Goal: Task Accomplishment & Management: Complete application form

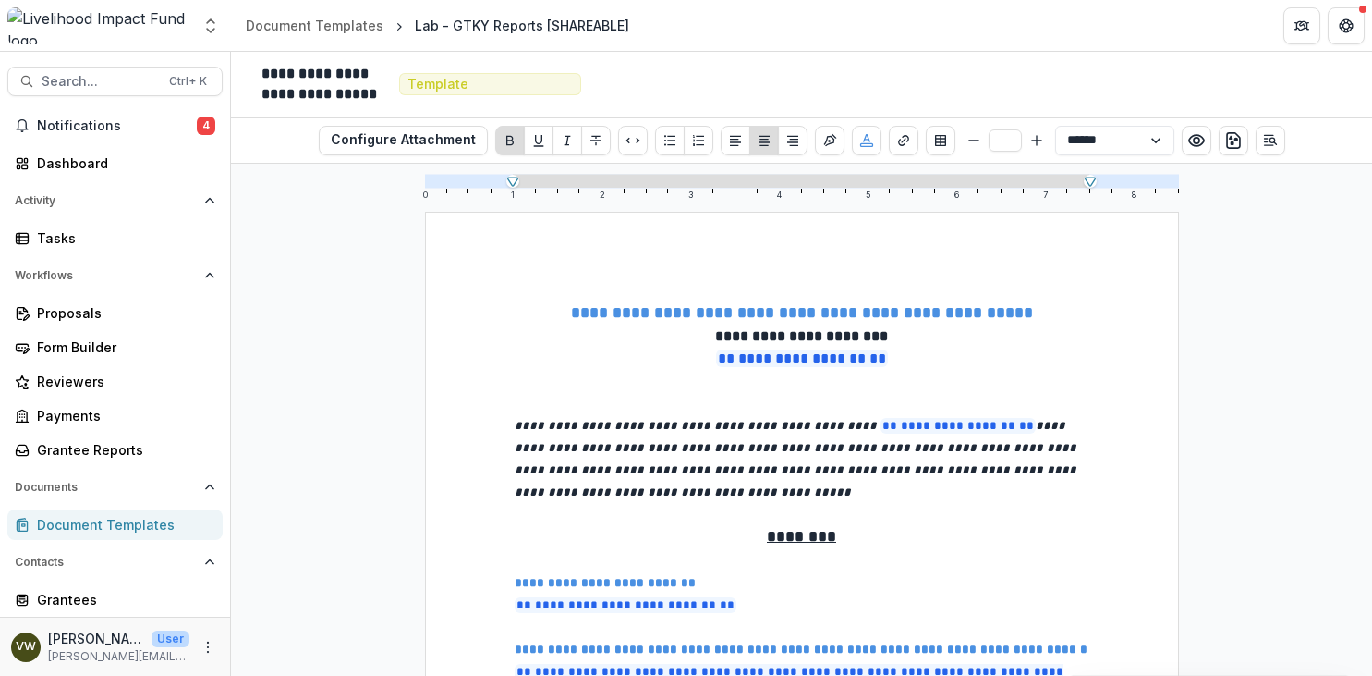
select select "**********"
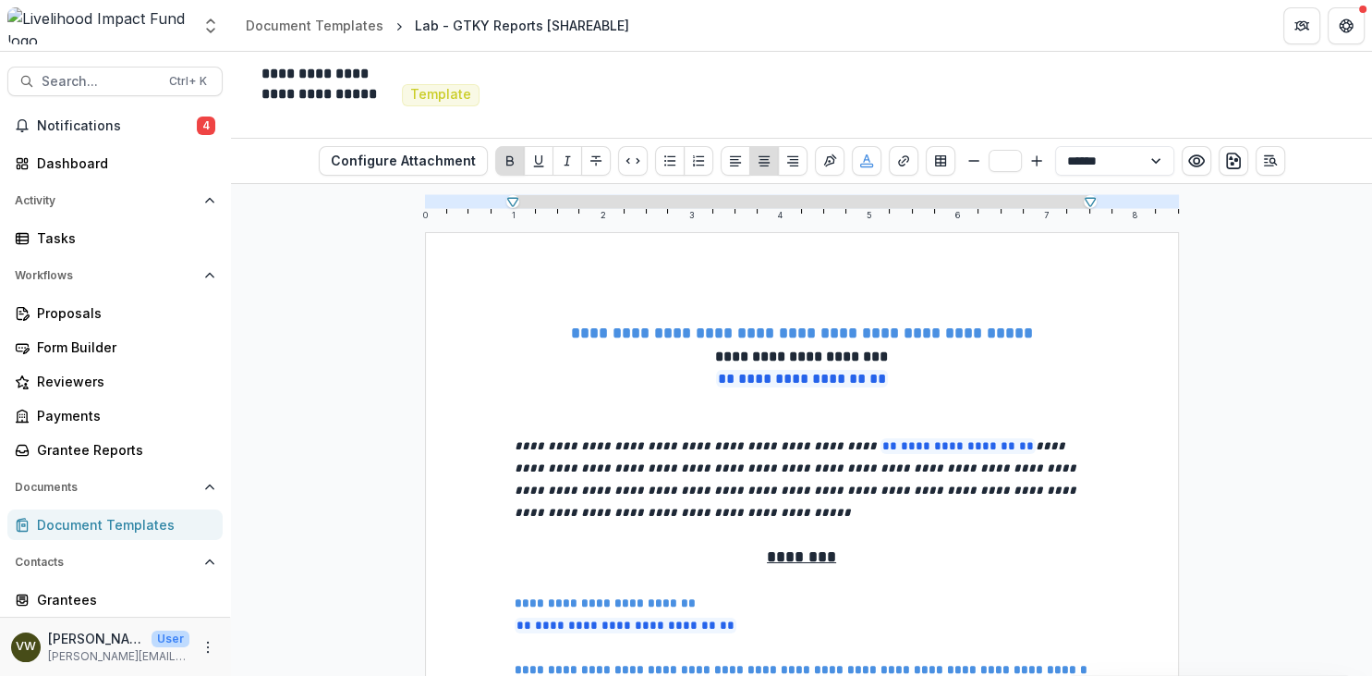
scroll to position [319, 0]
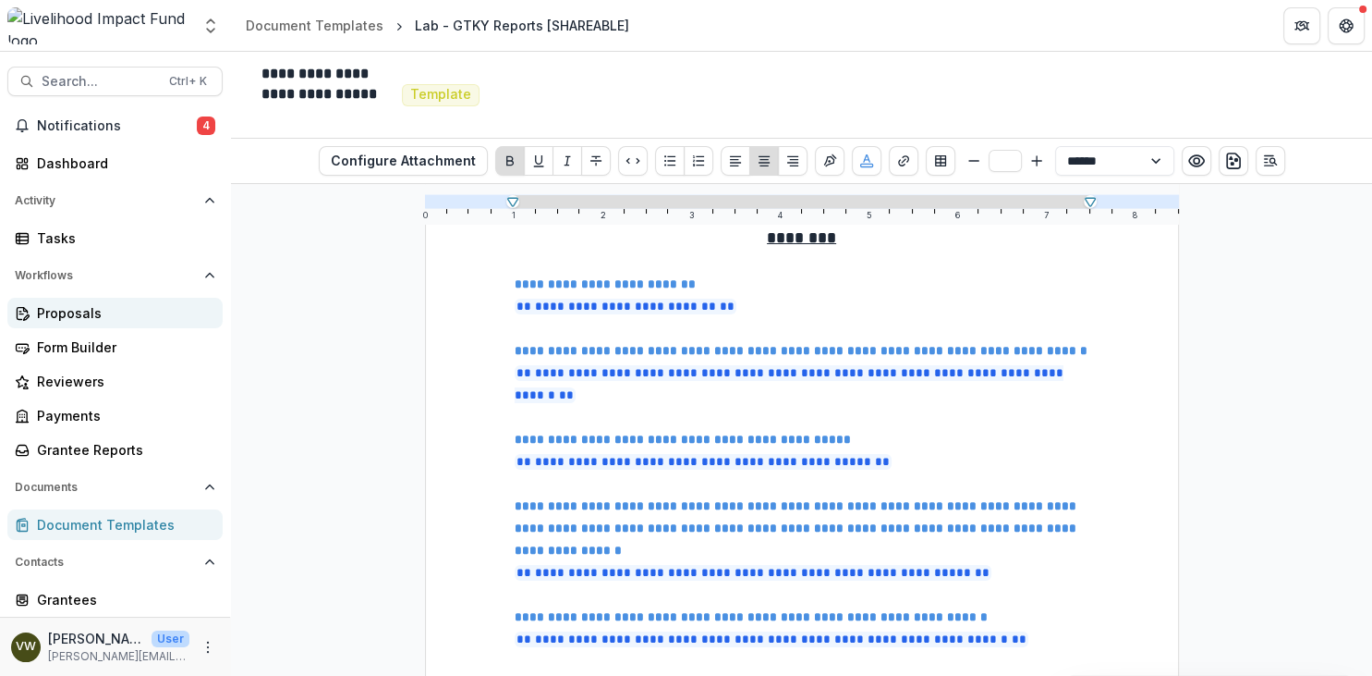
click at [109, 326] on link "Proposals" at bounding box center [114, 313] width 215 height 30
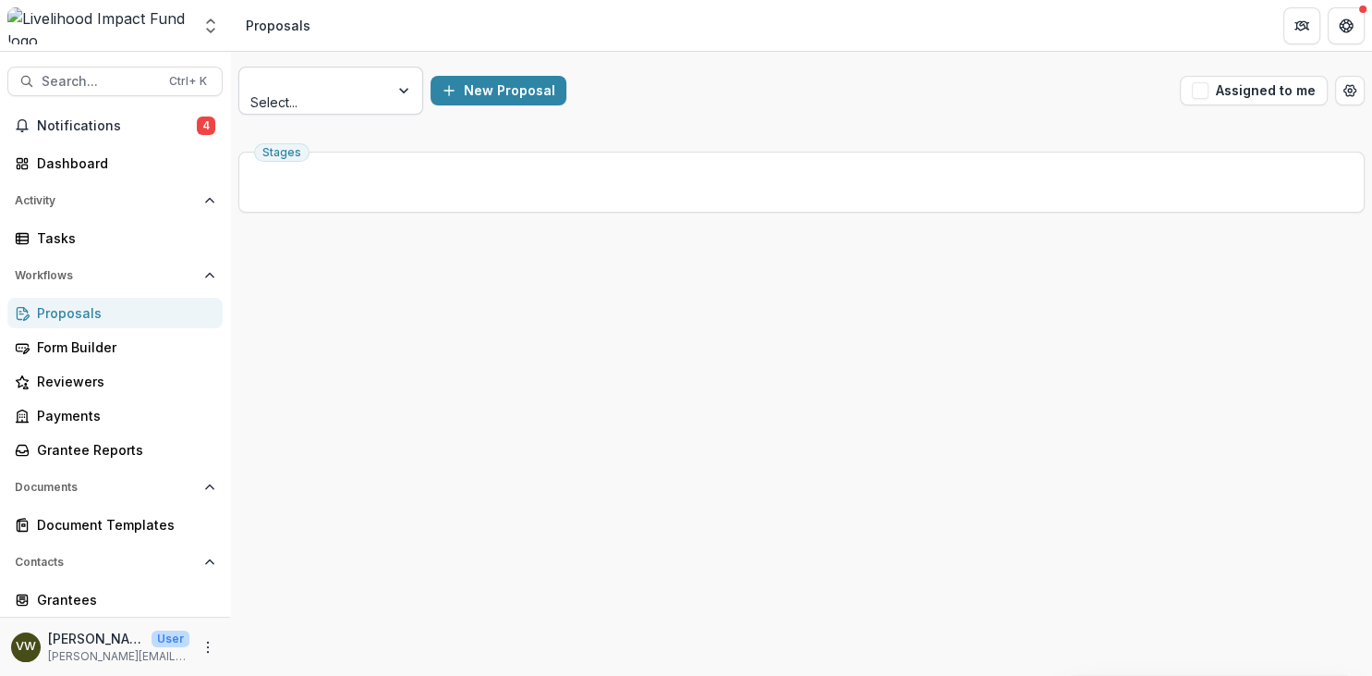
click at [334, 76] on div at bounding box center [314, 80] width 124 height 23
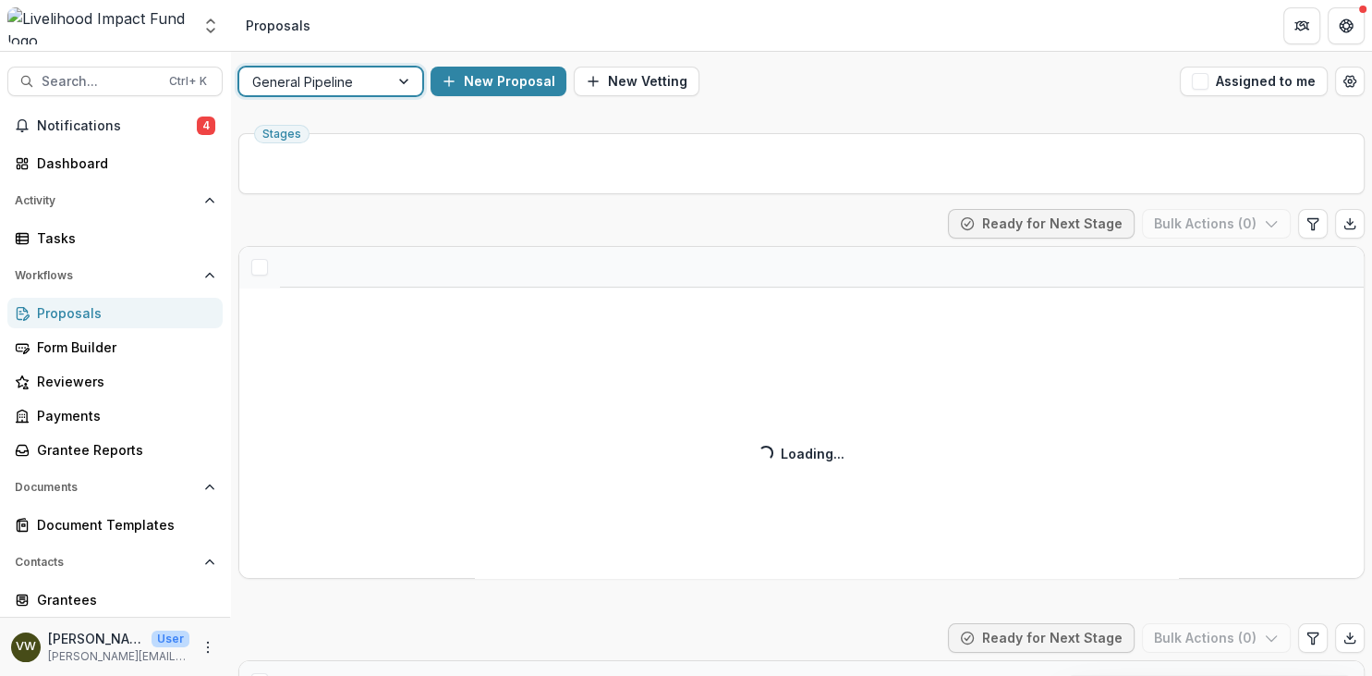
click at [415, 74] on div at bounding box center [405, 81] width 33 height 28
click at [404, 78] on div at bounding box center [405, 81] width 33 height 28
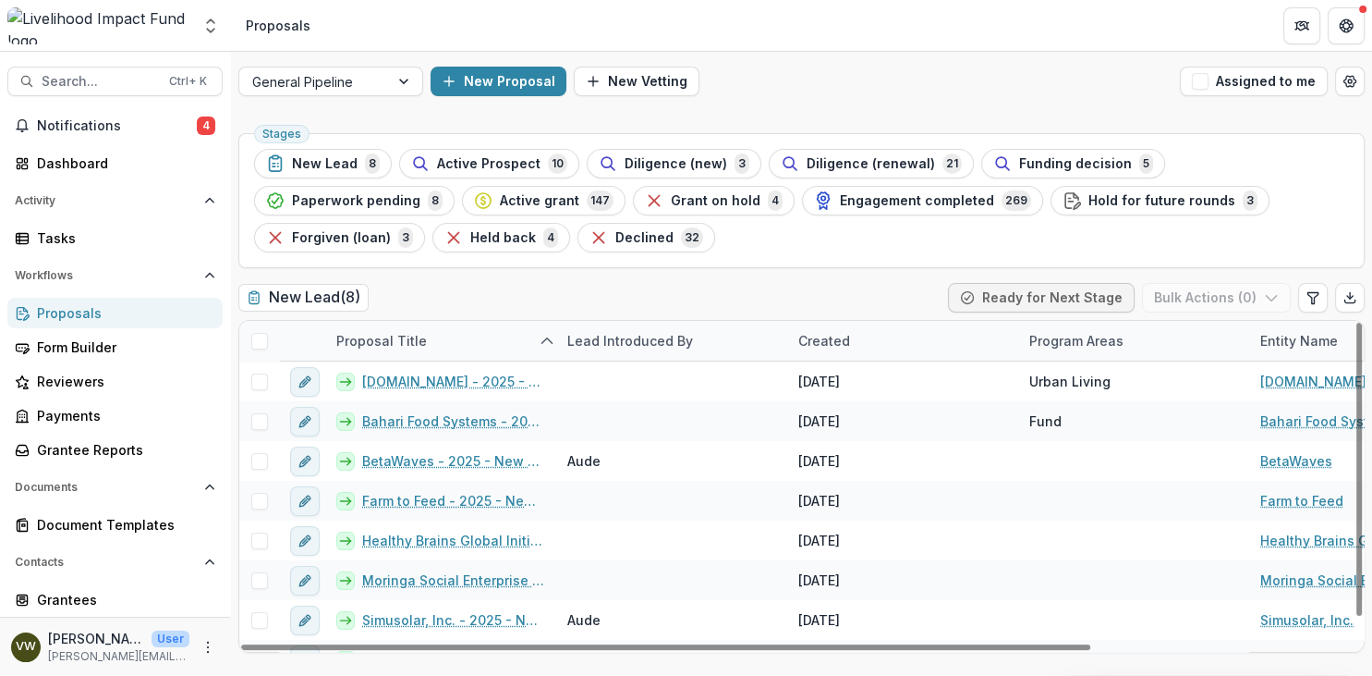
click at [592, 311] on div "New Lead ( 8 ) Ready for Next Stage Bulk Actions ( 0 )" at bounding box center [801, 301] width 1127 height 37
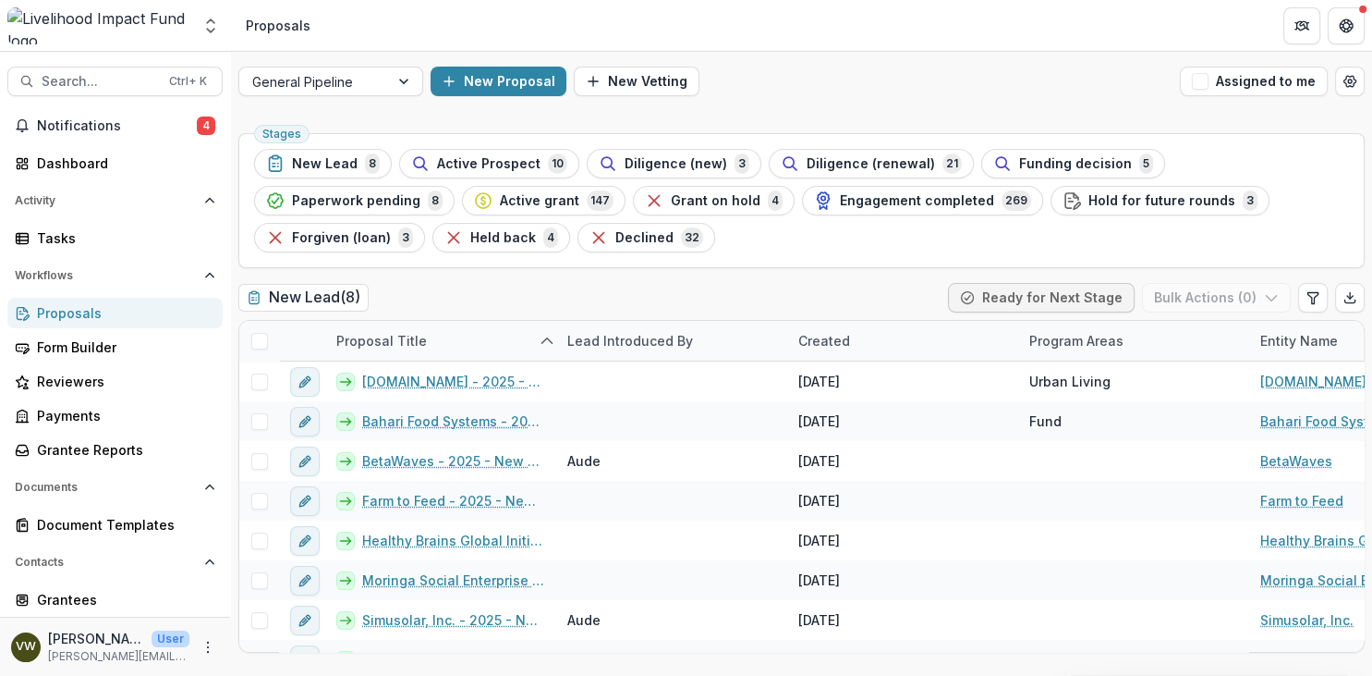
click at [69, 324] on link "Proposals" at bounding box center [114, 313] width 215 height 30
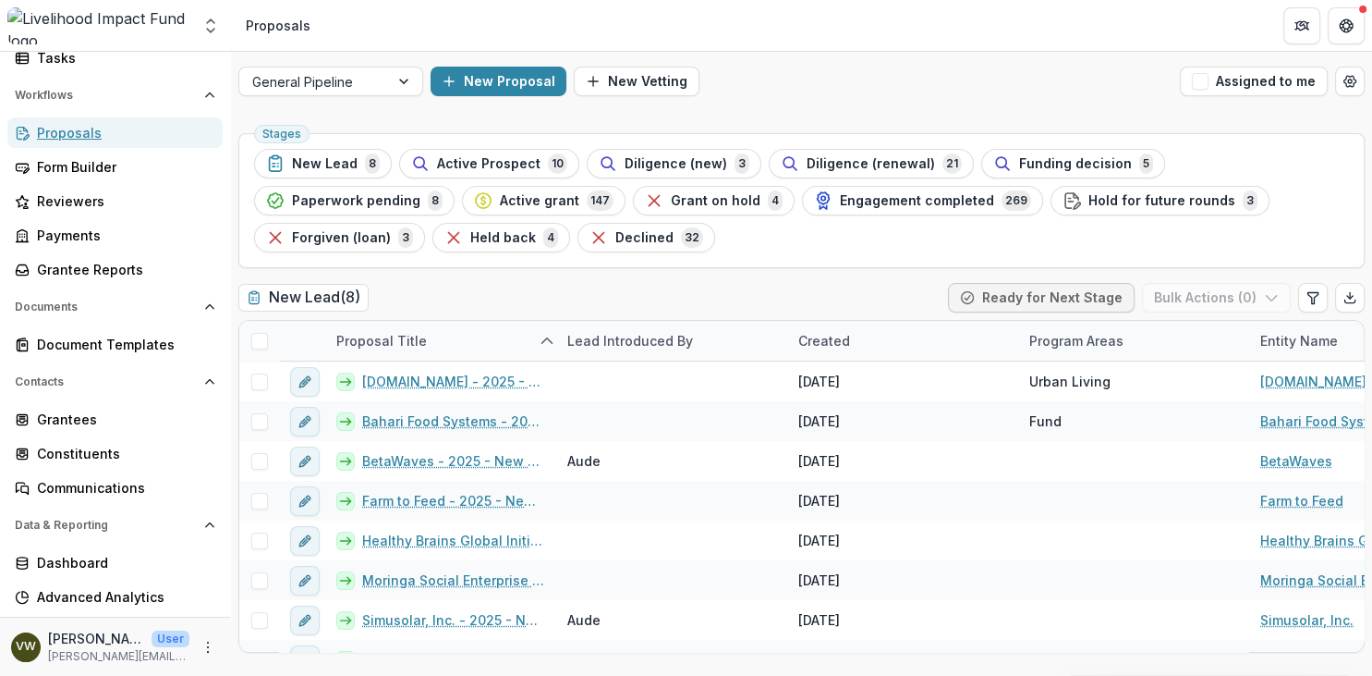
scroll to position [209, 0]
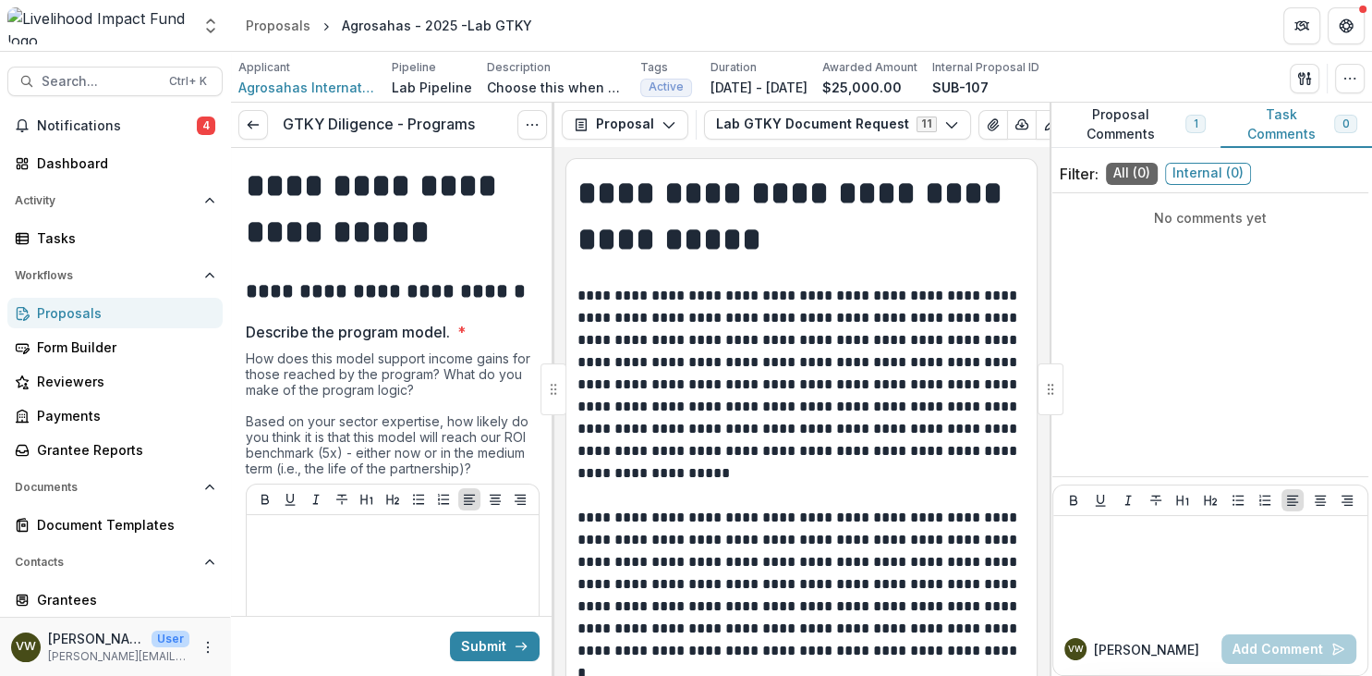
click at [1199, 124] on span "1" at bounding box center [1196, 124] width 20 height 18
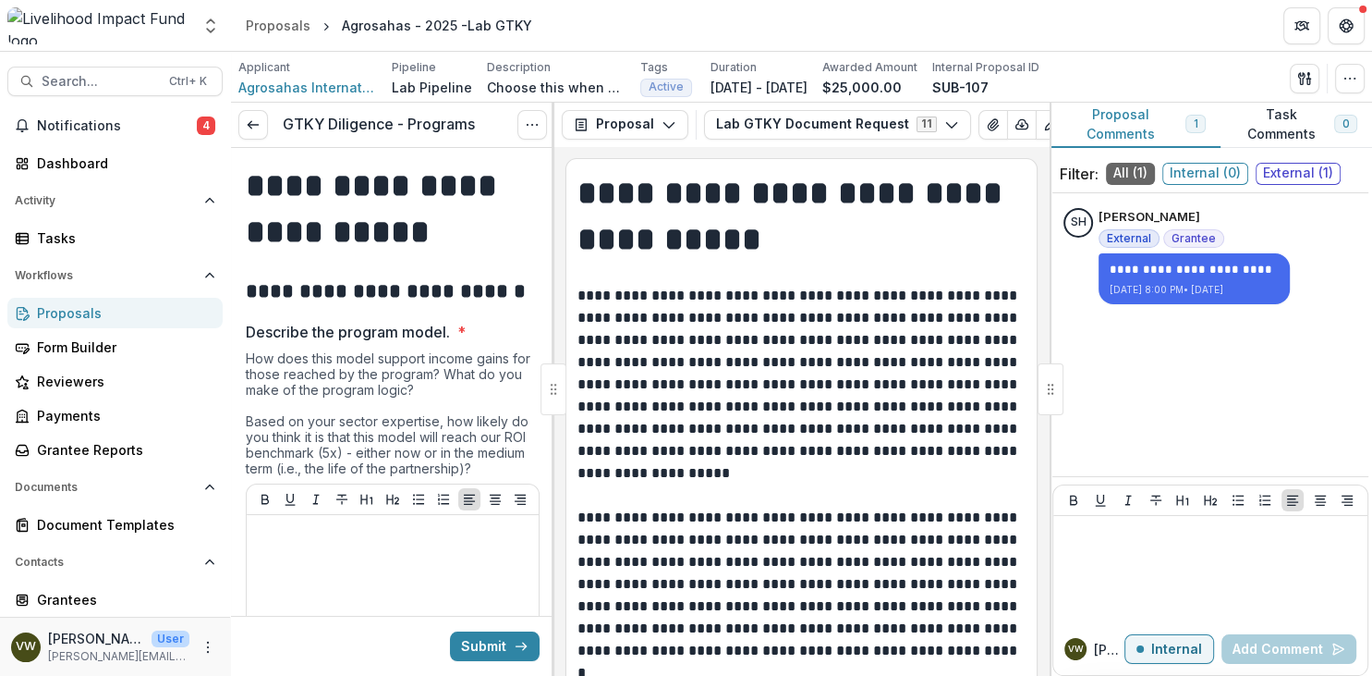
click at [1199, 124] on span "1" at bounding box center [1196, 124] width 20 height 18
click at [514, 339] on span "Describe the program model. *" at bounding box center [387, 332] width 283 height 22
click at [475, 368] on div "How does this model support income gains for those reached by the program? What…" at bounding box center [393, 416] width 294 height 133
click at [734, 357] on p "**********" at bounding box center [802, 385] width 448 height 200
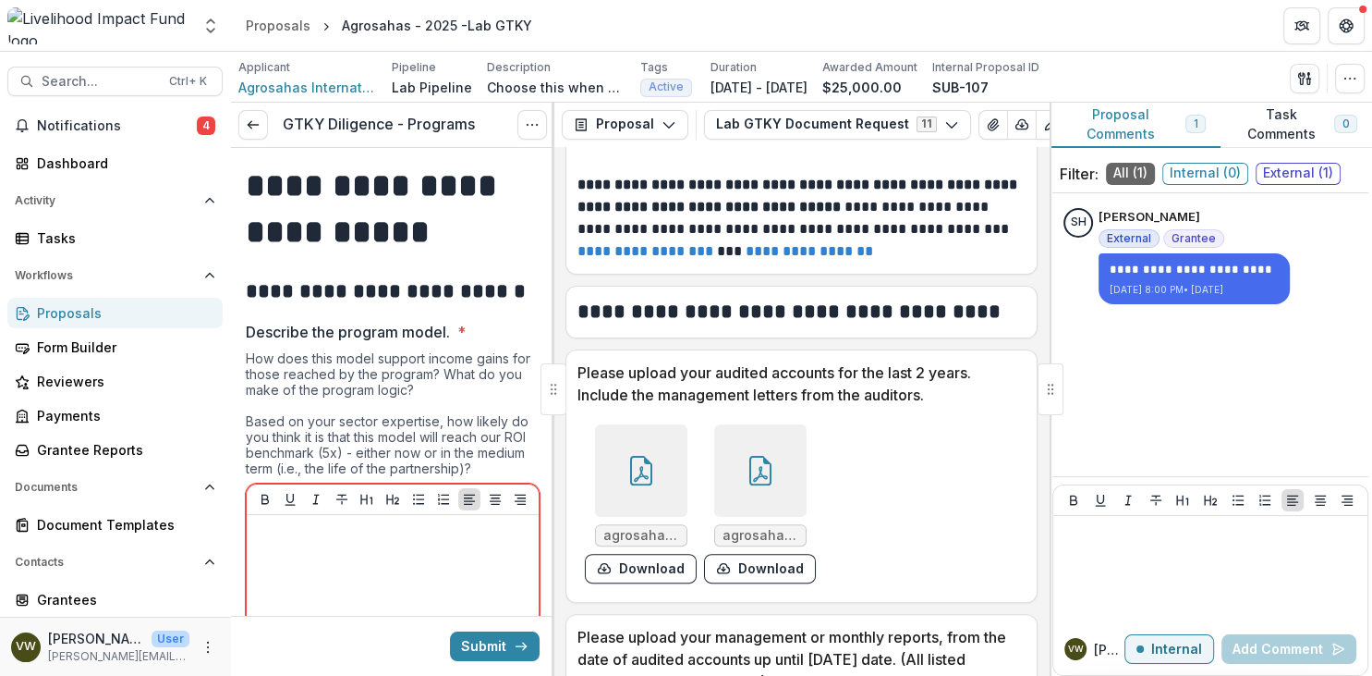
scroll to position [585, 0]
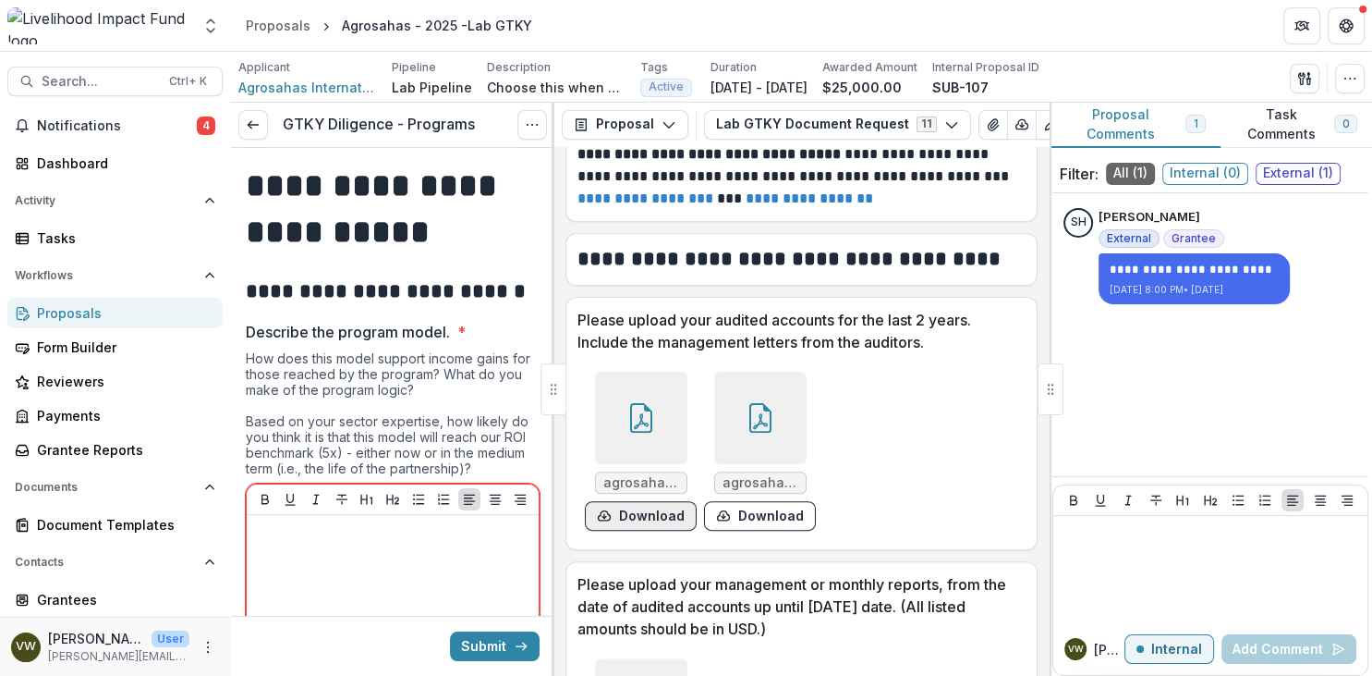
click at [645, 514] on button "Download" at bounding box center [641, 516] width 112 height 30
click at [745, 518] on button "Download" at bounding box center [760, 516] width 112 height 30
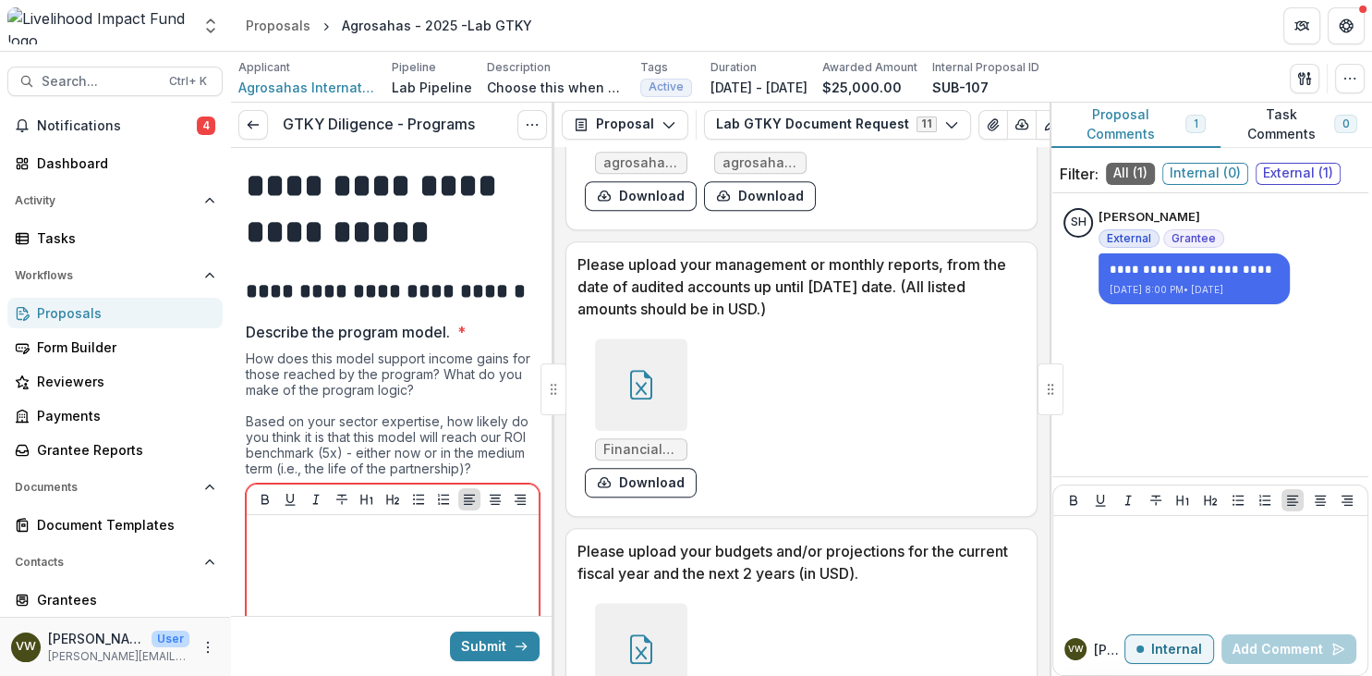
scroll to position [799, 0]
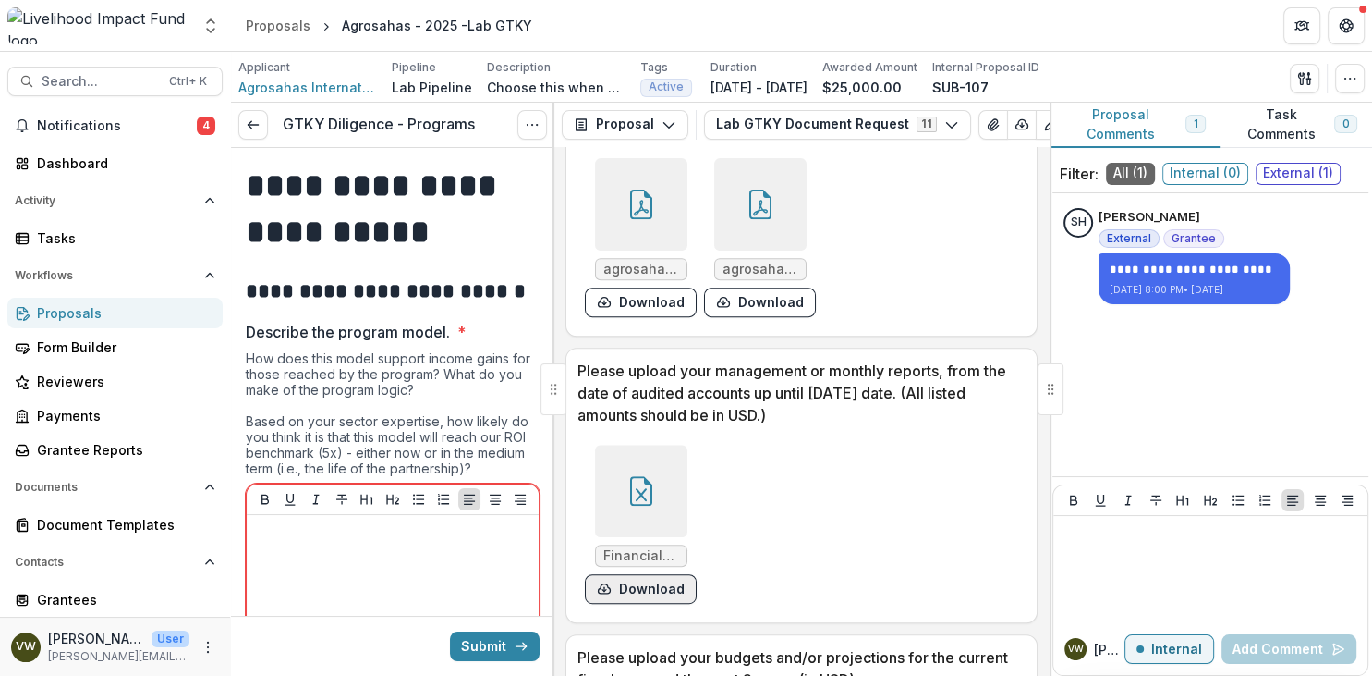
click at [648, 583] on button "Download" at bounding box center [641, 589] width 112 height 30
click at [949, 33] on header "Proposals Agrosahas - 2025 -Lab GTKY" at bounding box center [801, 25] width 1141 height 51
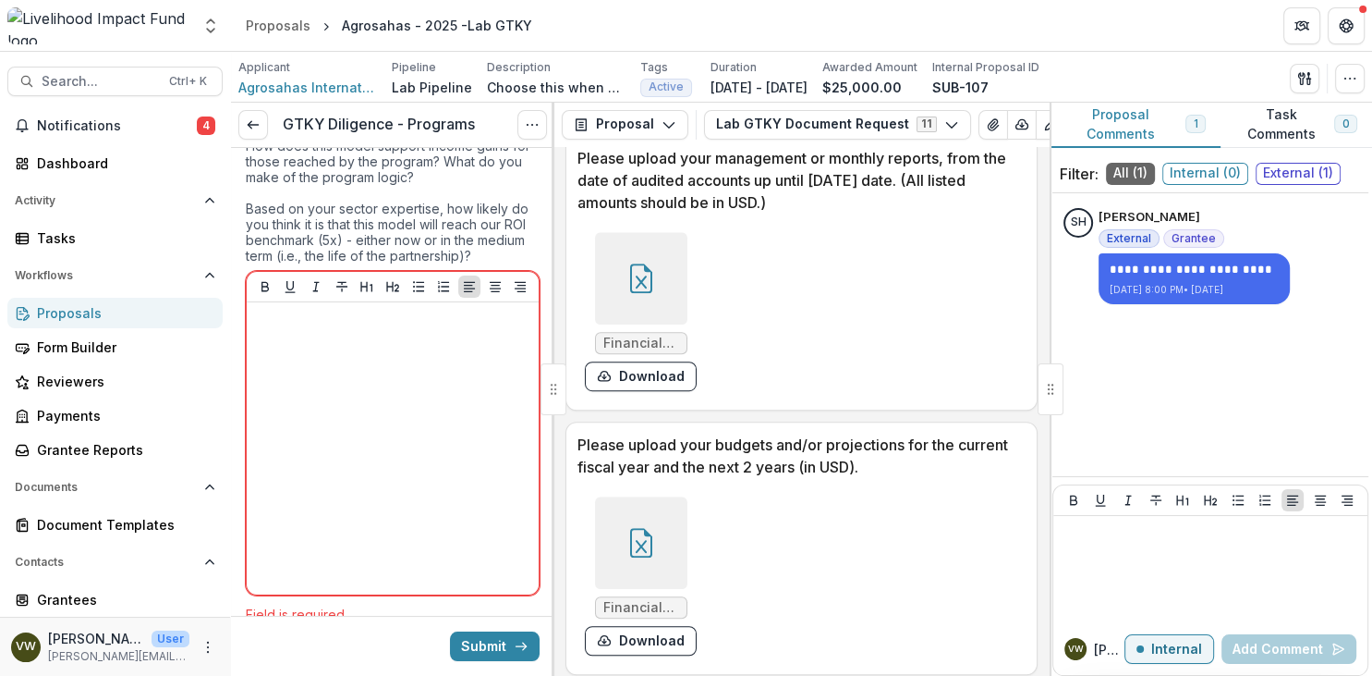
scroll to position [0, 0]
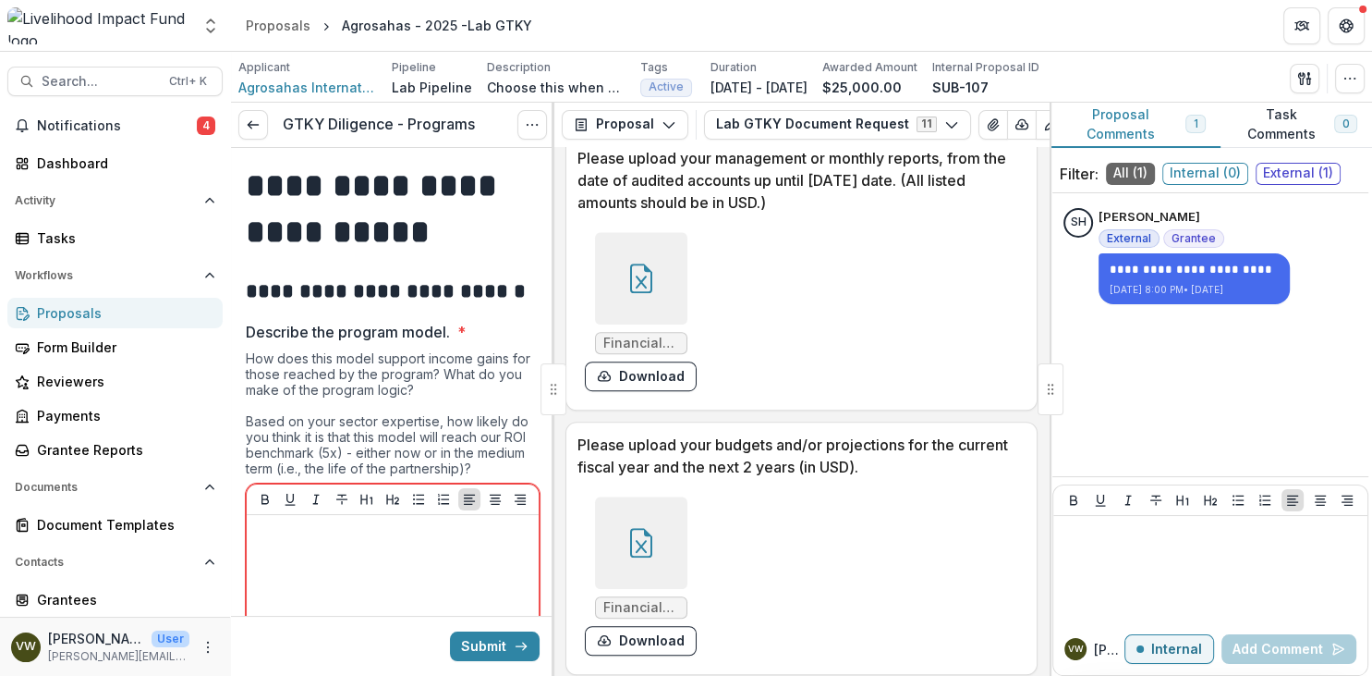
click at [395, 418] on div "How does this model support income gains for those reached by the program? What…" at bounding box center [393, 416] width 294 height 133
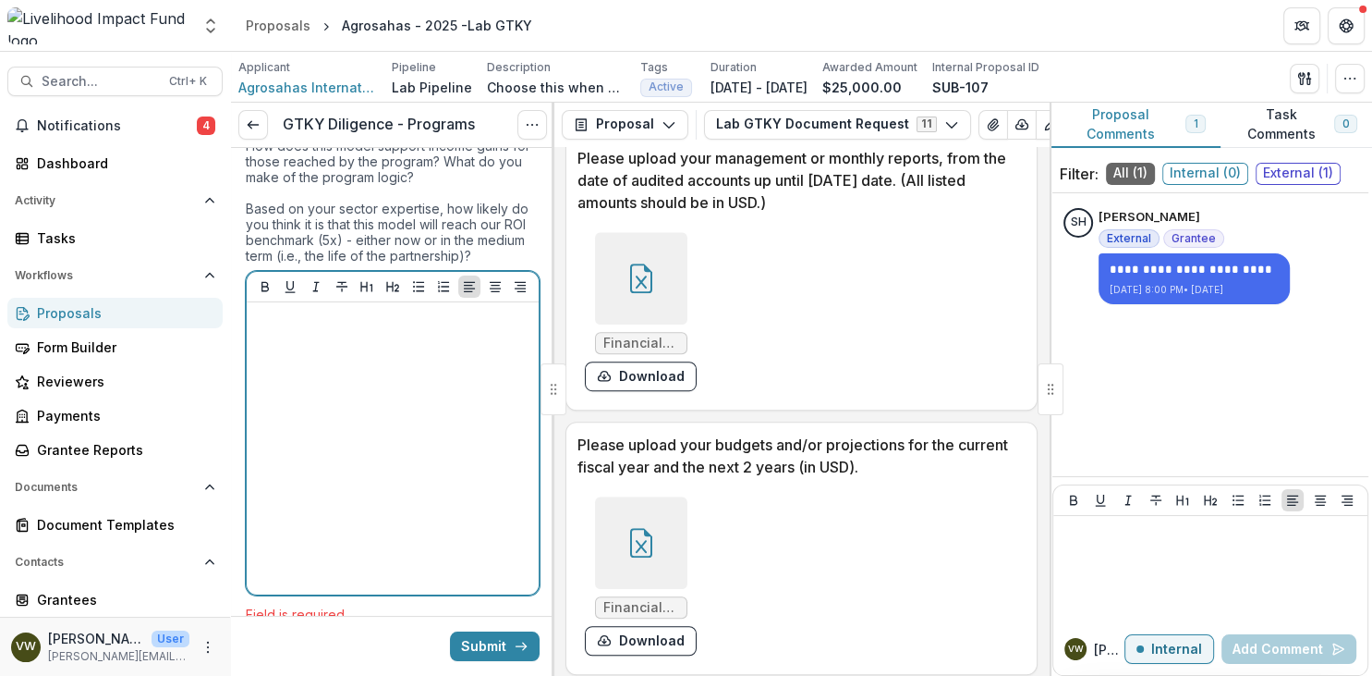
click at [409, 413] on div at bounding box center [392, 448] width 277 height 277
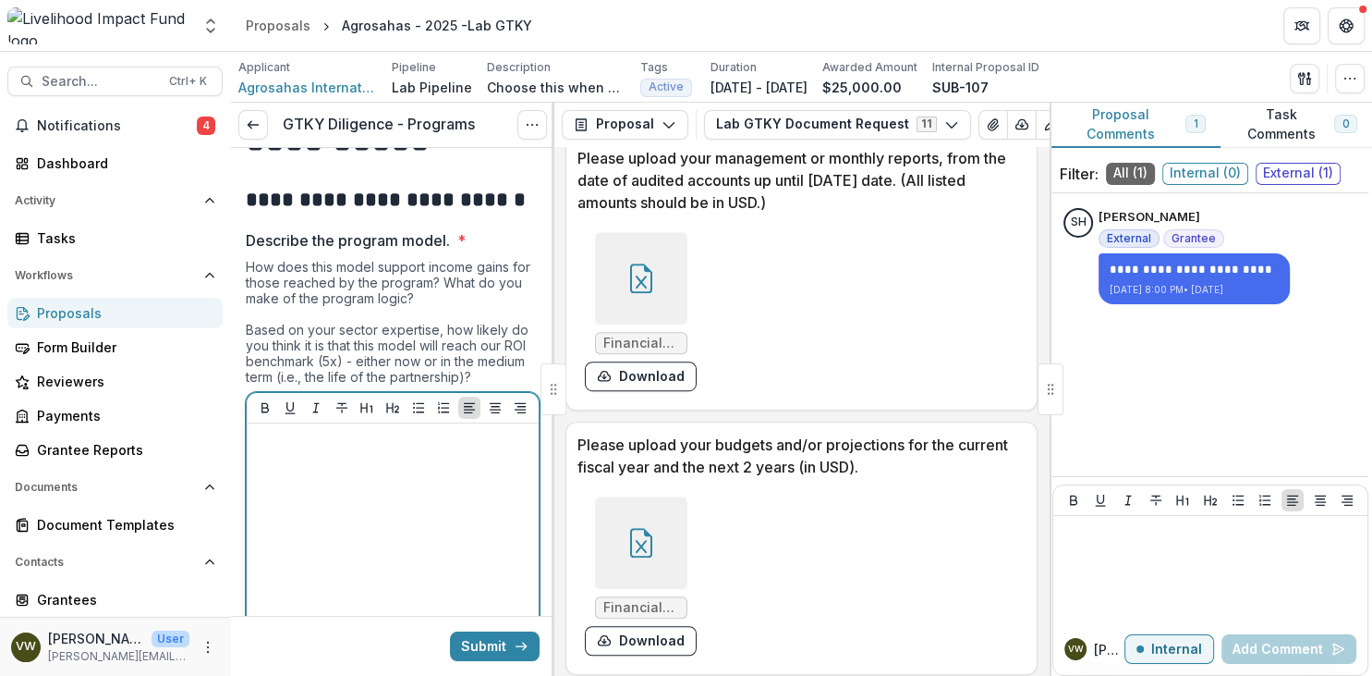
scroll to position [0, 0]
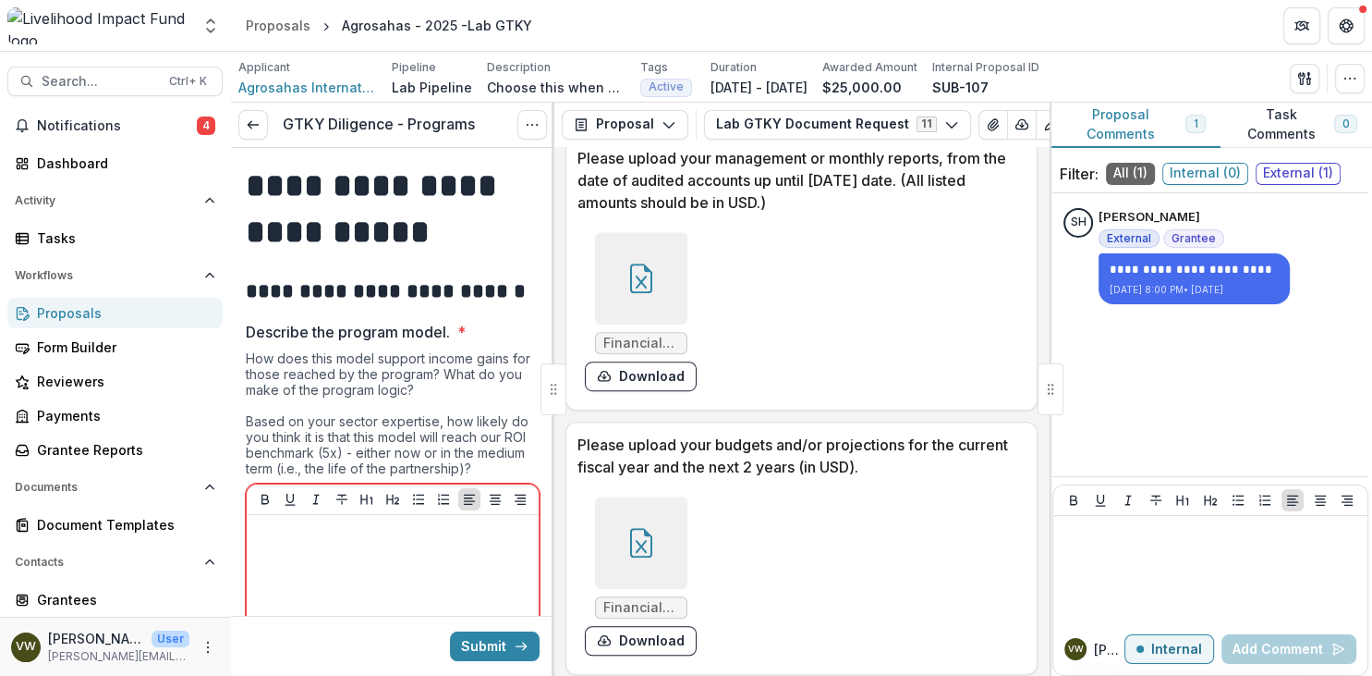
click at [497, 286] on h2 "**********" at bounding box center [393, 291] width 294 height 29
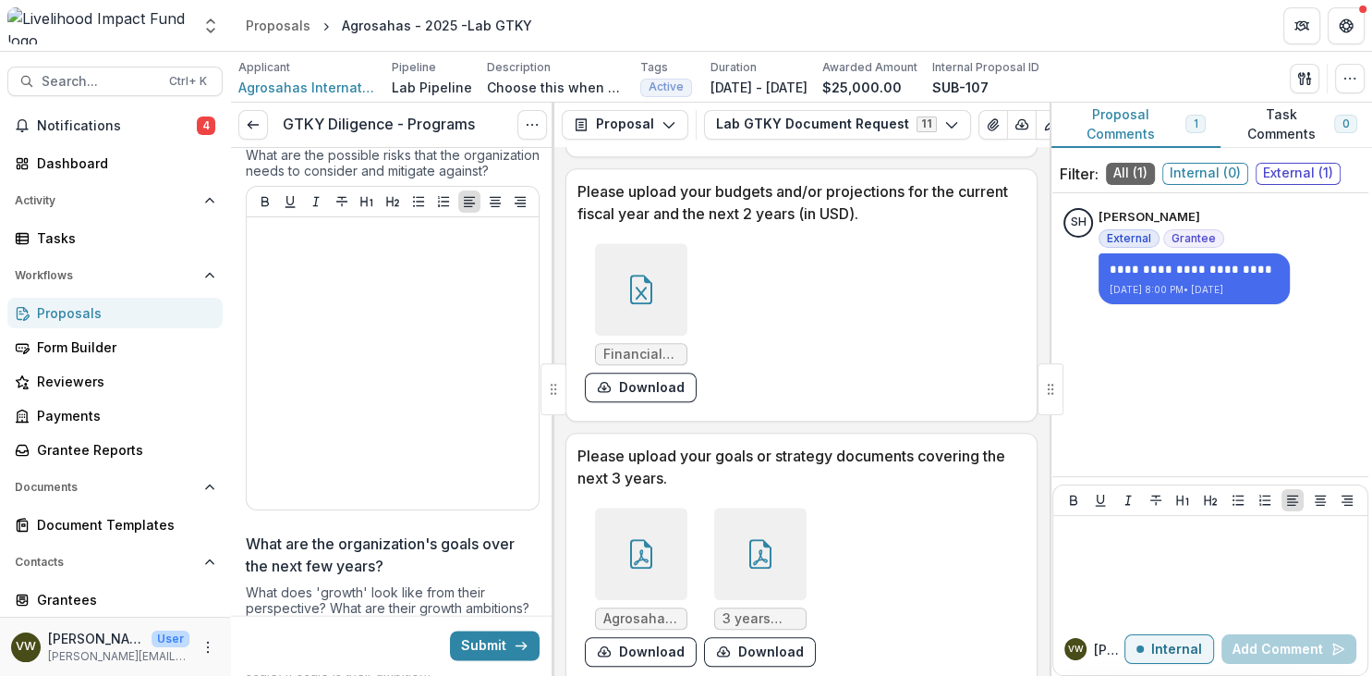
scroll to position [1331, 0]
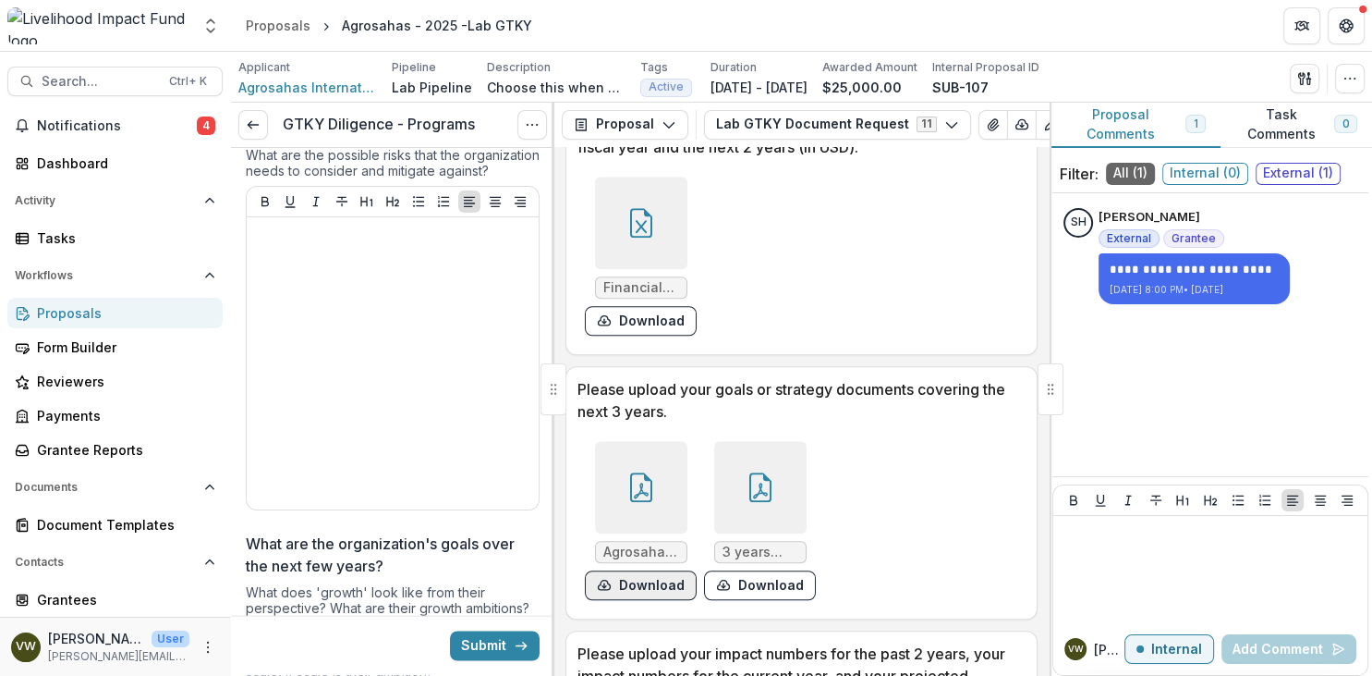
click at [656, 581] on button "Download" at bounding box center [641, 585] width 112 height 30
click at [749, 586] on button "Download" at bounding box center [760, 585] width 112 height 30
click at [725, 555] on span "3 years strategic plan.pdf" at bounding box center [761, 552] width 76 height 16
click at [647, 586] on button "Download" at bounding box center [641, 585] width 112 height 30
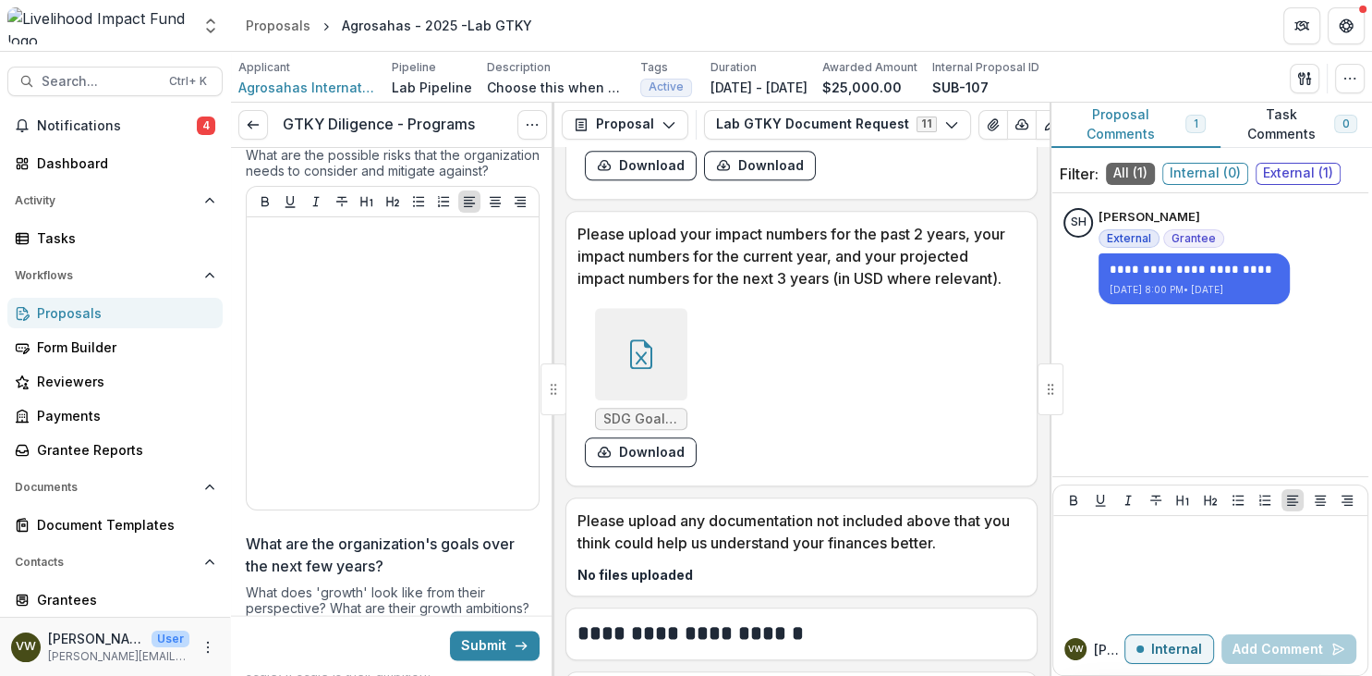
scroll to position [1703, 0]
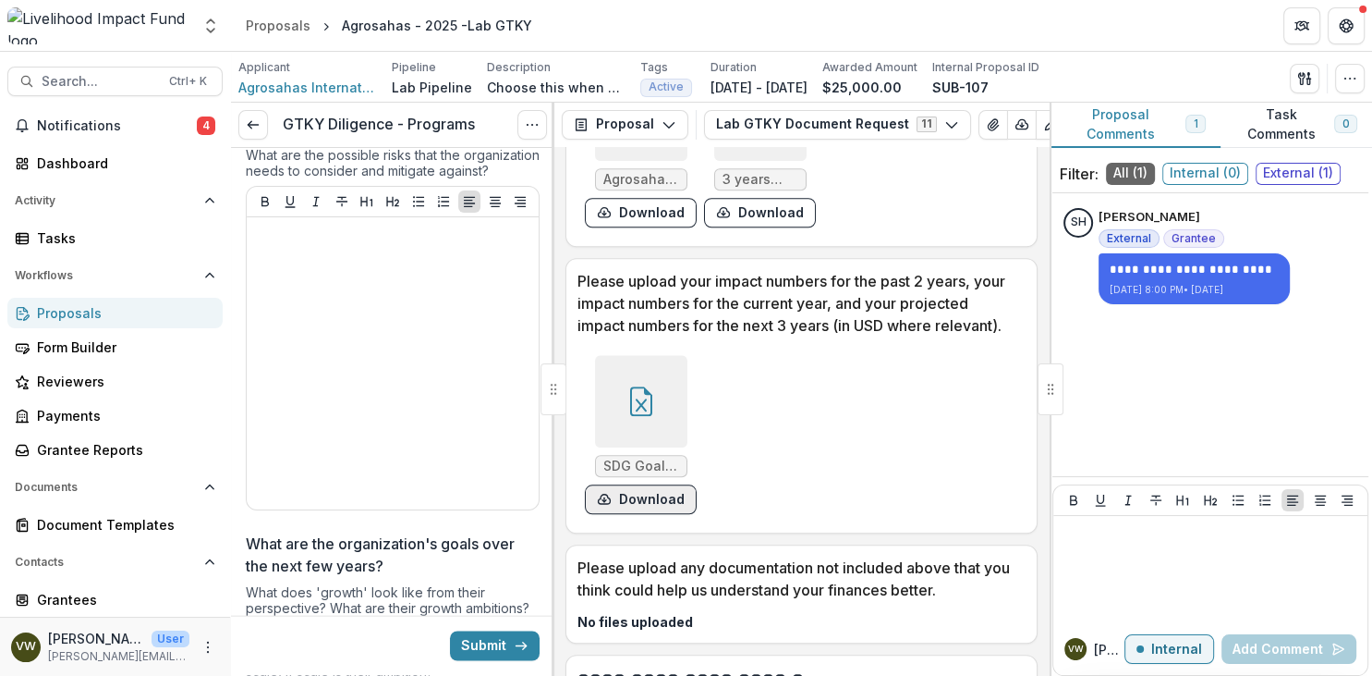
click at [648, 504] on button "Download" at bounding box center [641, 499] width 112 height 30
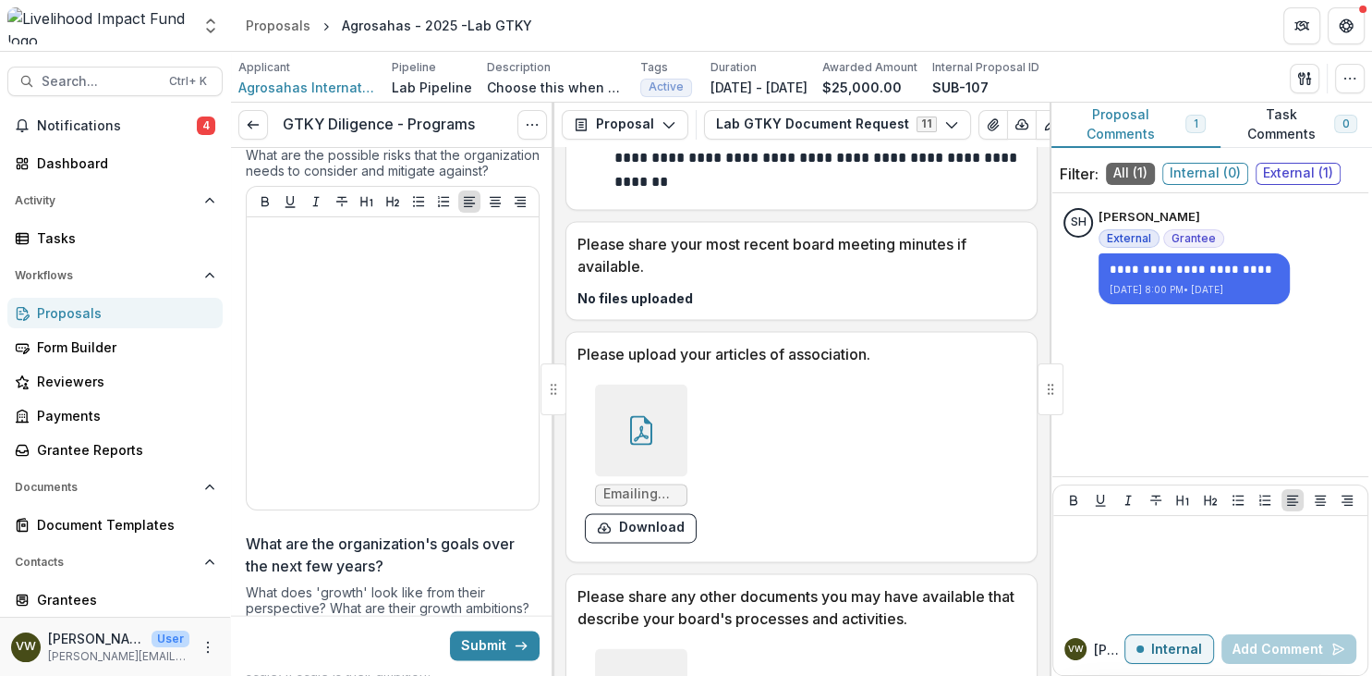
scroll to position [2874, 0]
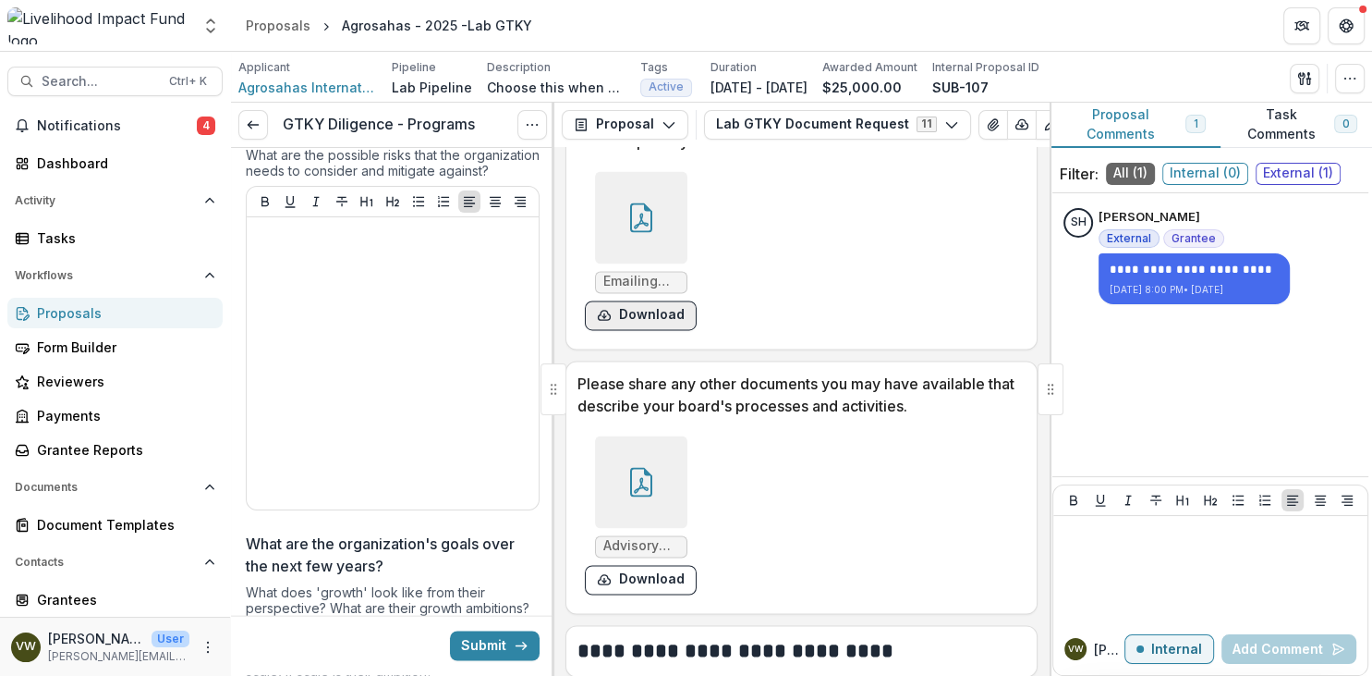
click at [654, 309] on button "Download" at bounding box center [641, 315] width 112 height 30
click at [657, 579] on button "Download" at bounding box center [641, 580] width 112 height 30
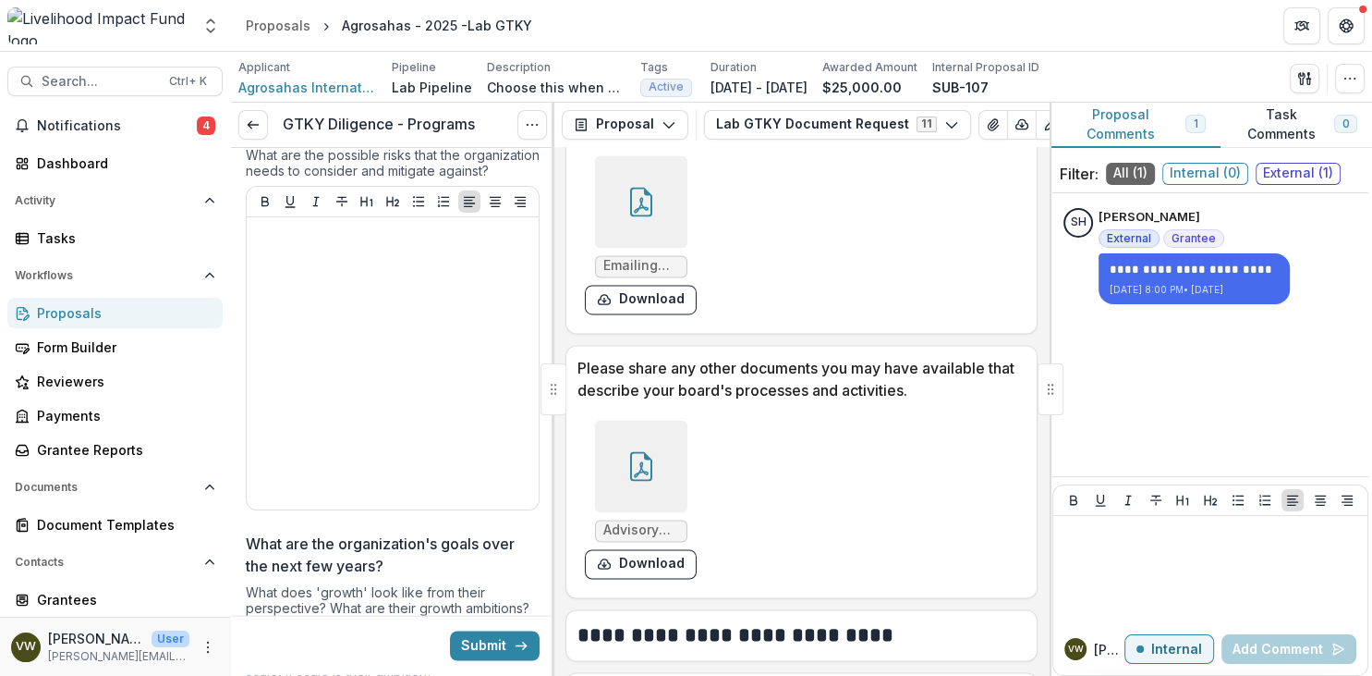
scroll to position [2996, 0]
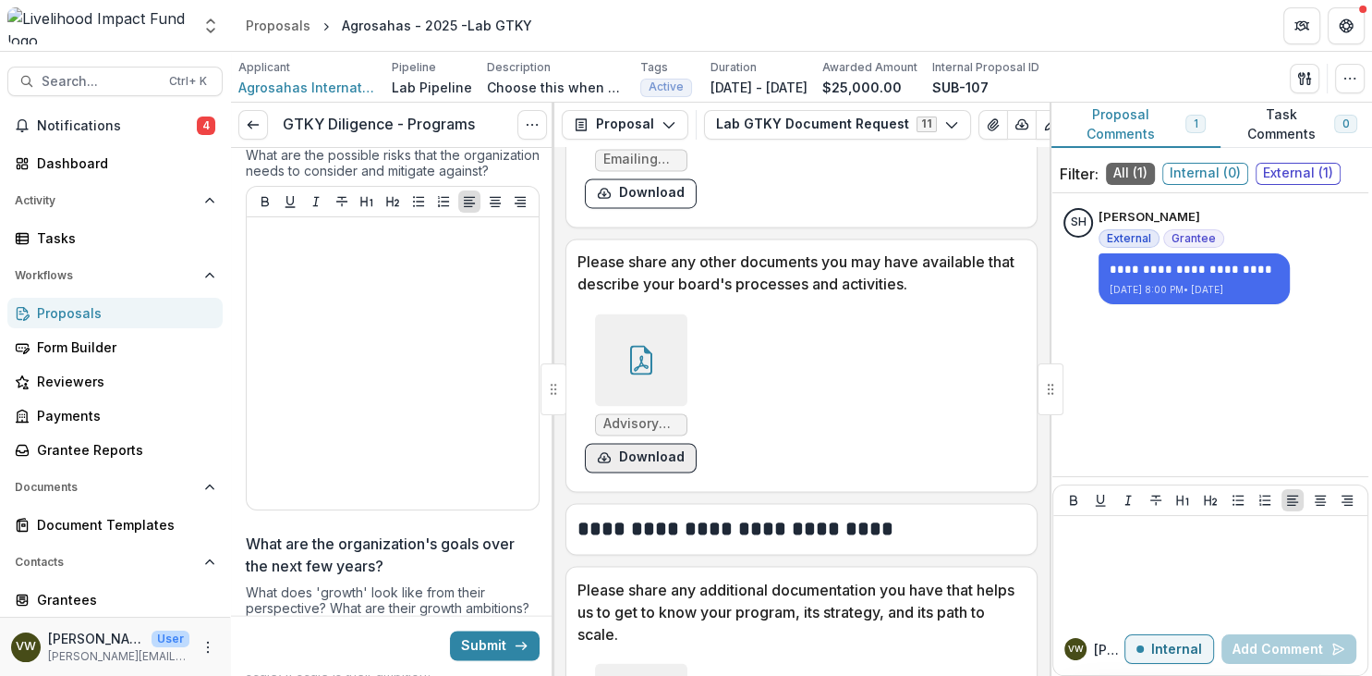
click at [664, 457] on button "Download" at bounding box center [641, 458] width 112 height 30
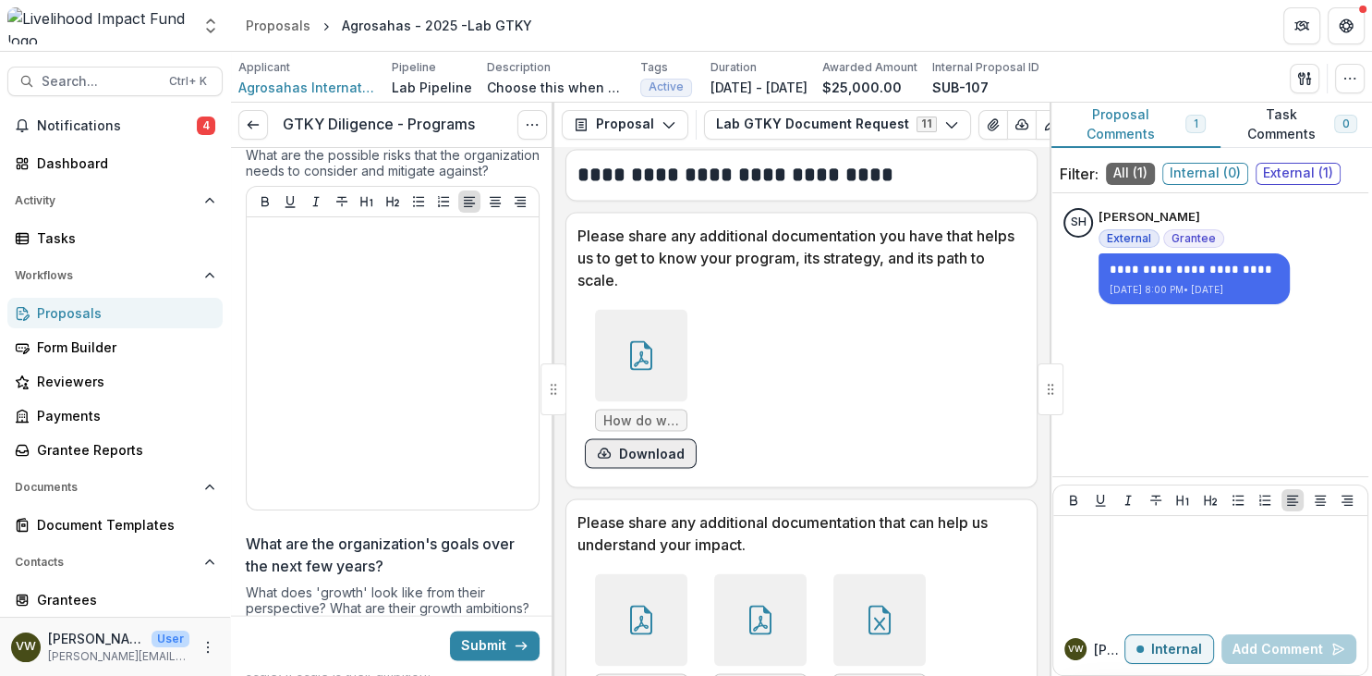
scroll to position [3316, 0]
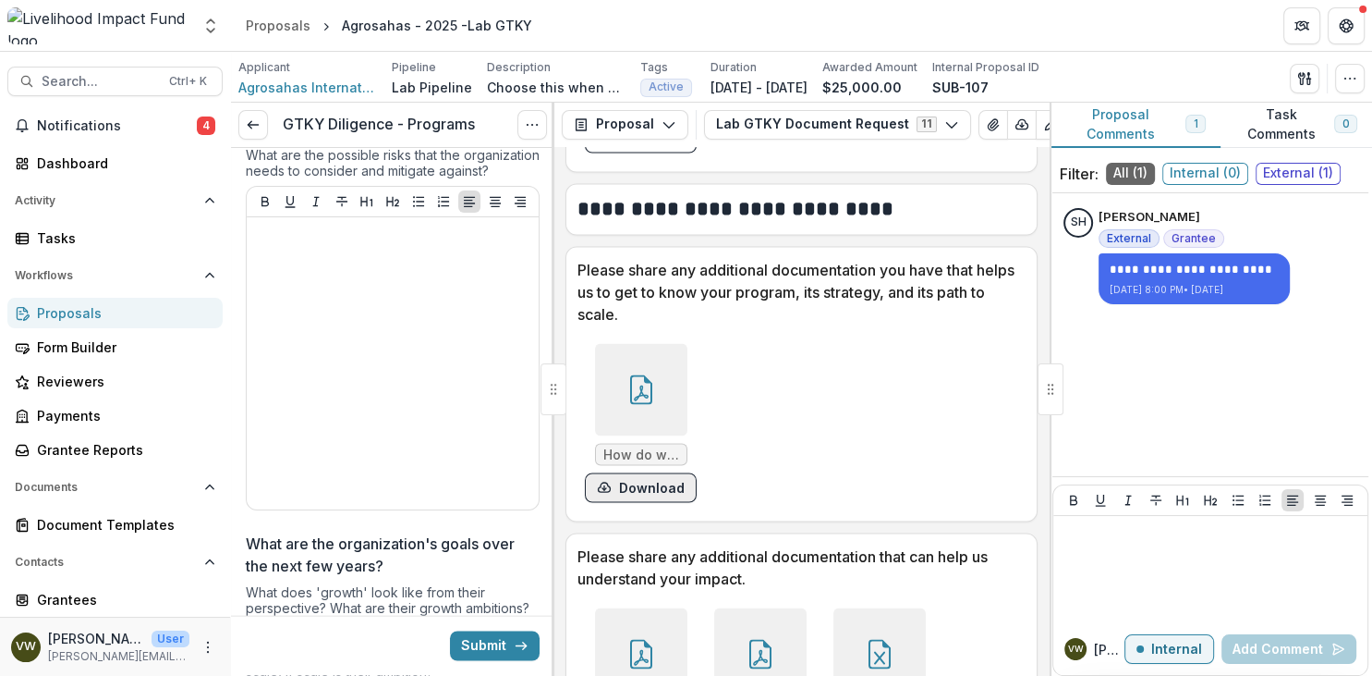
click at [633, 486] on button "Download" at bounding box center [641, 487] width 112 height 30
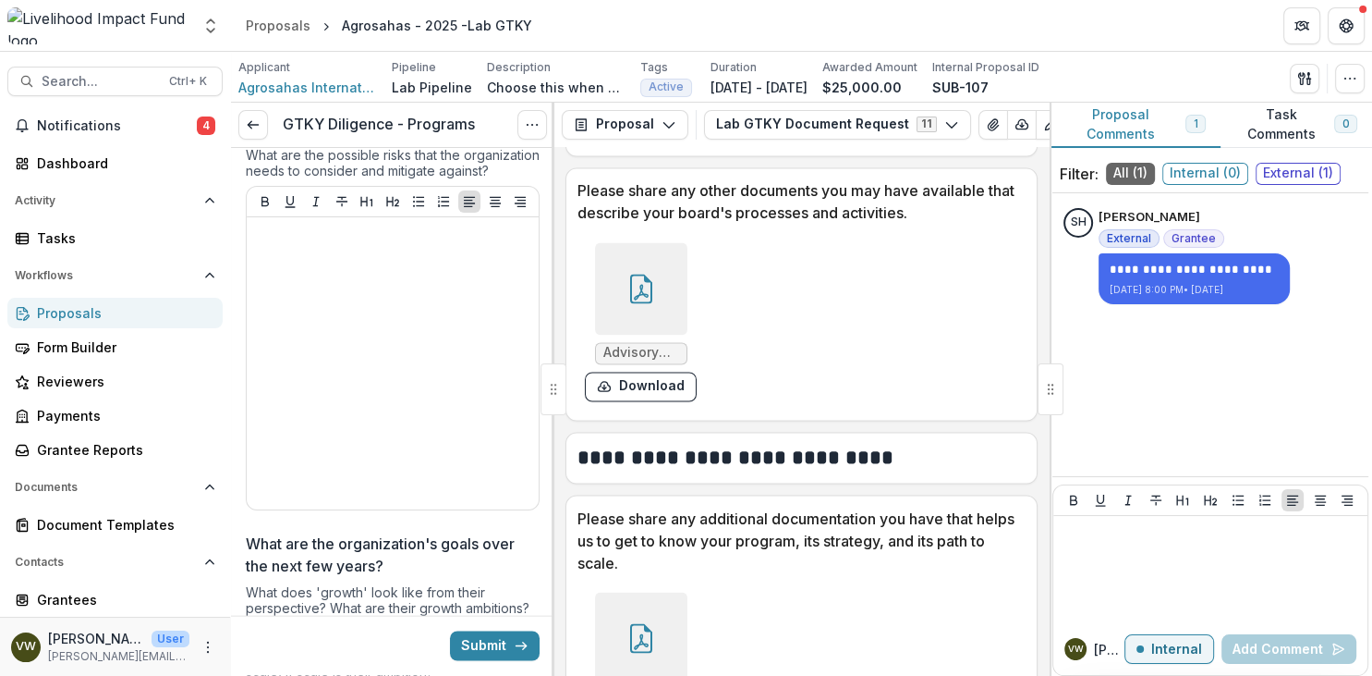
scroll to position [3103, 0]
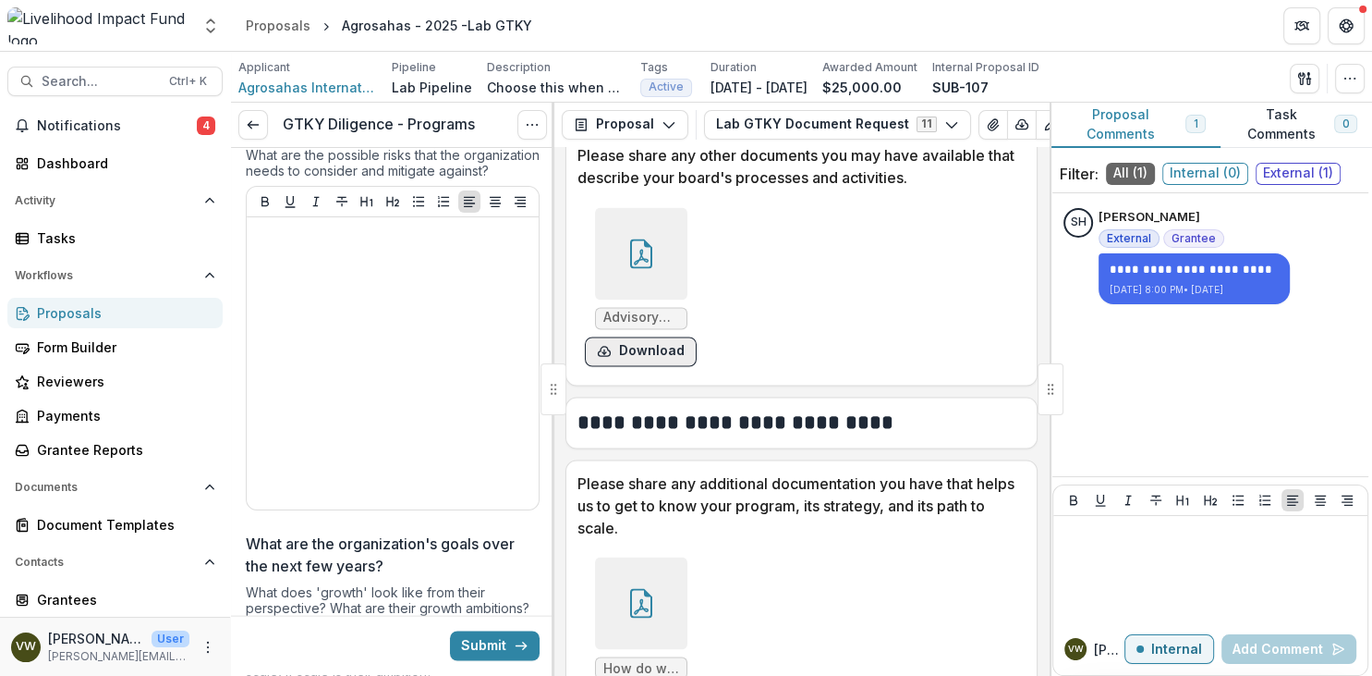
click at [640, 350] on button "Download" at bounding box center [641, 351] width 112 height 30
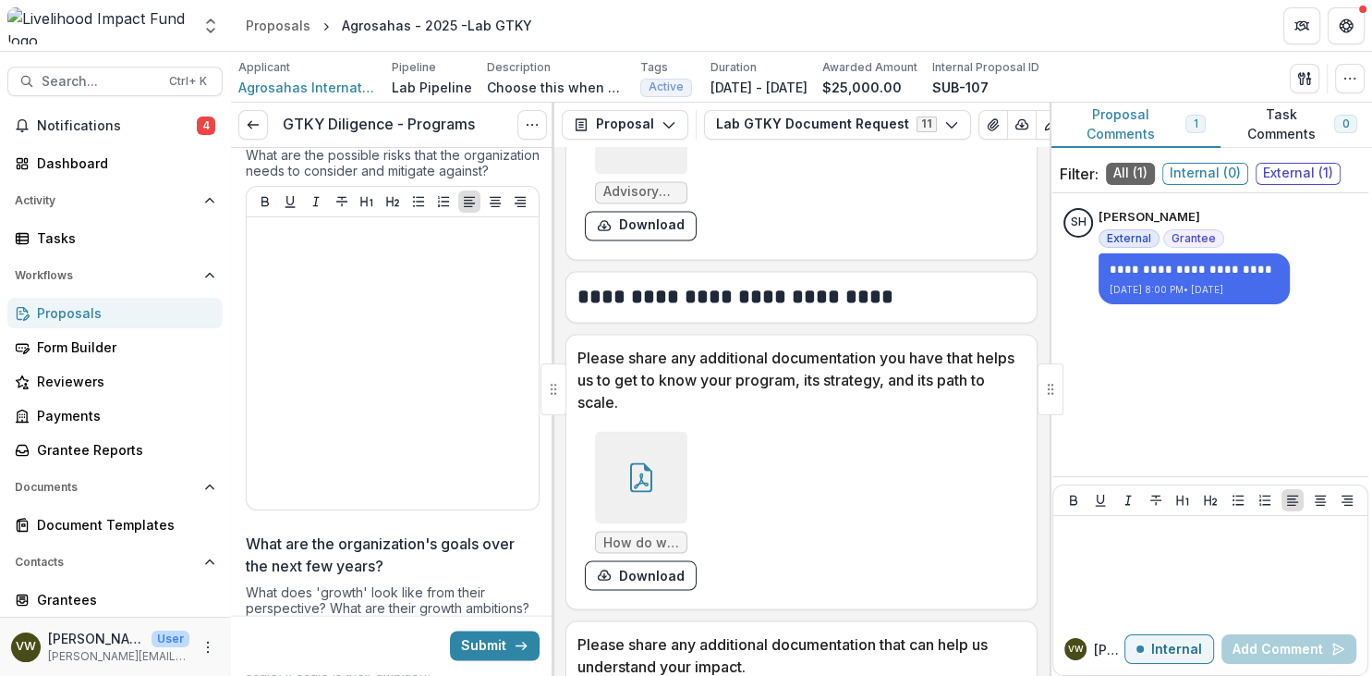
scroll to position [3316, 0]
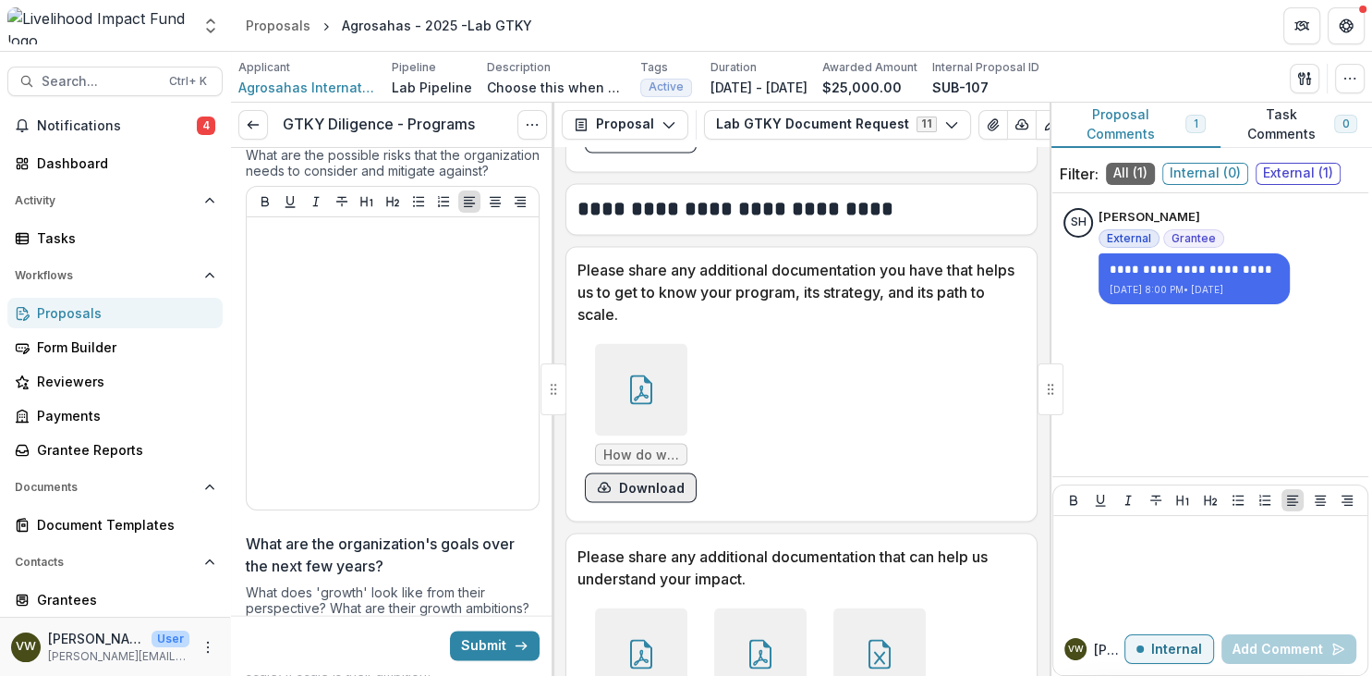
click at [634, 492] on button "Download" at bounding box center [641, 487] width 112 height 30
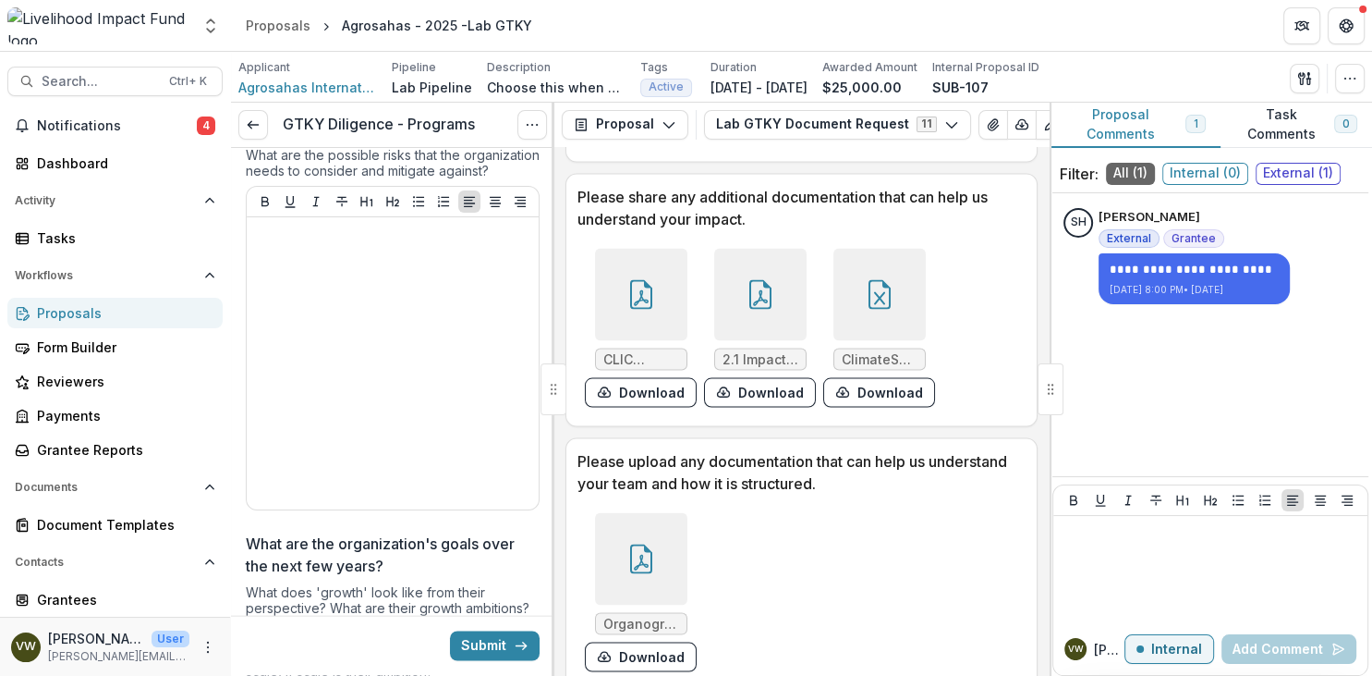
scroll to position [3635, 0]
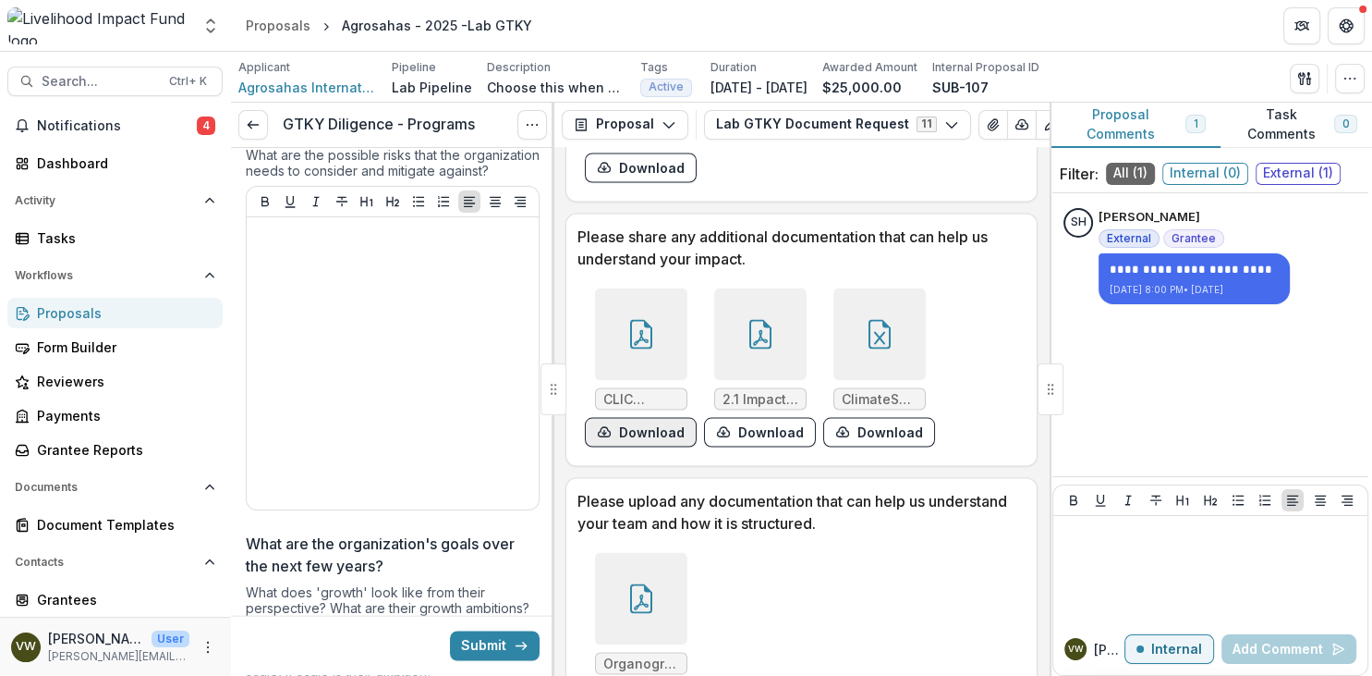
click at [637, 428] on button "Download" at bounding box center [641, 433] width 112 height 30
click at [730, 427] on button "Download" at bounding box center [760, 433] width 112 height 30
click at [884, 434] on button "Download" at bounding box center [879, 433] width 112 height 30
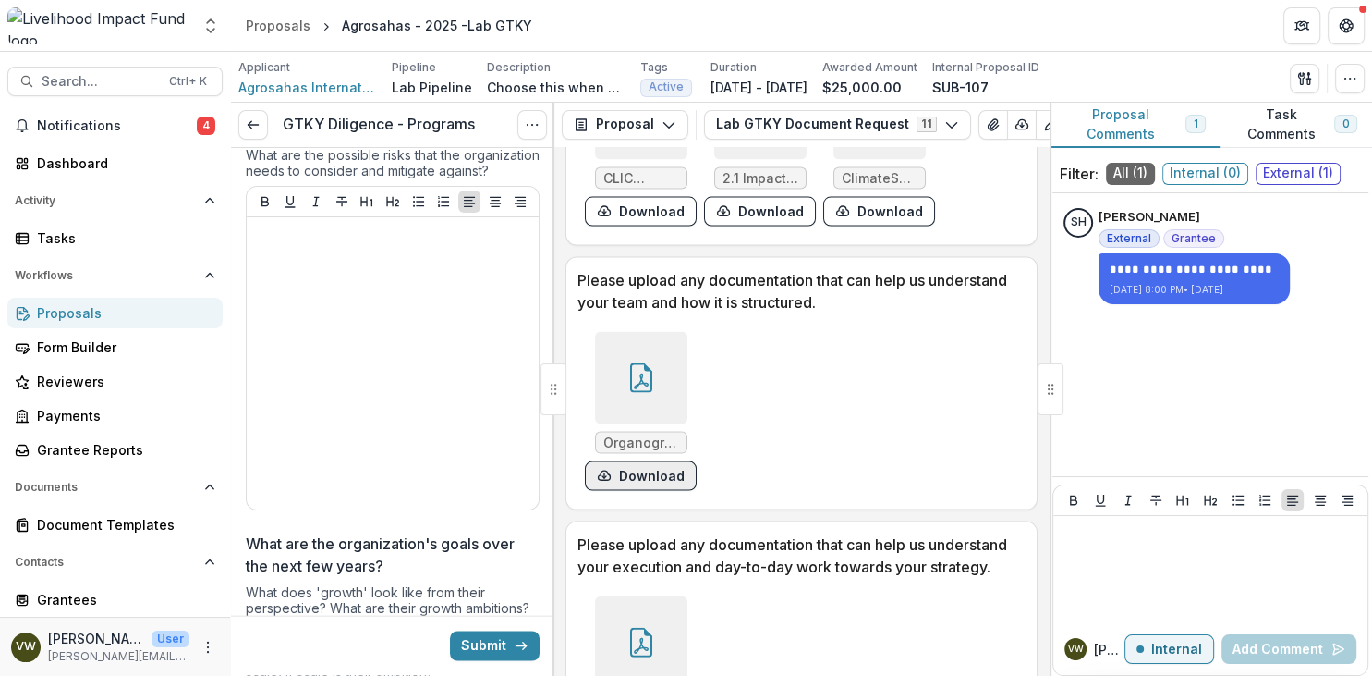
scroll to position [3848, 0]
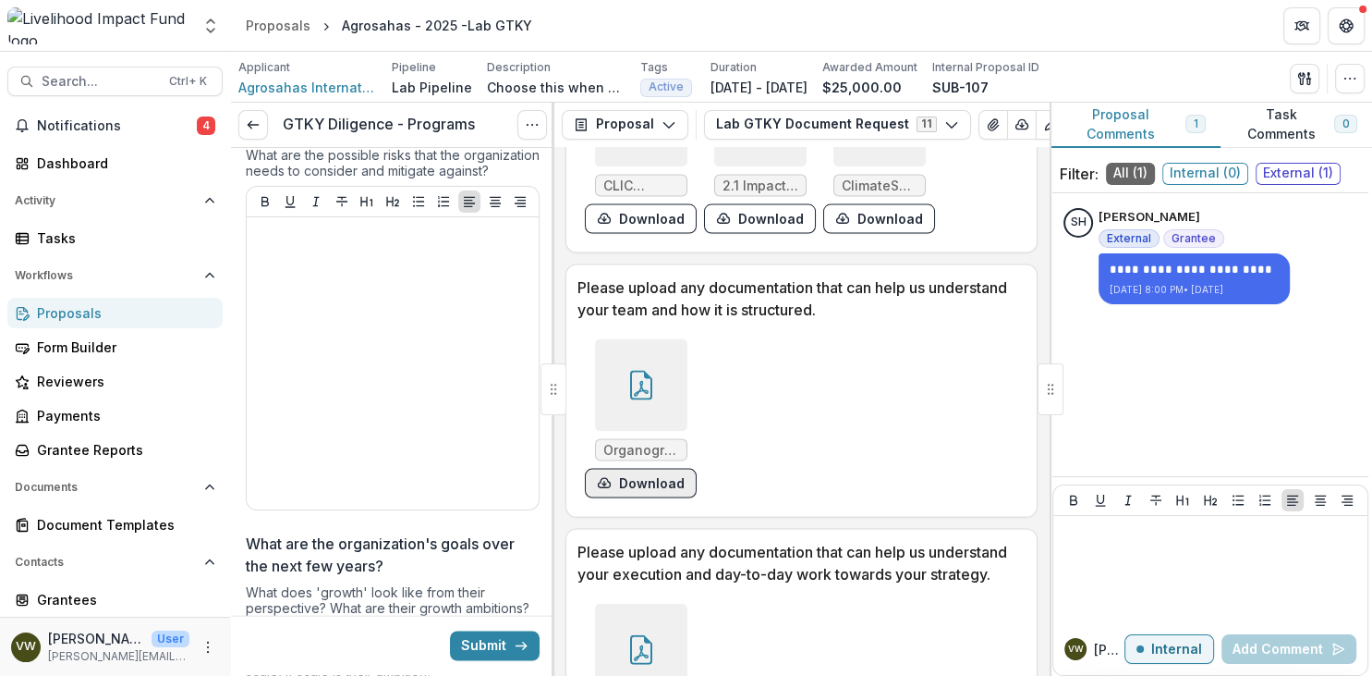
click at [659, 478] on button "Download" at bounding box center [641, 484] width 112 height 30
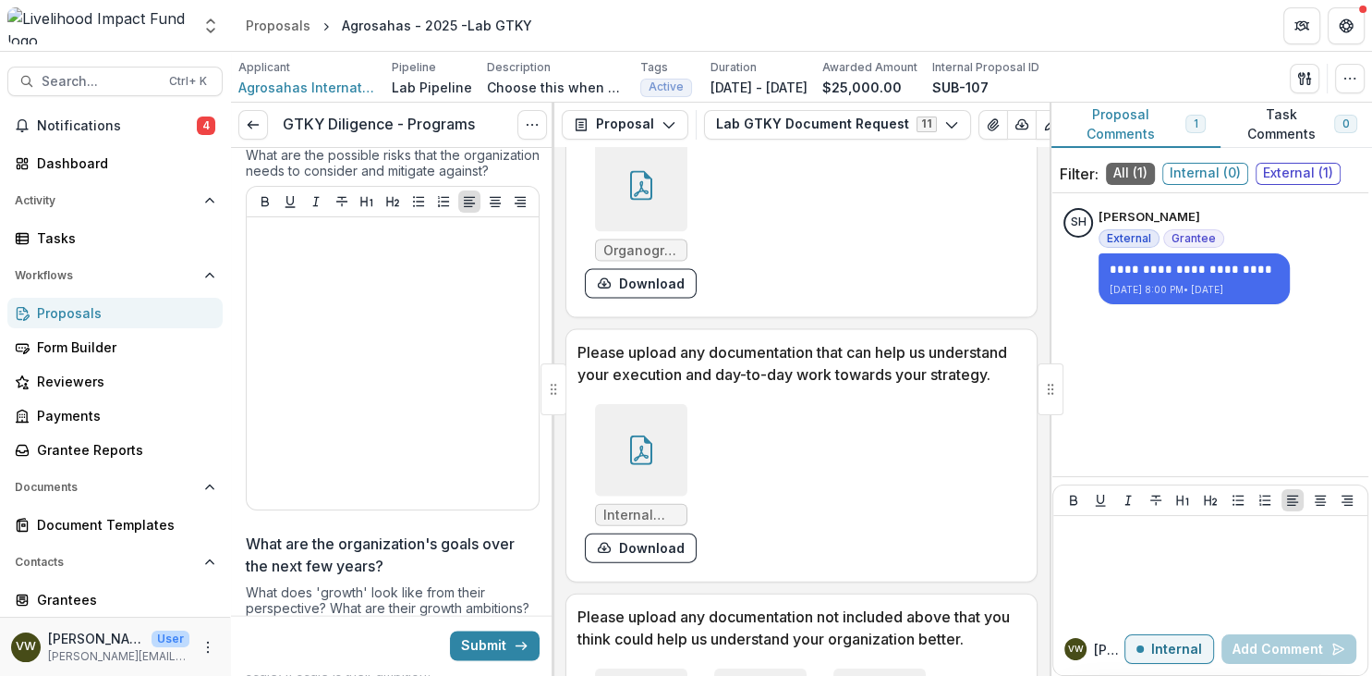
scroll to position [4167, 0]
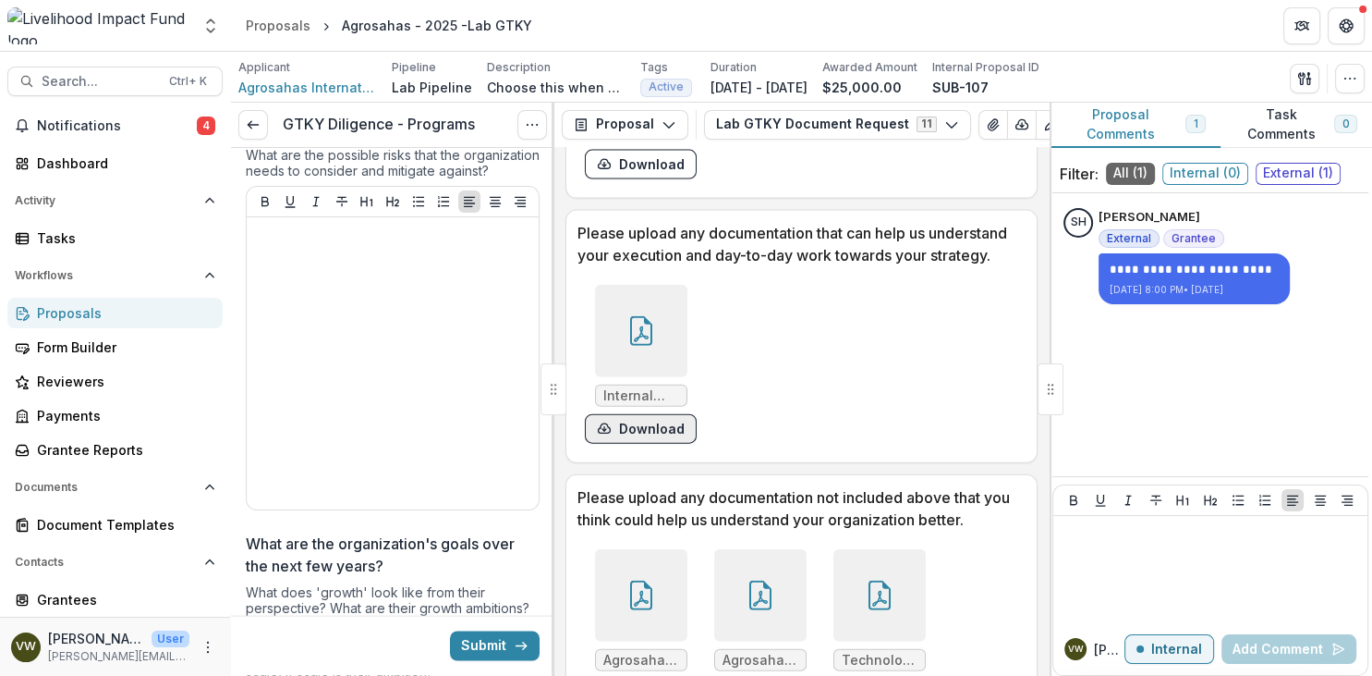
click at [675, 430] on button "Download" at bounding box center [641, 429] width 112 height 30
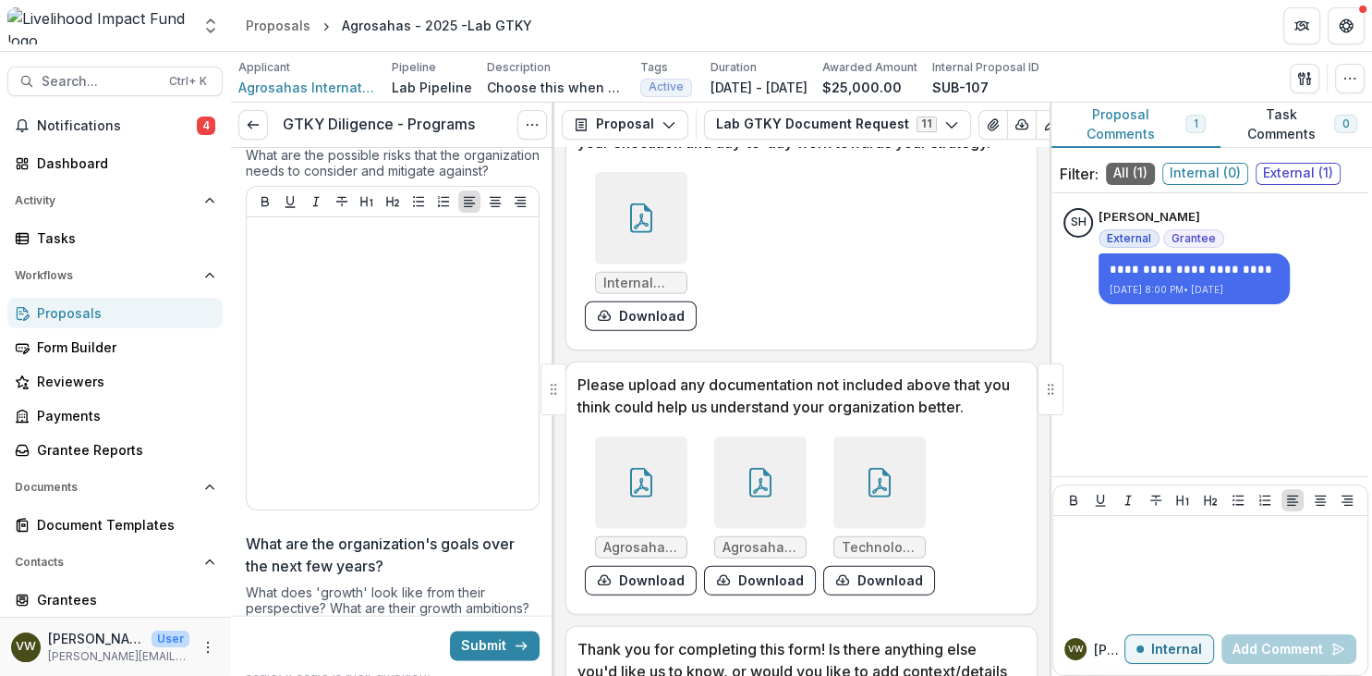
scroll to position [4381, 0]
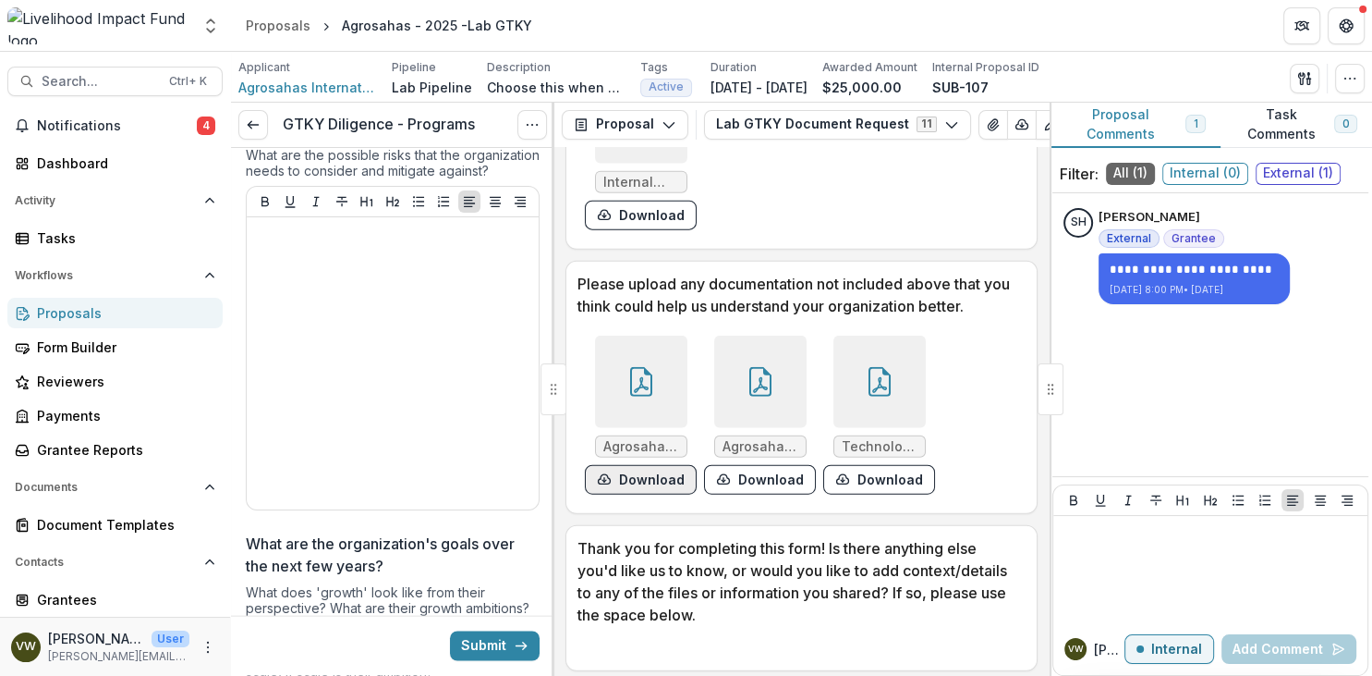
click at [661, 470] on button "Download" at bounding box center [641, 480] width 112 height 30
click at [735, 471] on button "Download" at bounding box center [760, 480] width 112 height 30
click at [910, 475] on button "Download" at bounding box center [879, 480] width 112 height 30
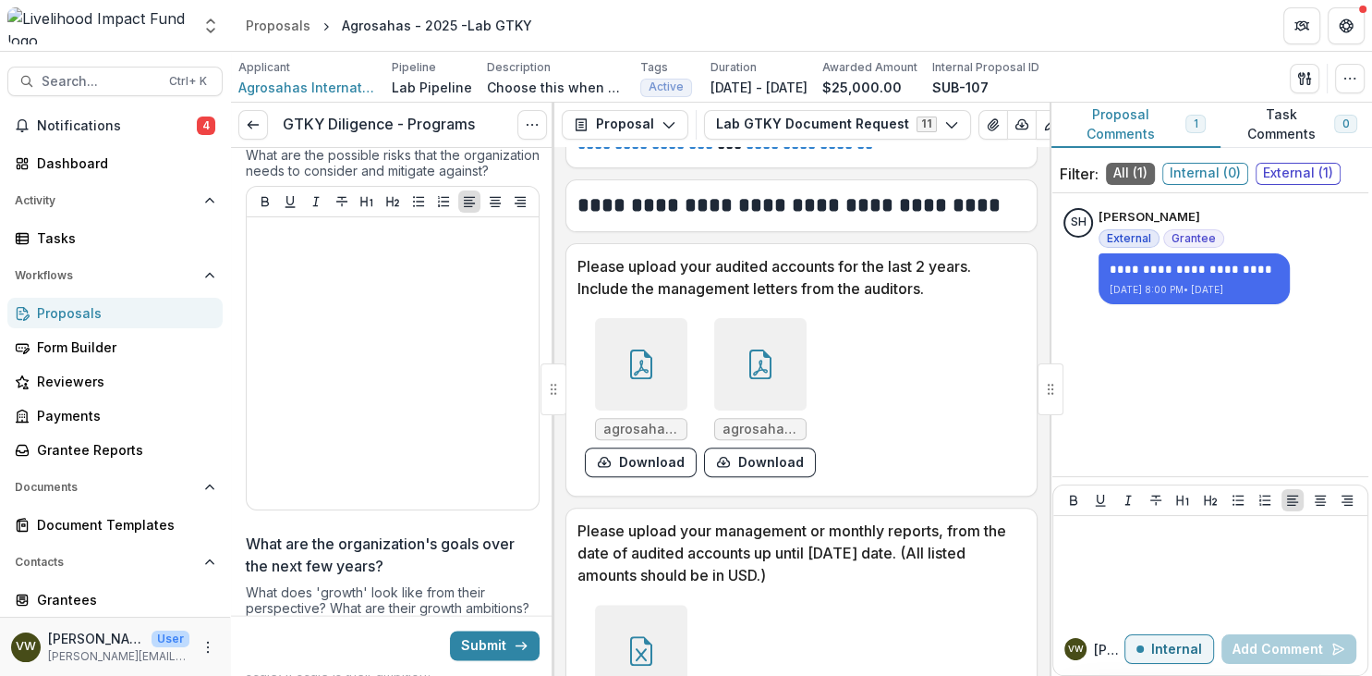
scroll to position [957, 0]
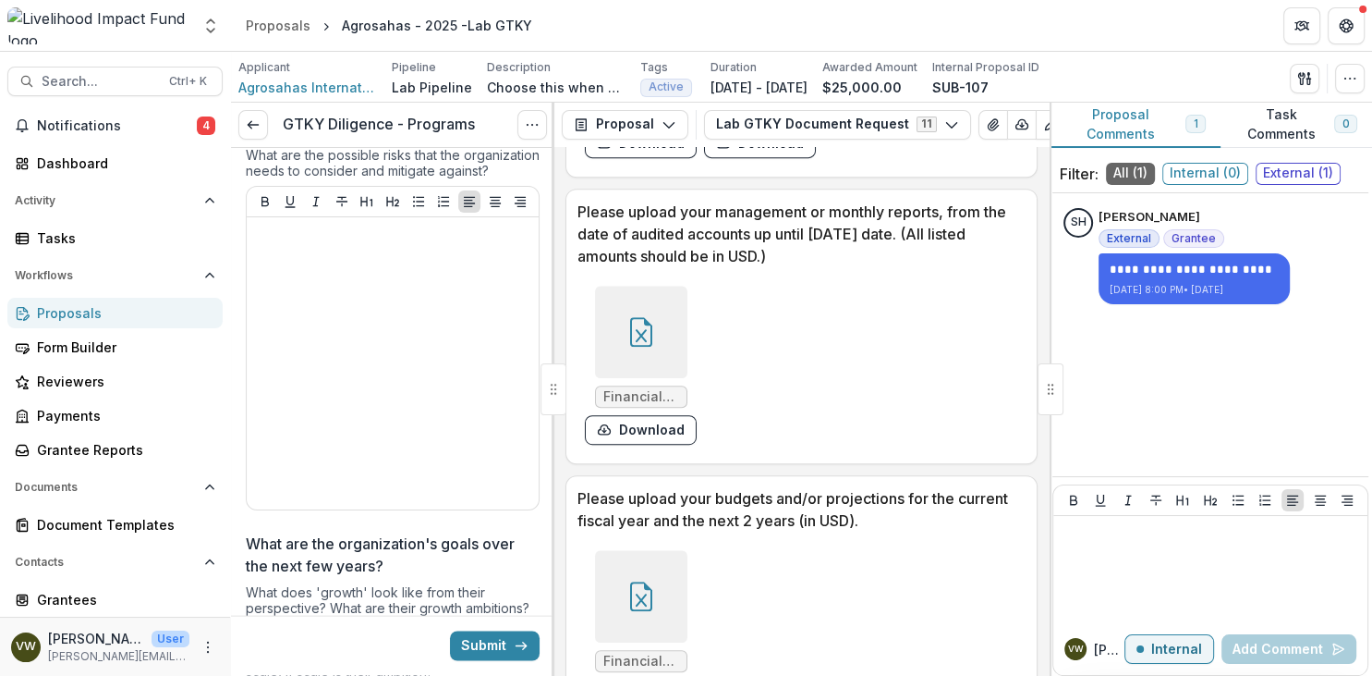
click at [871, 375] on div "Financial Model_Agrosahas International_Digifarmer.xlsx Download" at bounding box center [802, 365] width 448 height 174
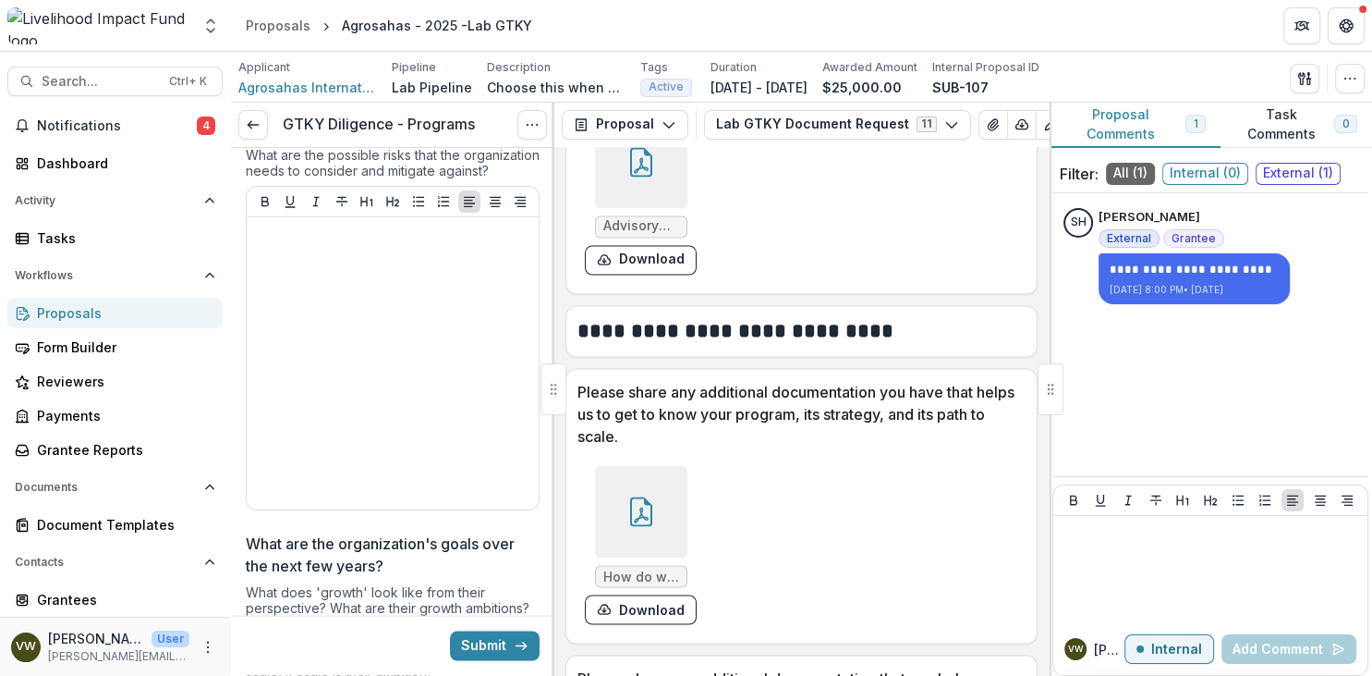
scroll to position [3300, 0]
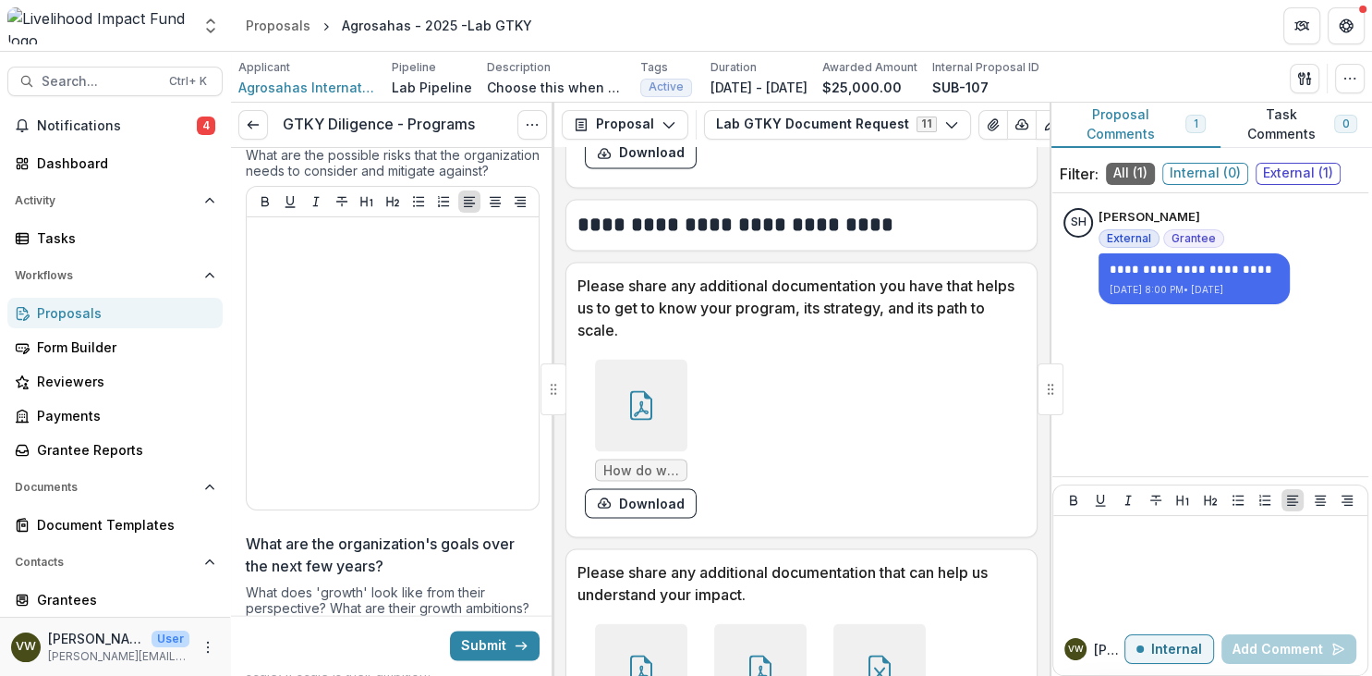
click at [638, 427] on div at bounding box center [641, 405] width 92 height 92
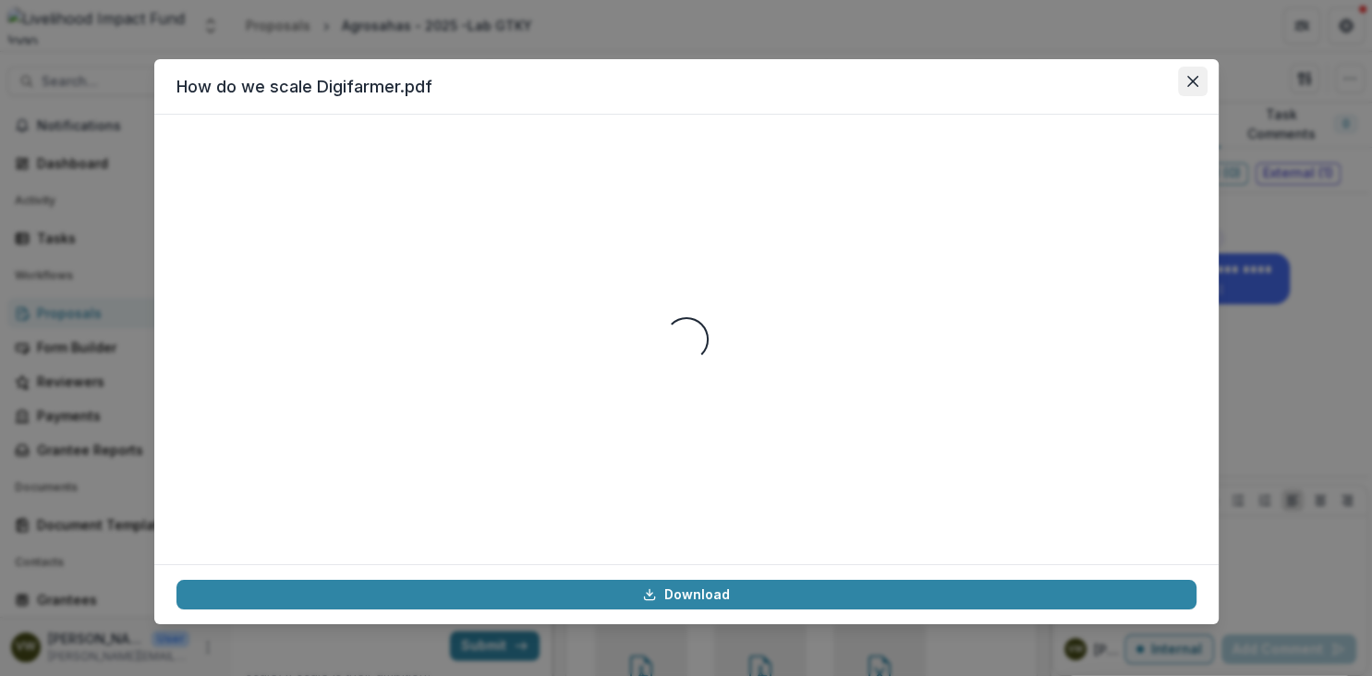
click at [1202, 79] on button "Close" at bounding box center [1193, 82] width 30 height 30
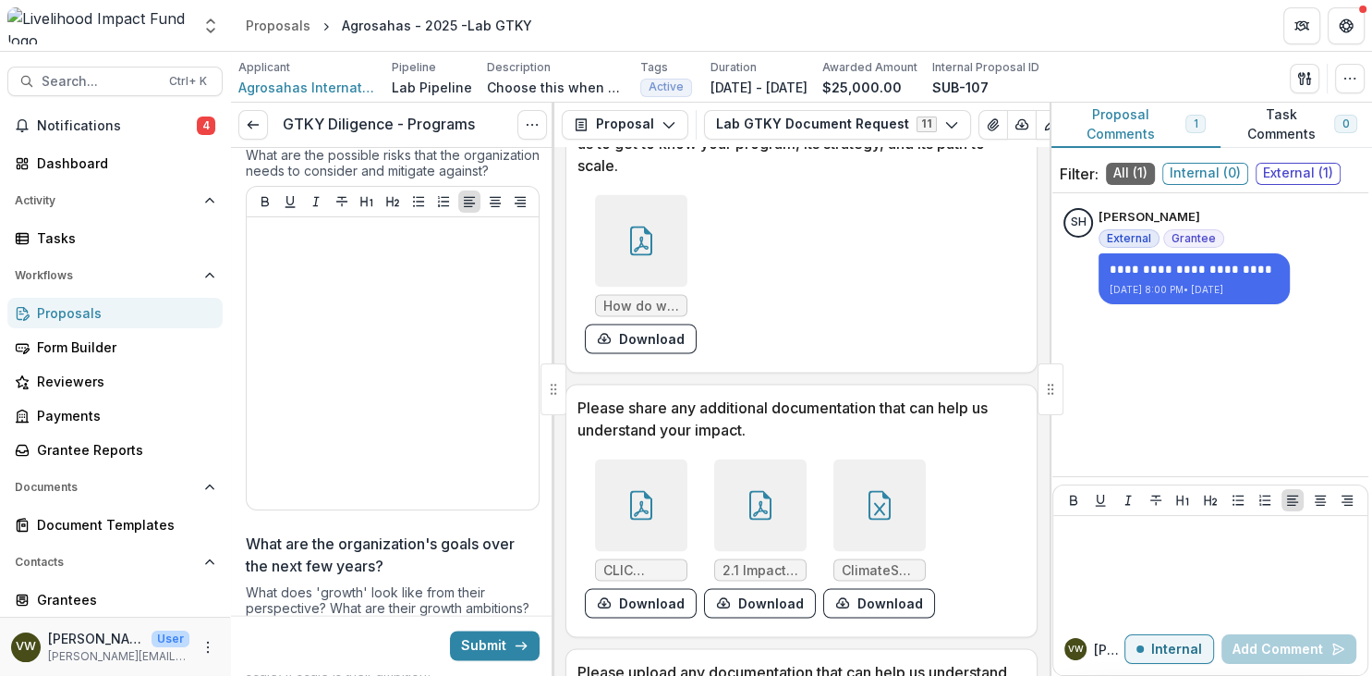
scroll to position [3513, 0]
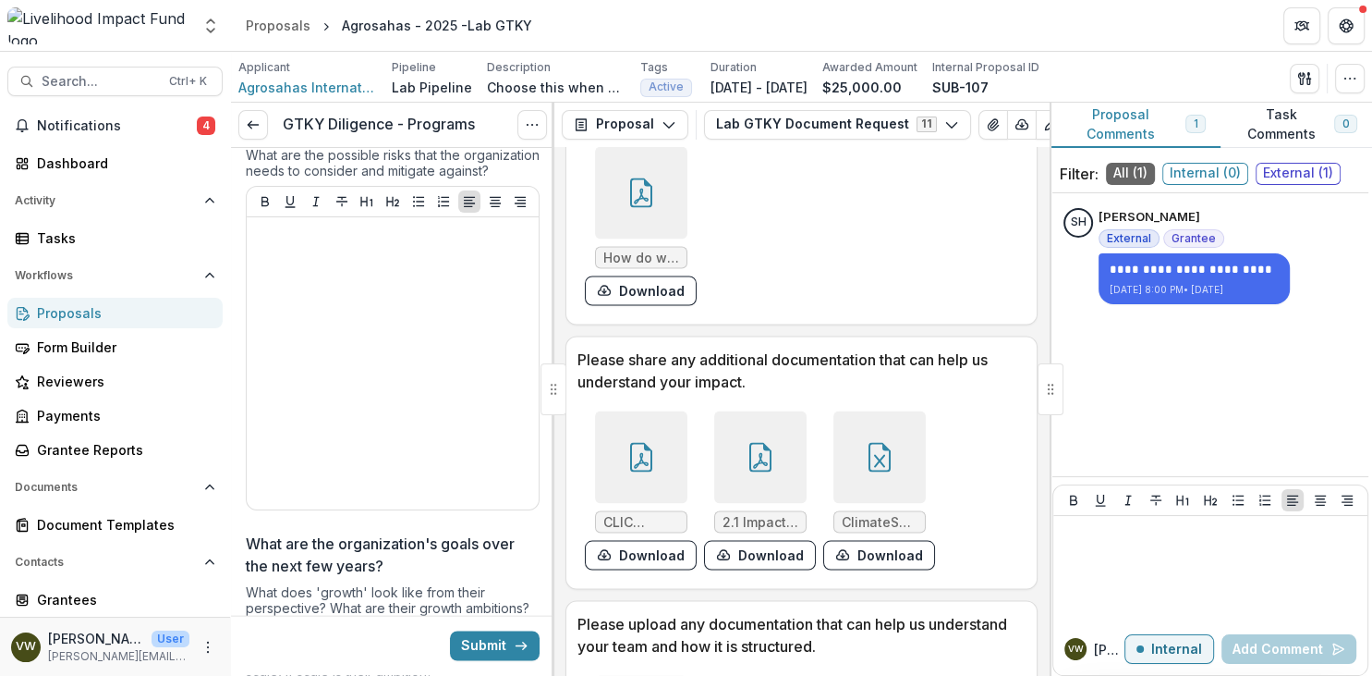
click at [654, 471] on div at bounding box center [641, 456] width 92 height 92
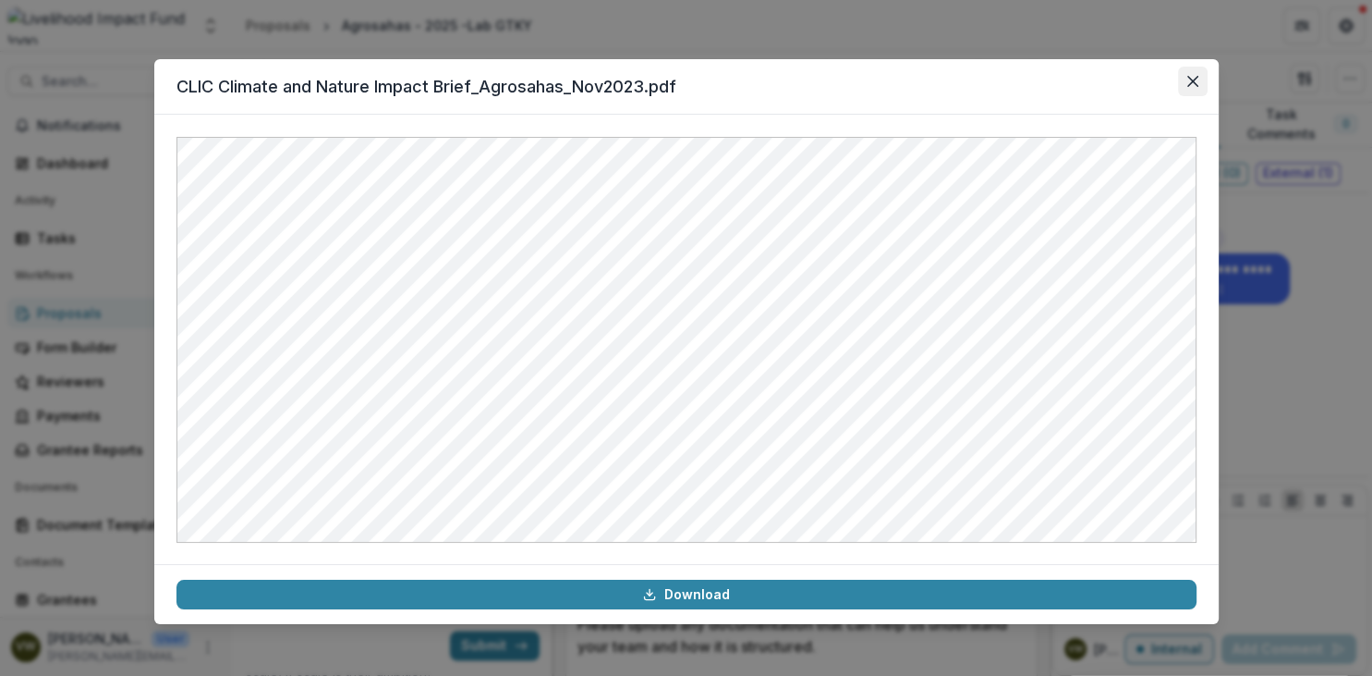
click at [1197, 84] on icon "Close" at bounding box center [1193, 81] width 11 height 11
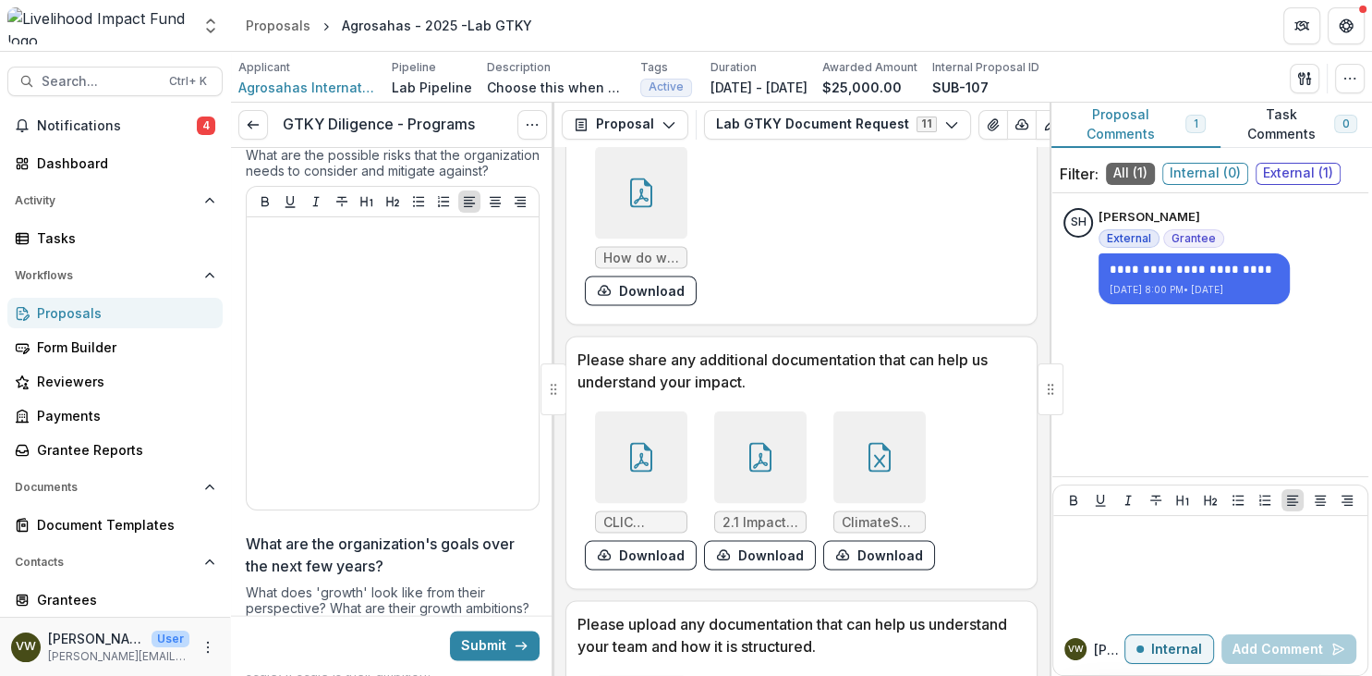
click at [750, 518] on span "2.1 Impact Strategy Document.pdf" at bounding box center [761, 522] width 76 height 16
click at [779, 457] on div at bounding box center [760, 456] width 92 height 92
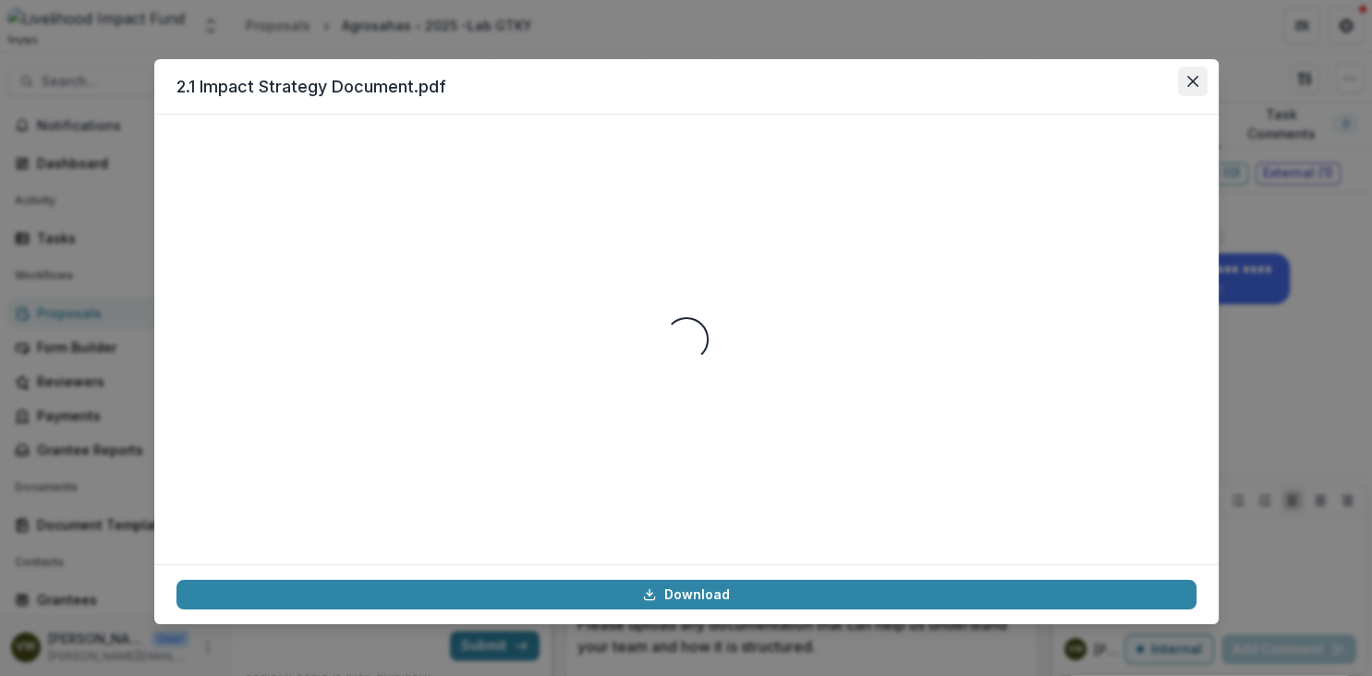
click at [1196, 84] on icon "Close" at bounding box center [1192, 81] width 11 height 11
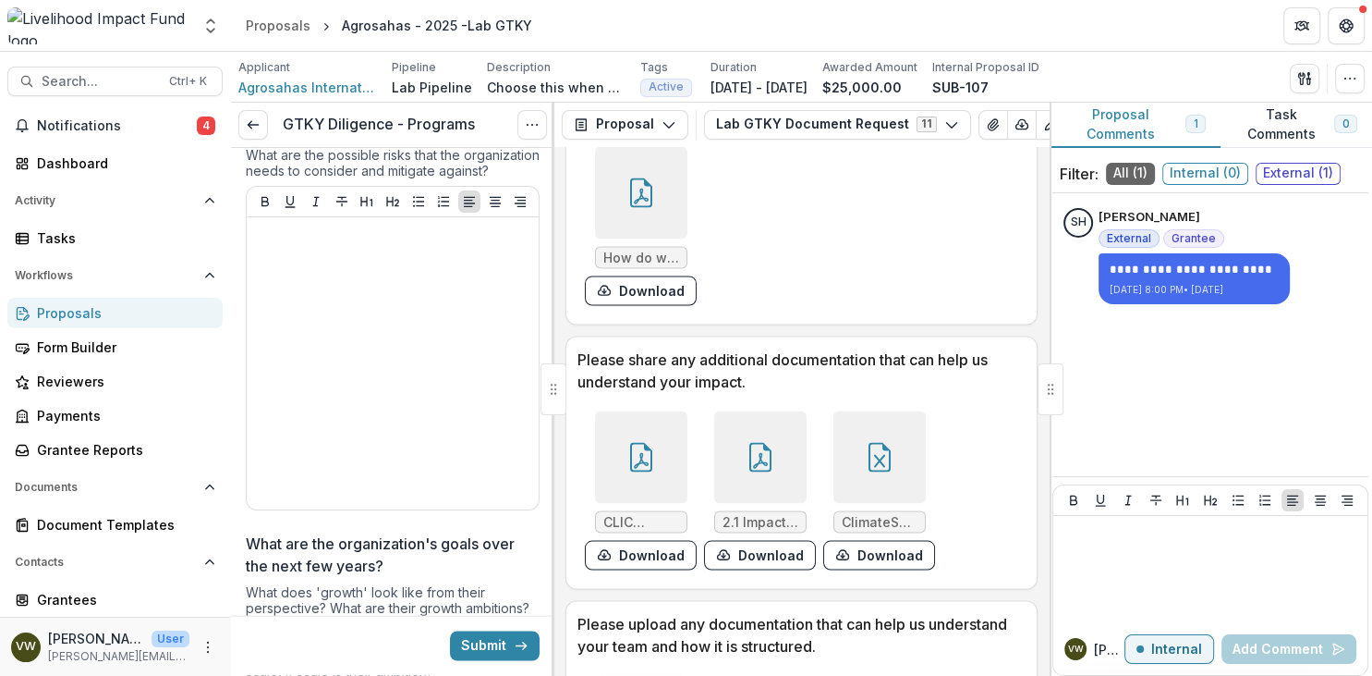
click at [1189, 37] on div "2.1 Impact Strategy Document.pdf Loading... Download" at bounding box center [686, 338] width 1372 height 676
click at [864, 517] on span "ClimateSavings Calculation.xlsm" at bounding box center [880, 522] width 76 height 16
click at [874, 492] on div at bounding box center [880, 456] width 92 height 92
click at [894, 467] on div "Loading..." at bounding box center [686, 339] width 975 height 387
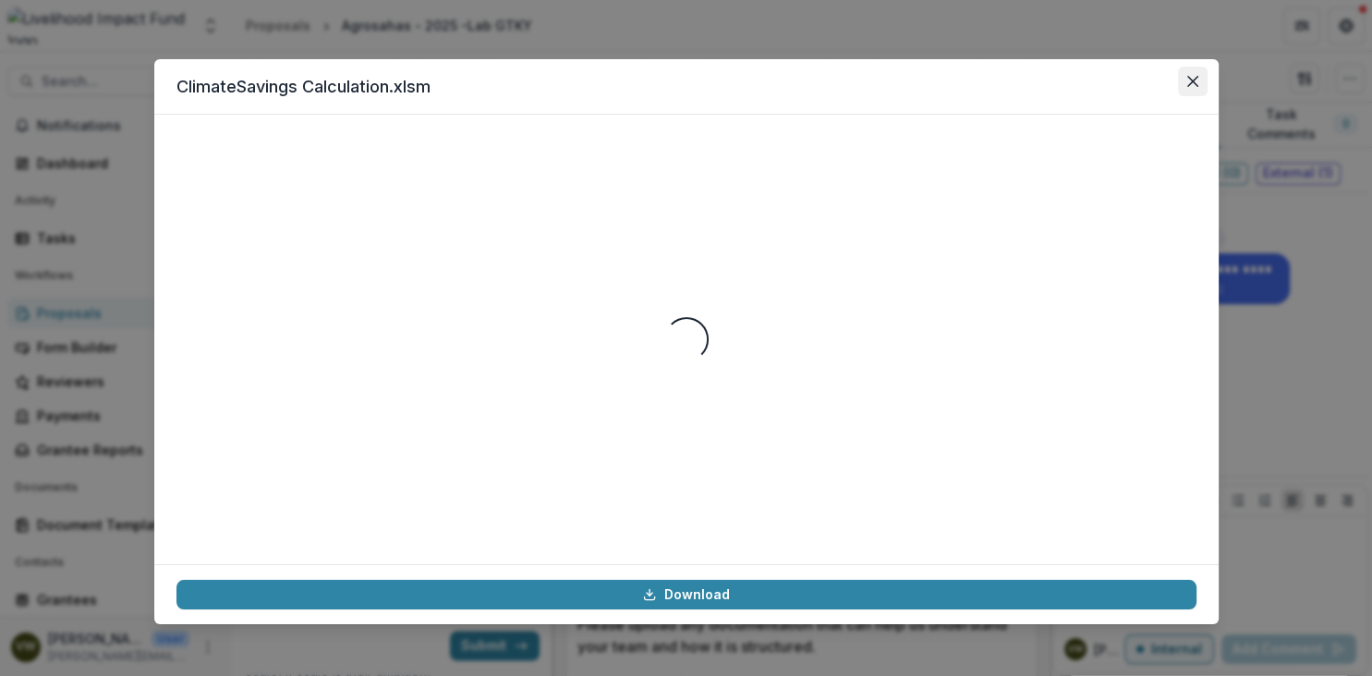
click at [1189, 83] on icon "Close" at bounding box center [1193, 81] width 11 height 11
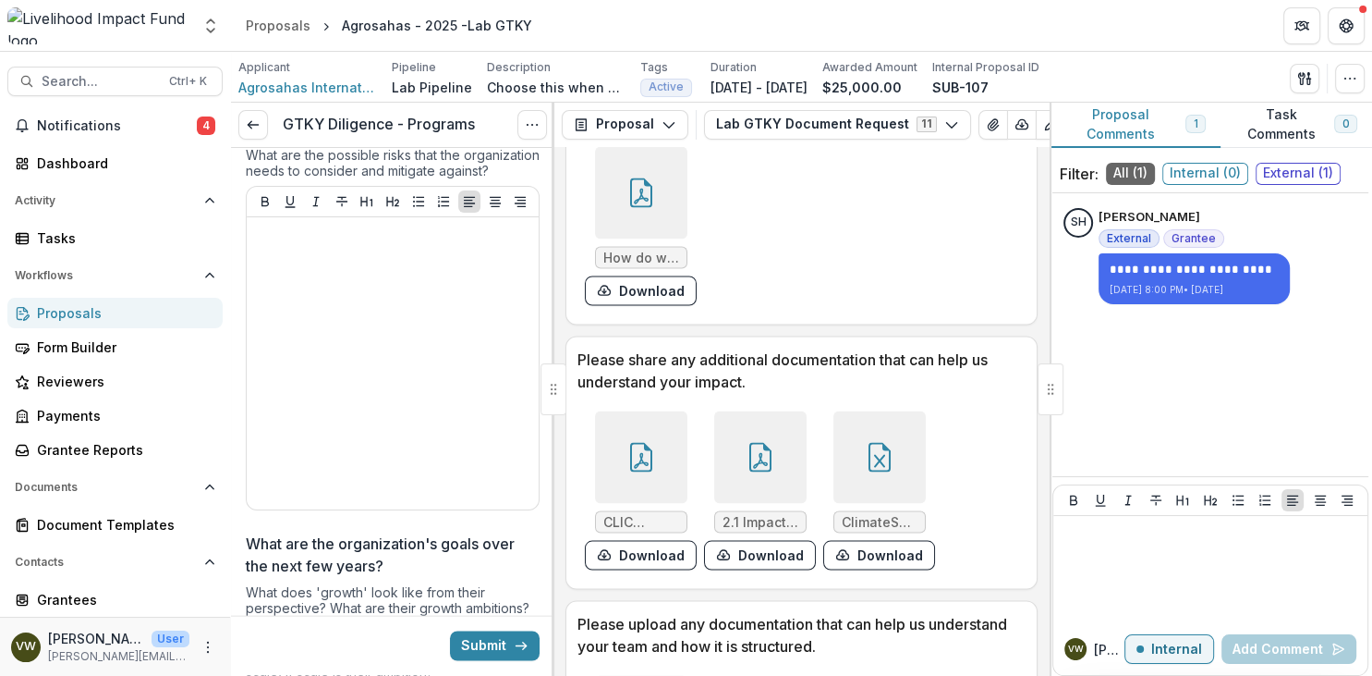
click at [1189, 78] on icon "Close" at bounding box center [1192, 81] width 11 height 11
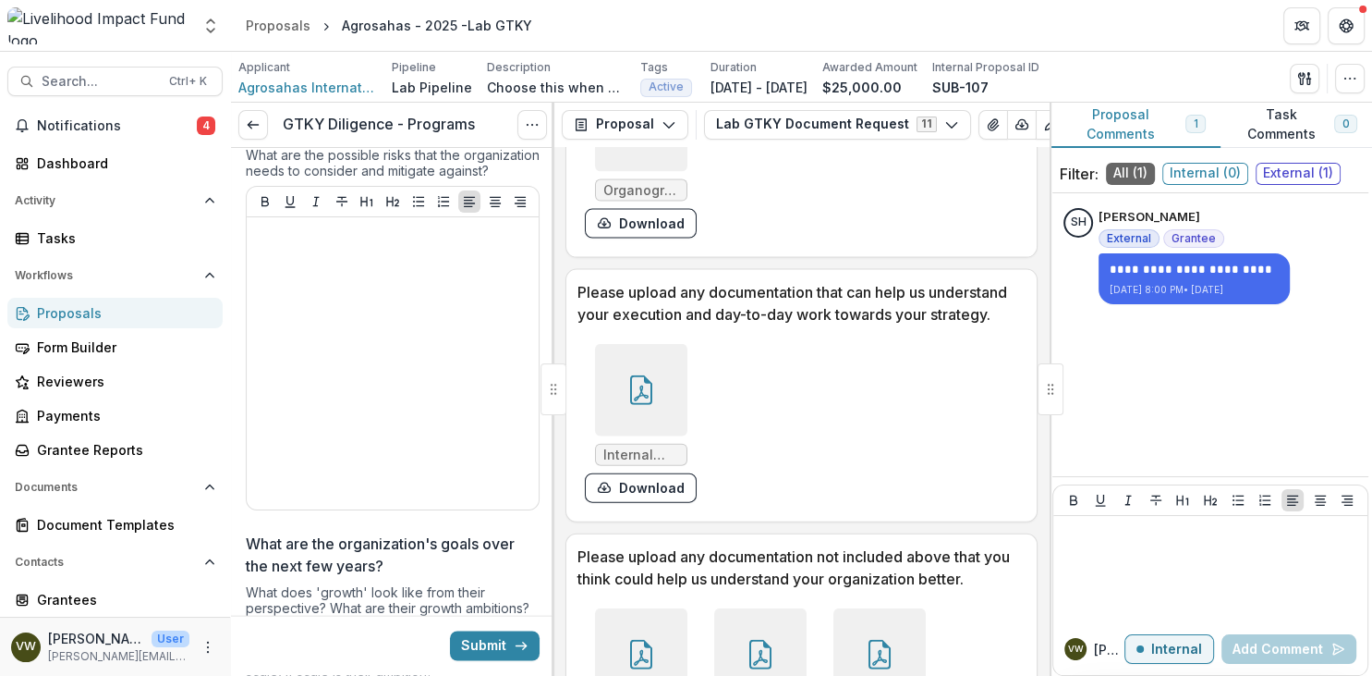
scroll to position [4152, 0]
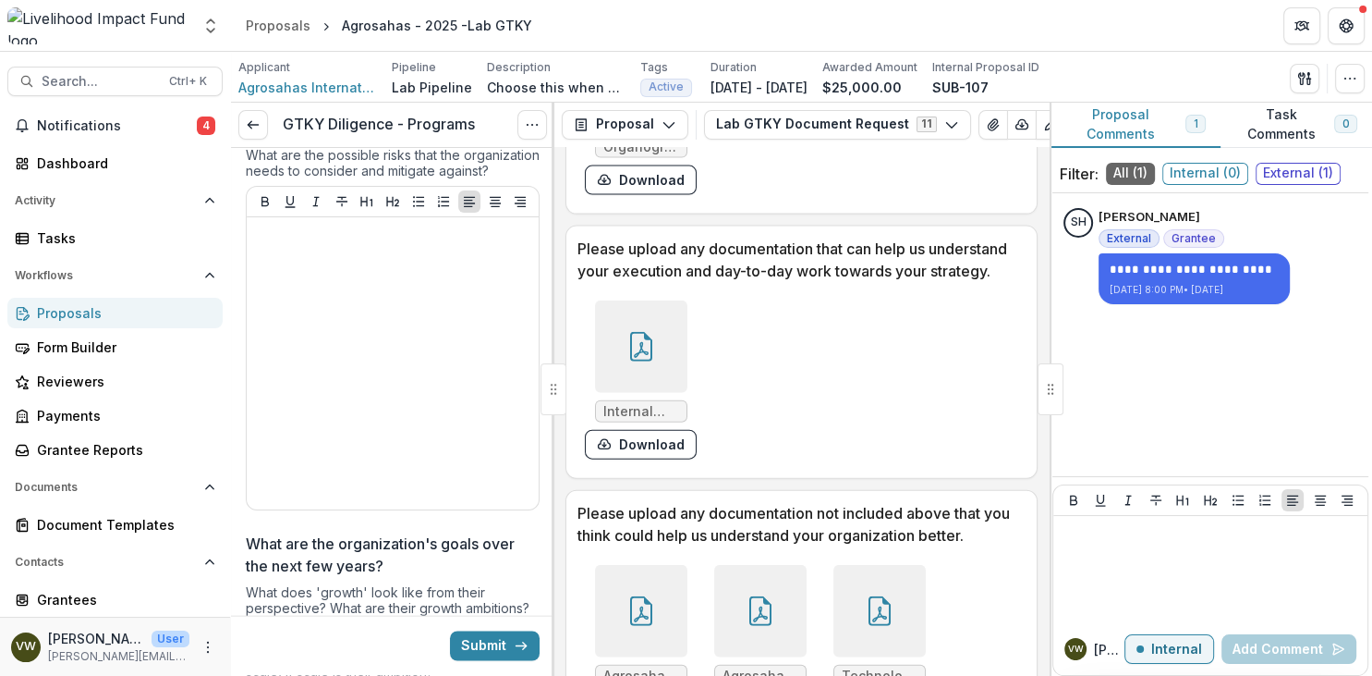
click at [634, 364] on div at bounding box center [641, 346] width 92 height 92
click at [1172, 89] on icon "Close" at bounding box center [1167, 94] width 10 height 10
click at [1184, 90] on header "Internal Process Documentation.pdf" at bounding box center [685, 99] width 1011 height 53
click at [1185, 85] on header "Internal Process Documentation.pdf" at bounding box center [685, 99] width 1011 height 53
click at [1188, 87] on header "Internal Process Documentation.pdf" at bounding box center [685, 99] width 1011 height 53
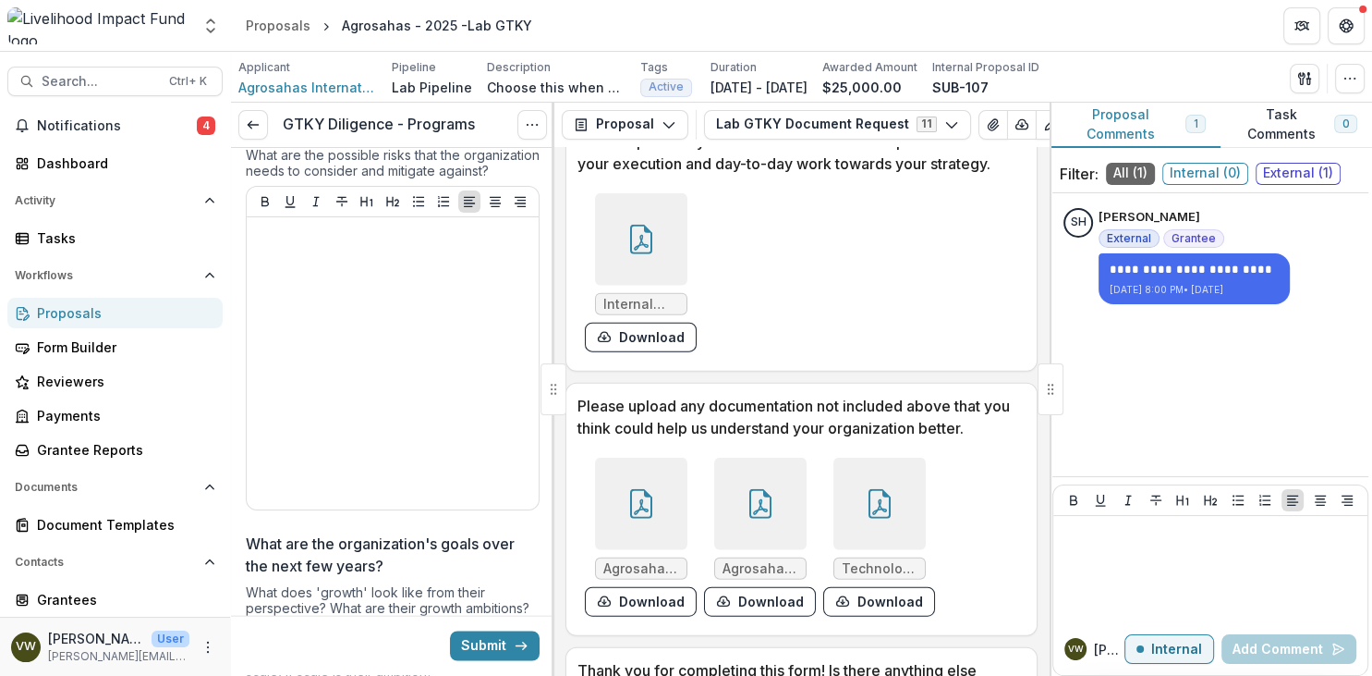
scroll to position [4381, 0]
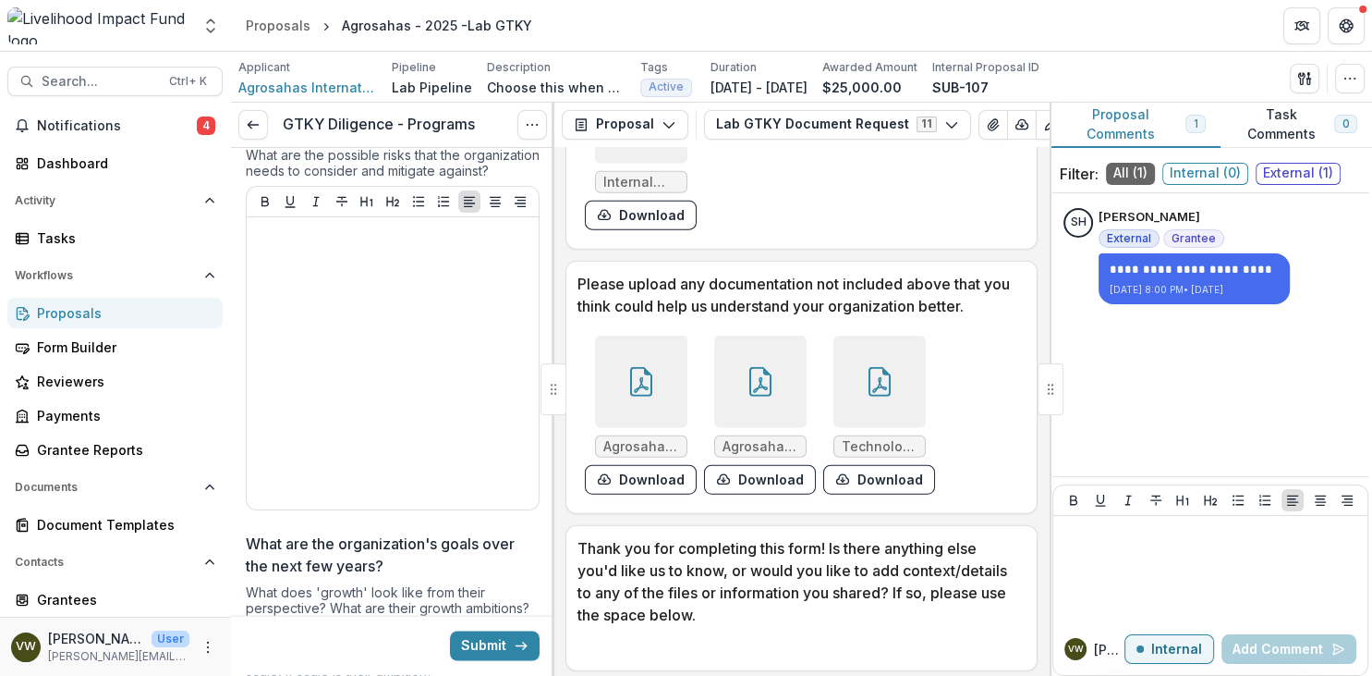
click at [644, 441] on span "Agrosahas_Teaserdeck 11092025.pdf" at bounding box center [642, 447] width 76 height 16
click at [656, 475] on button "Download" at bounding box center [641, 480] width 112 height 30
click at [756, 443] on span "Agrosahas International One Pager.pdf" at bounding box center [761, 447] width 76 height 16
click at [766, 397] on div at bounding box center [760, 381] width 92 height 92
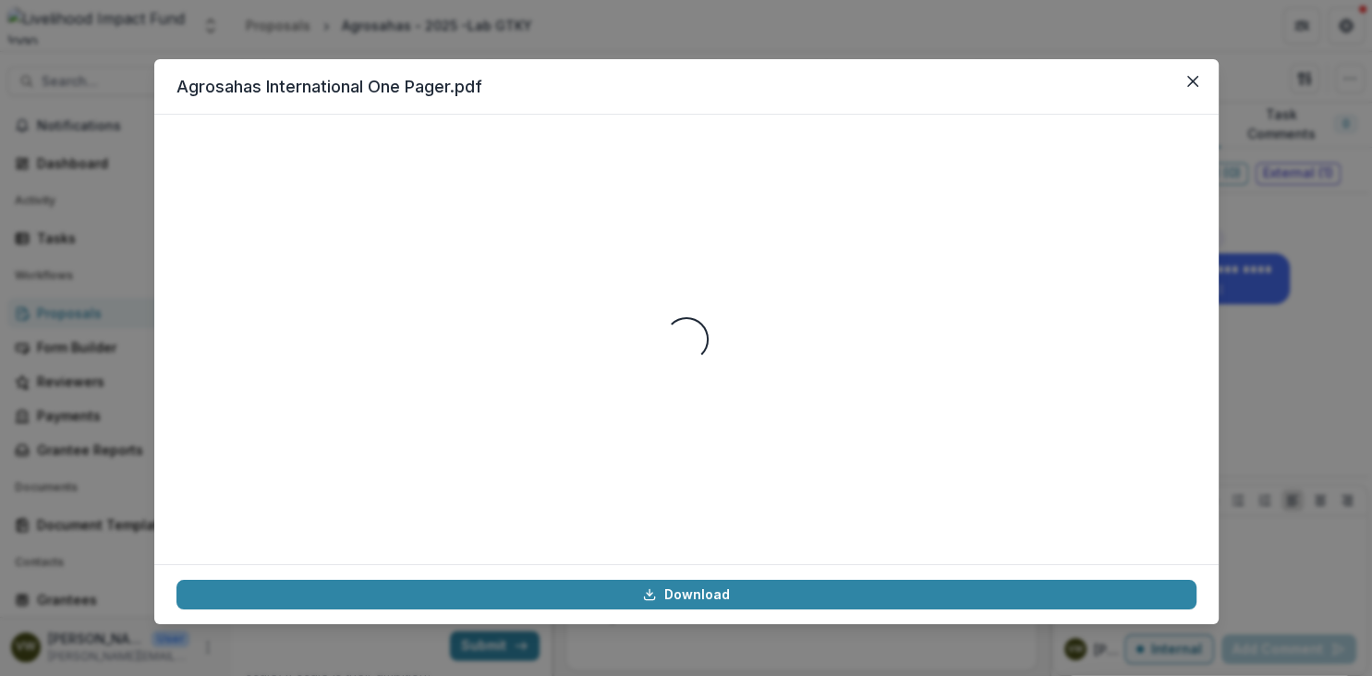
click at [1177, 95] on header "Agrosahas International One Pager.pdf" at bounding box center [686, 86] width 1065 height 55
drag, startPoint x: 1189, startPoint y: 91, endPoint x: 1203, endPoint y: 83, distance: 16.5
click at [1190, 91] on button "Close" at bounding box center [1193, 82] width 30 height 30
click at [1203, 83] on div "Agrosahas International One Pager.pdf Loading... Download" at bounding box center [686, 338] width 1372 height 676
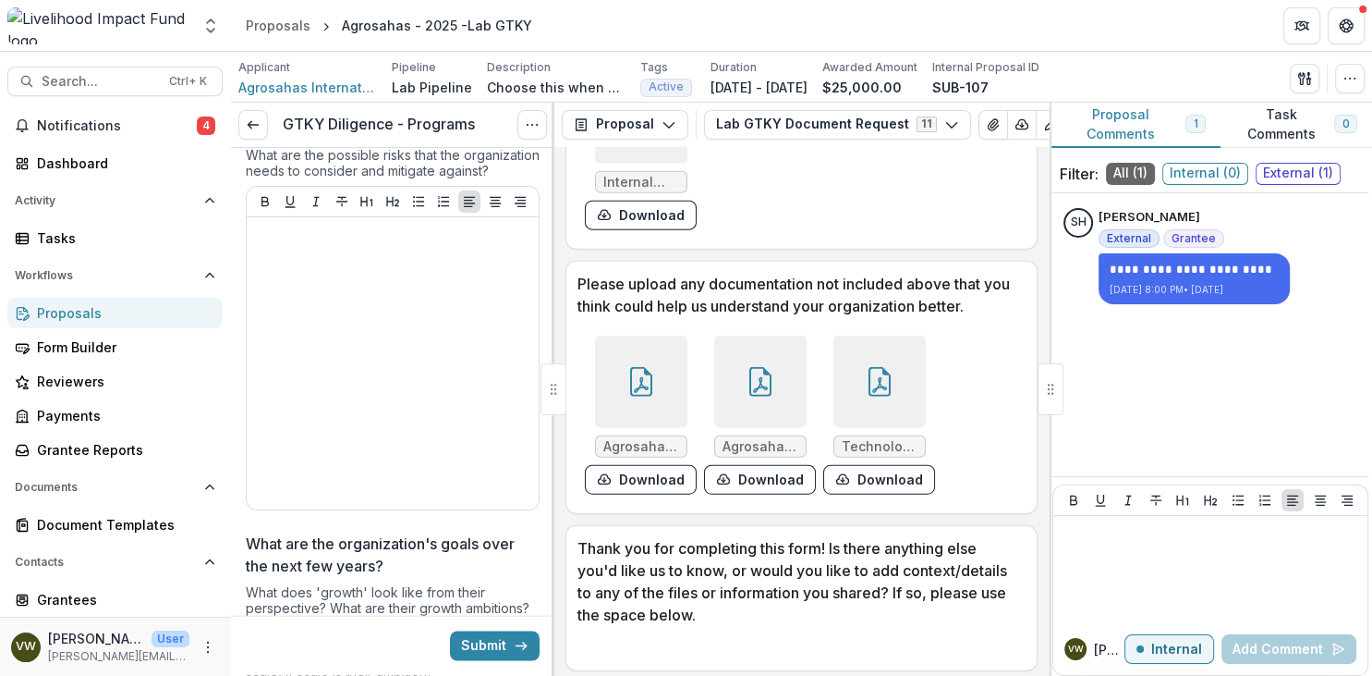
click at [875, 441] on span "Technology Presentation.pdf" at bounding box center [880, 447] width 76 height 16
click at [882, 409] on div at bounding box center [880, 381] width 92 height 92
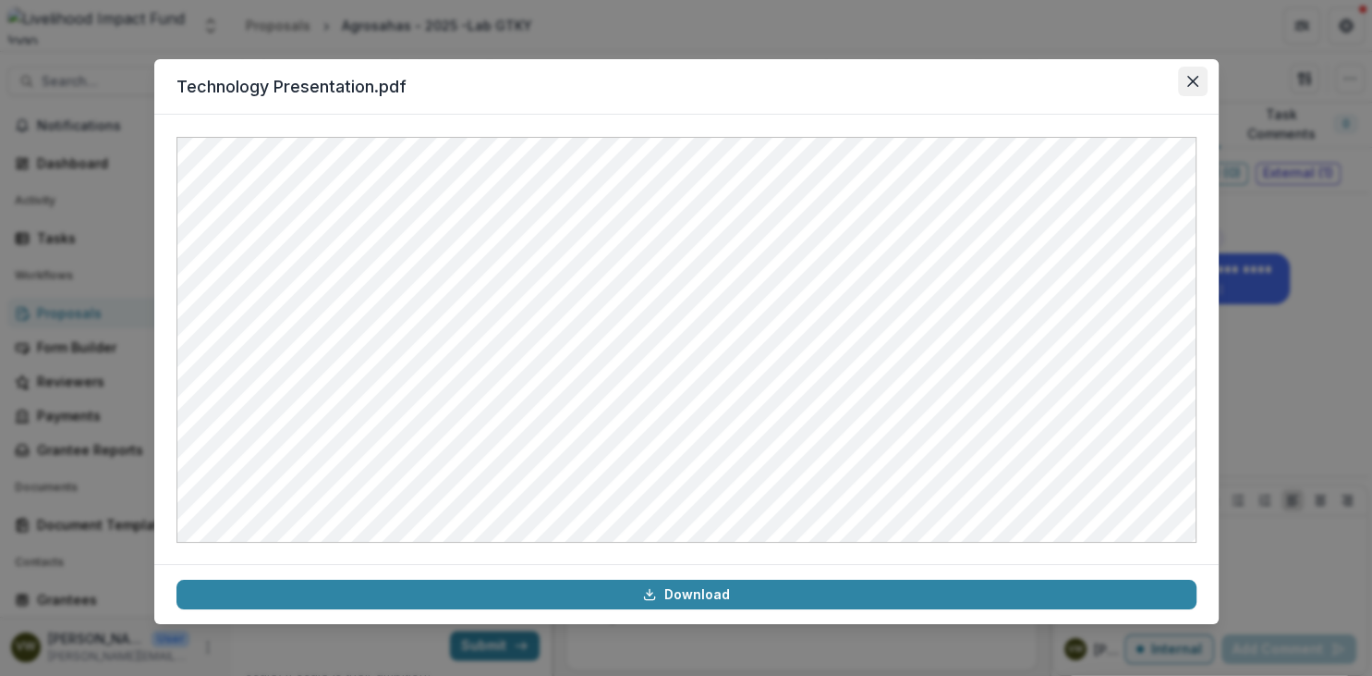
click at [1187, 86] on button "Close" at bounding box center [1193, 82] width 30 height 30
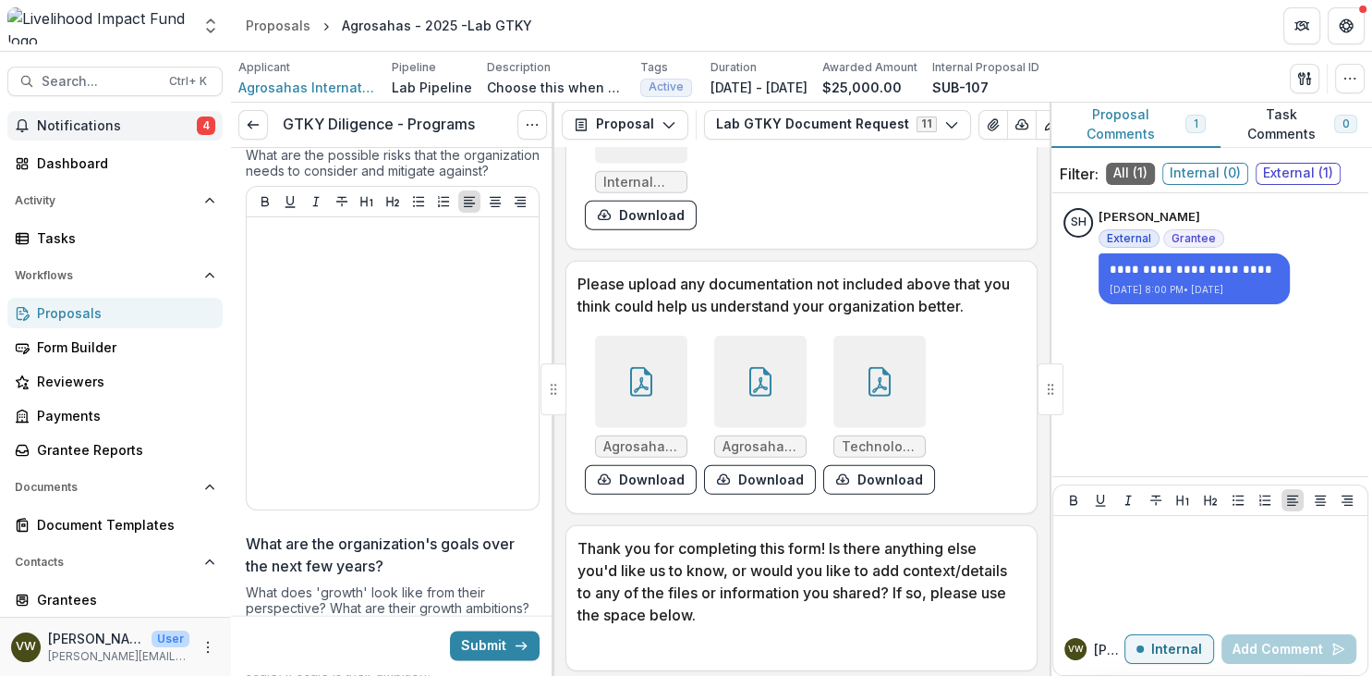
click at [139, 134] on button "Notifications 4" at bounding box center [114, 126] width 215 height 30
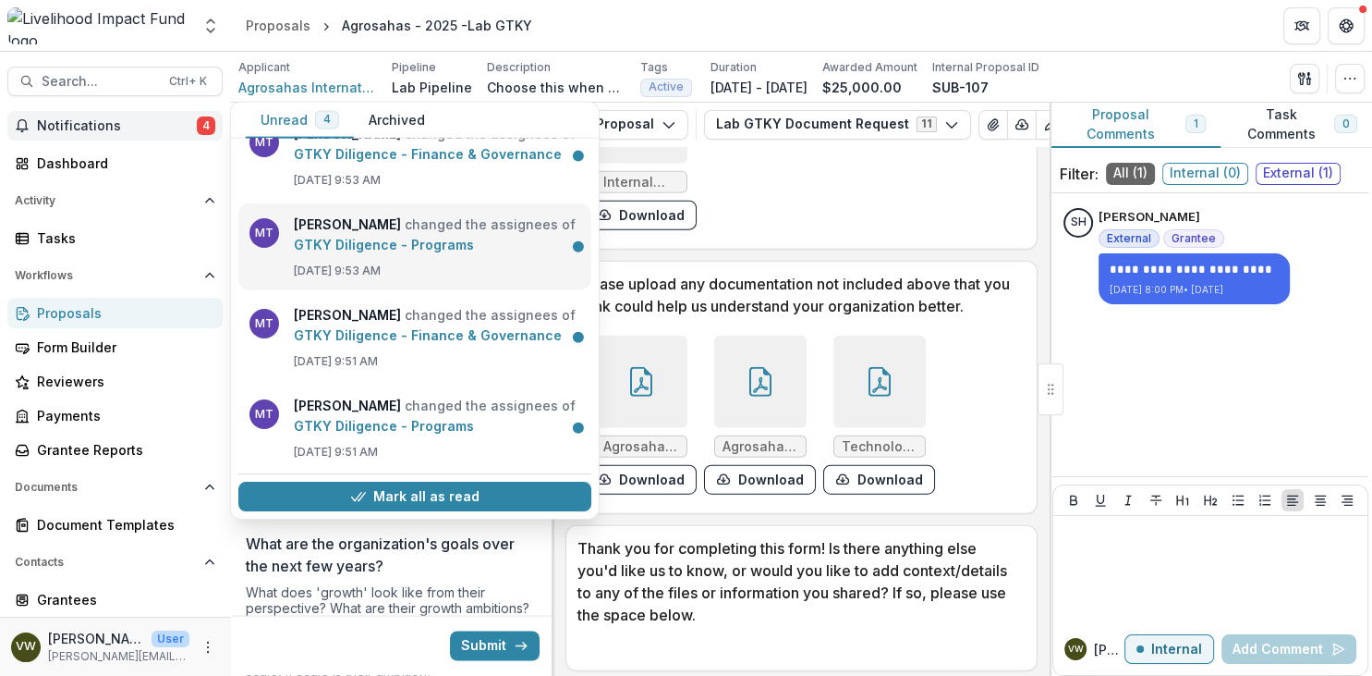
scroll to position [0, 0]
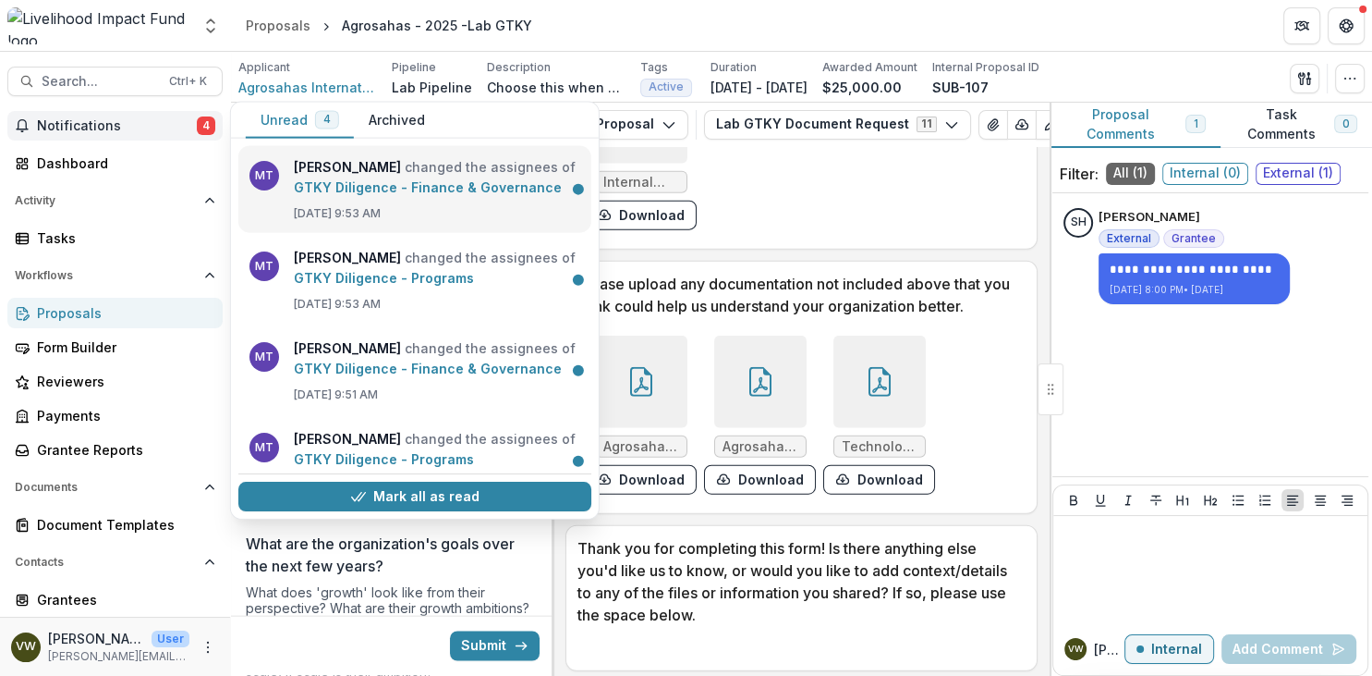
click at [480, 195] on link "GTKY Diligence - Finance & Governance" at bounding box center [428, 187] width 268 height 16
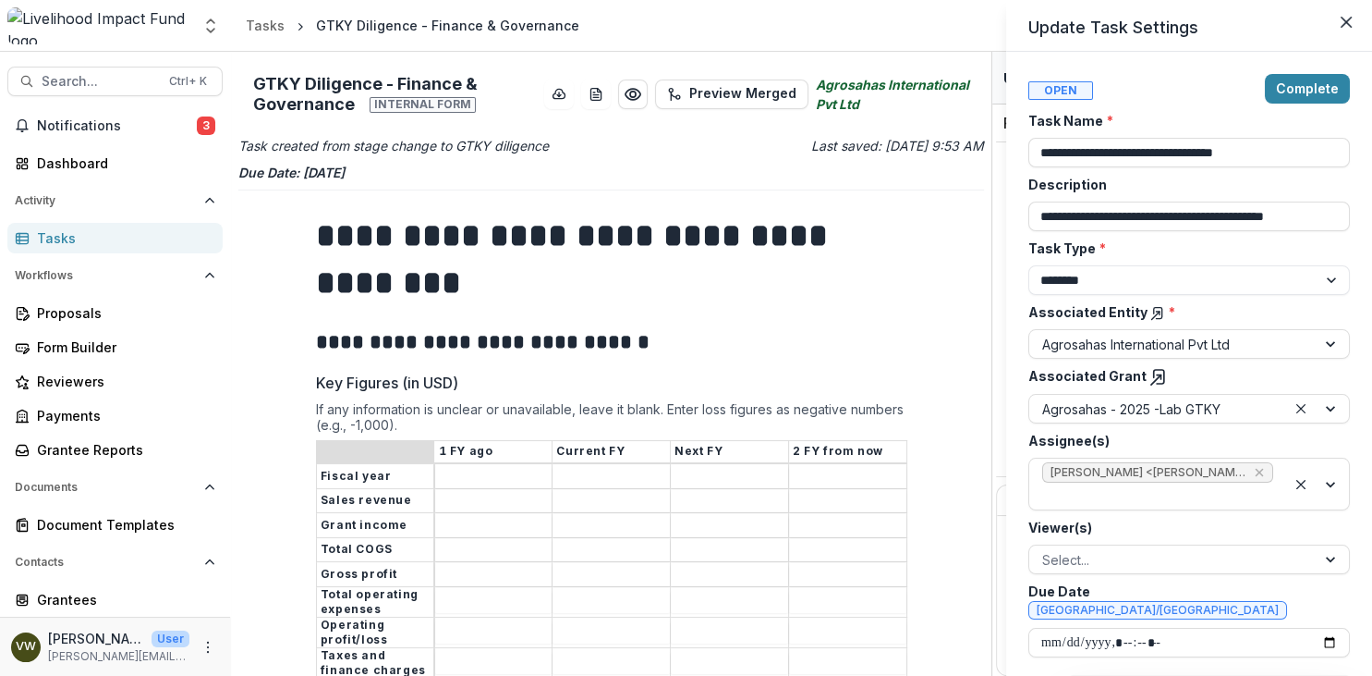
scroll to position [8, 0]
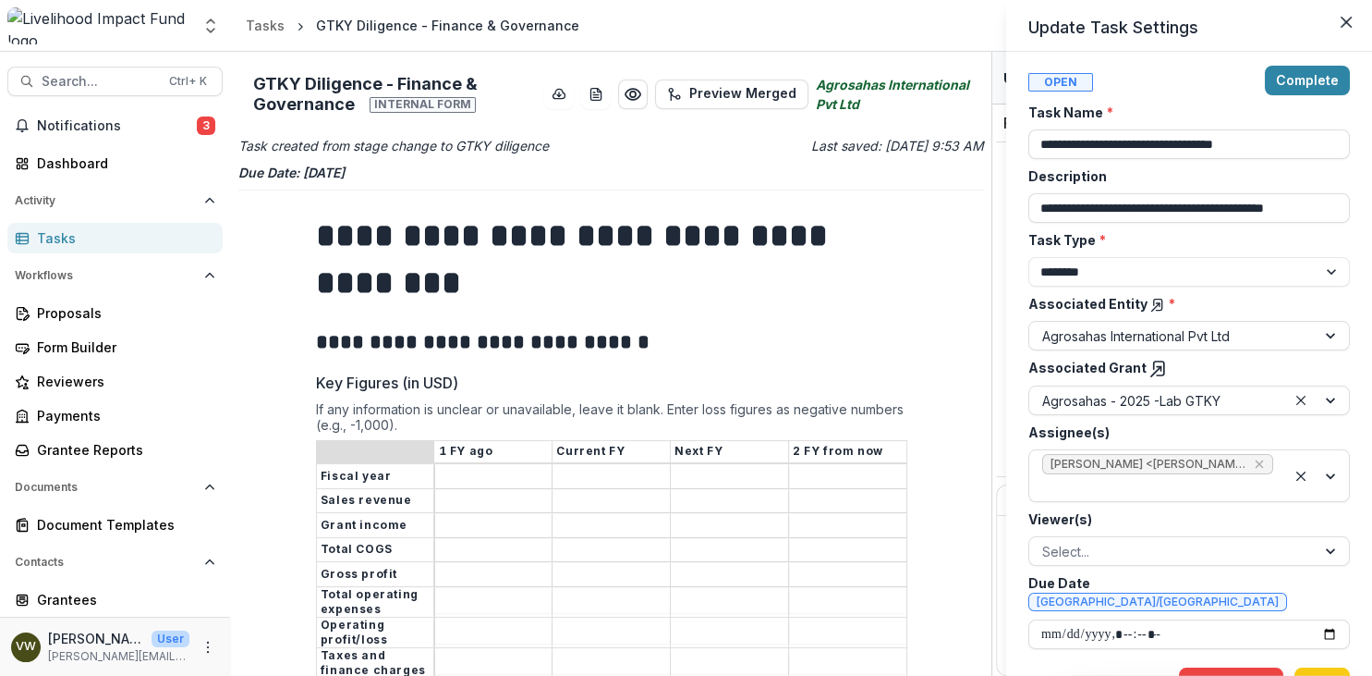
click at [529, 497] on div "**********" at bounding box center [686, 338] width 1372 height 676
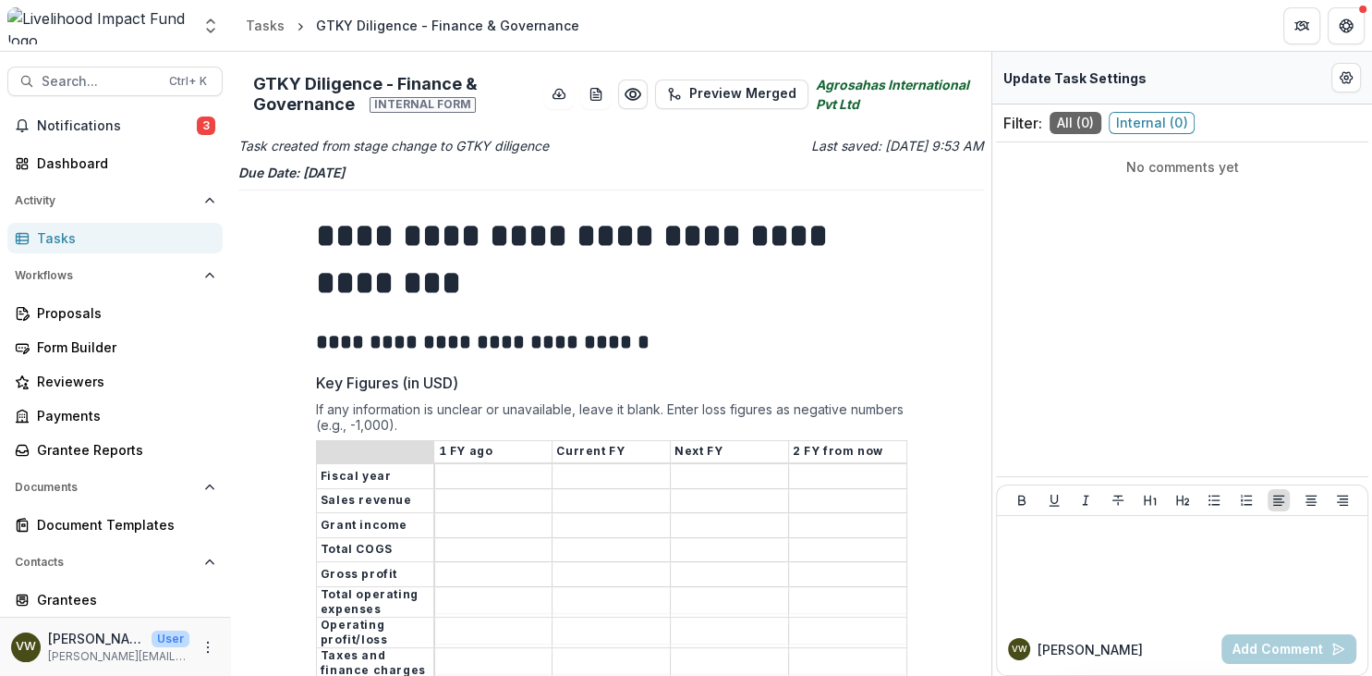
click at [67, 240] on div "Tasks" at bounding box center [122, 237] width 171 height 19
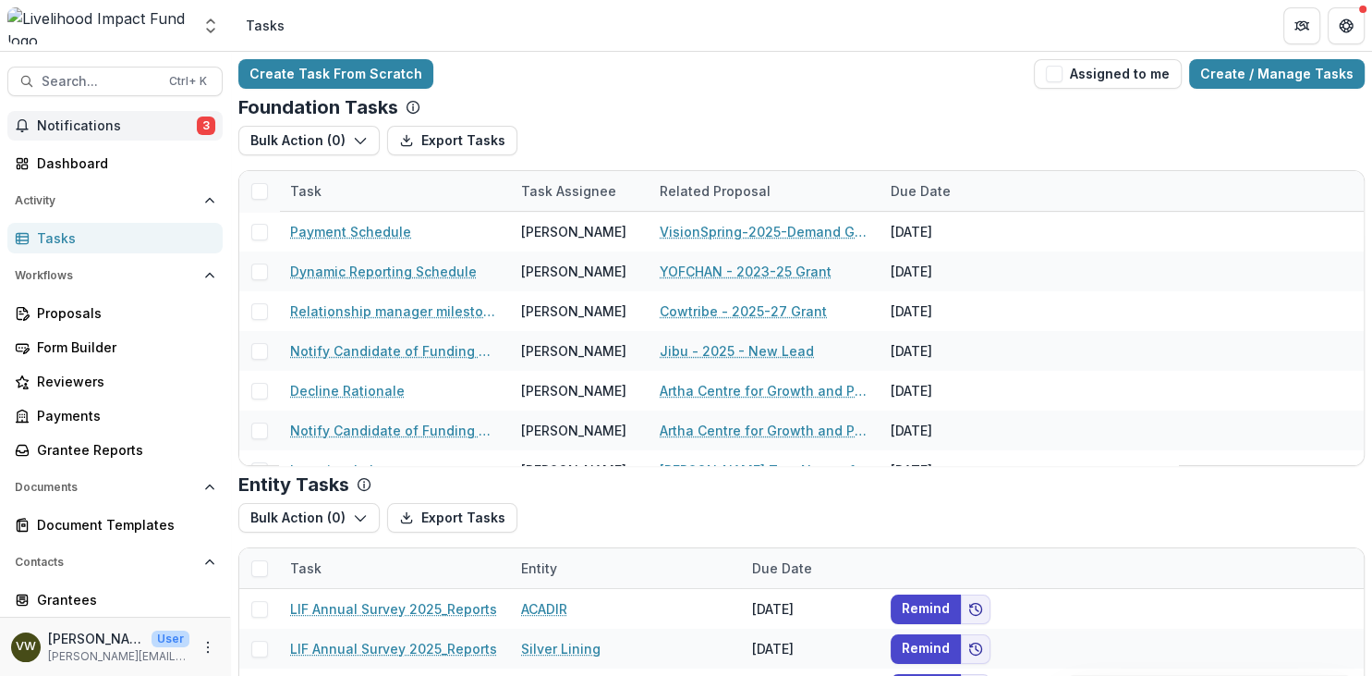
click at [131, 119] on span "Notifications" at bounding box center [117, 126] width 160 height 16
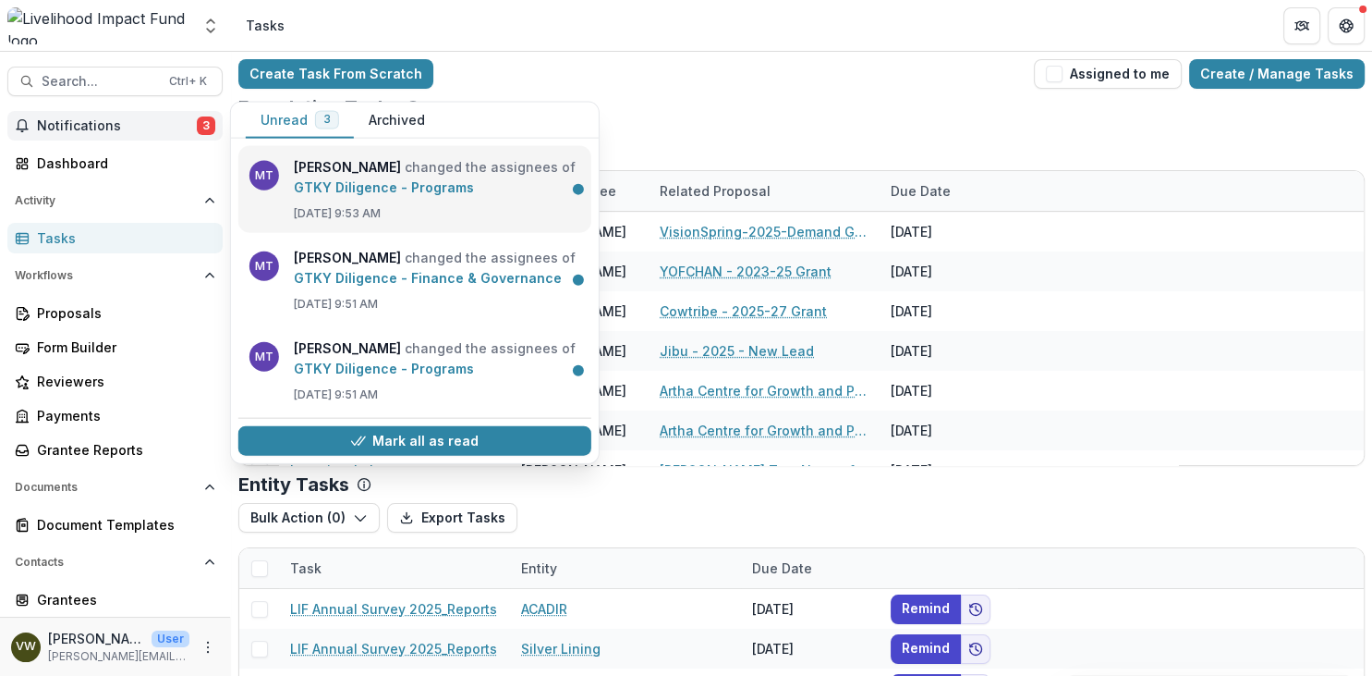
click at [391, 195] on link "GTKY Diligence - Programs" at bounding box center [384, 187] width 180 height 16
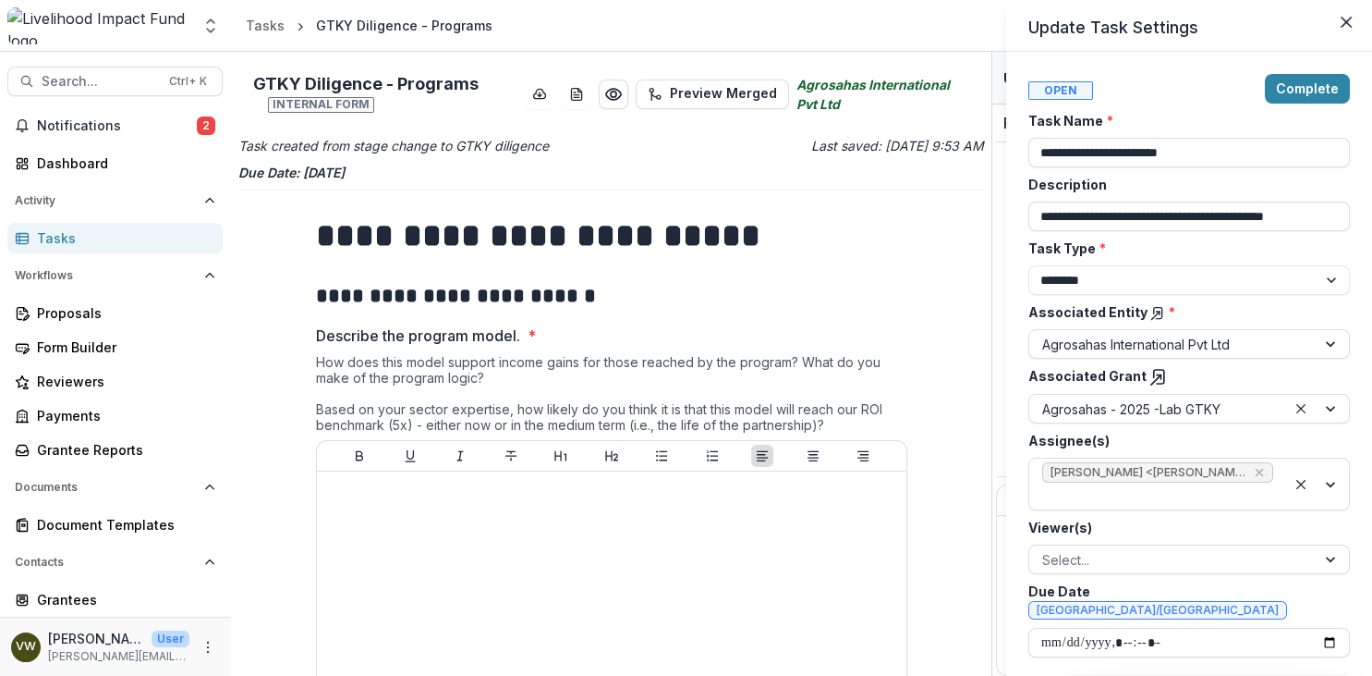
click at [625, 518] on div "**********" at bounding box center [686, 338] width 1372 height 676
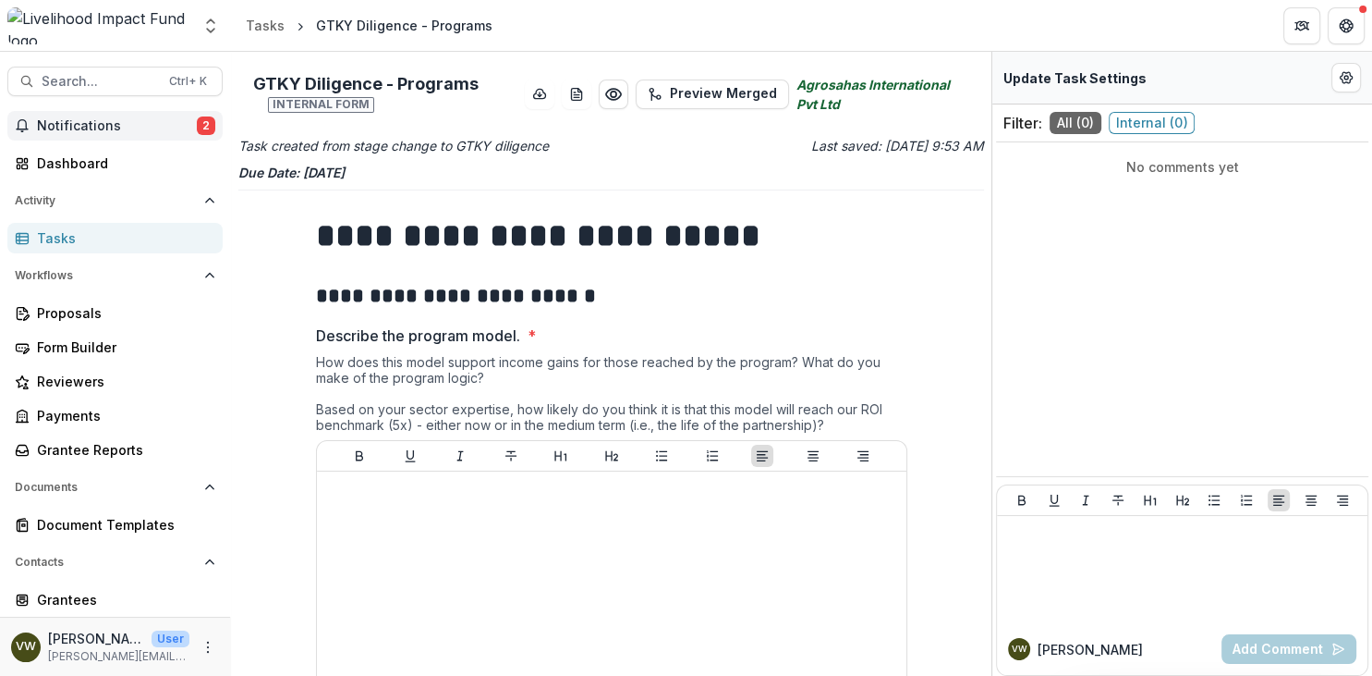
click at [87, 128] on span "Notifications" at bounding box center [117, 126] width 160 height 16
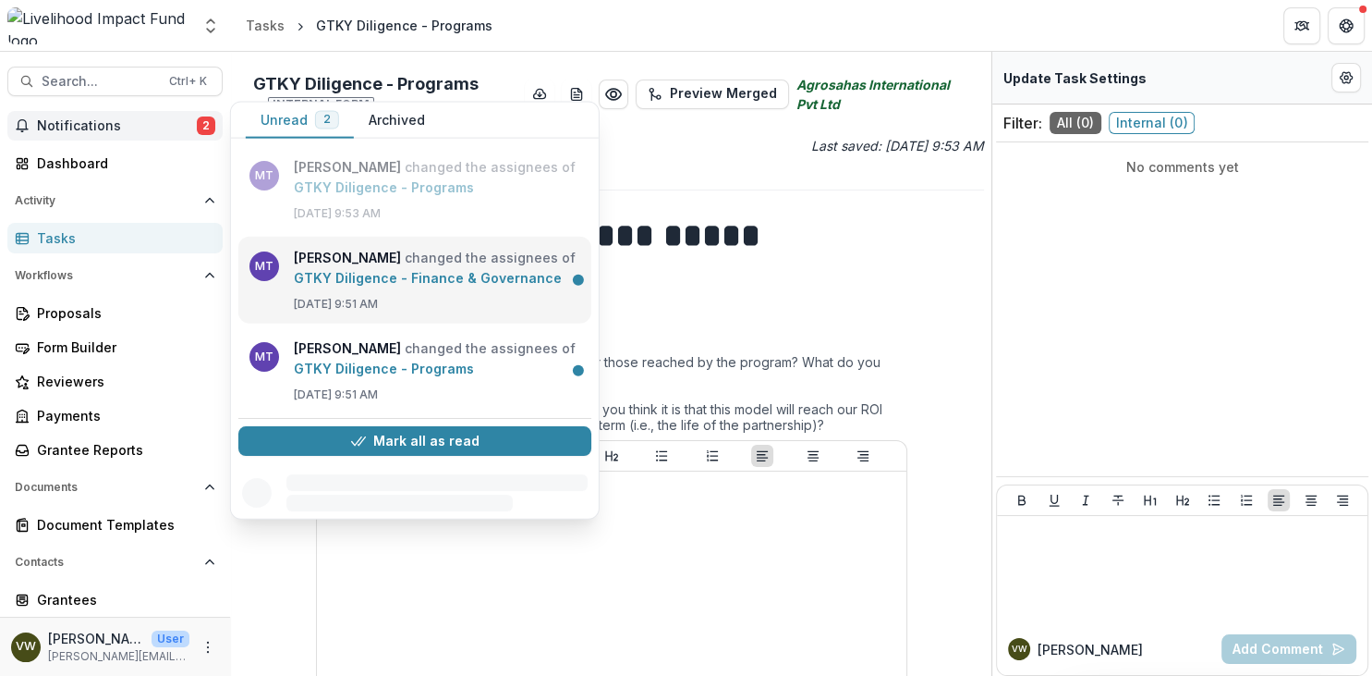
click at [391, 286] on link "GTKY Diligence - Finance & Governance" at bounding box center [428, 278] width 268 height 16
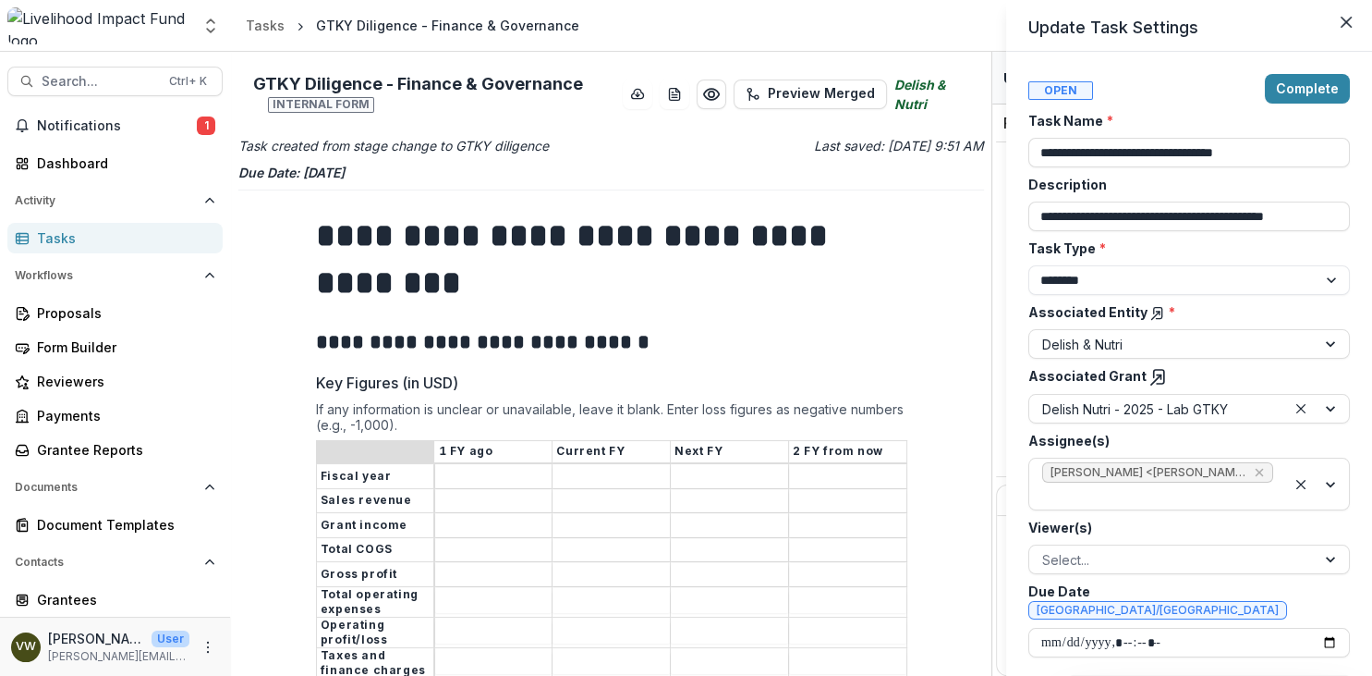
click at [141, 134] on div "**********" at bounding box center [686, 338] width 1372 height 676
click at [141, 131] on span "Notifications" at bounding box center [117, 126] width 160 height 16
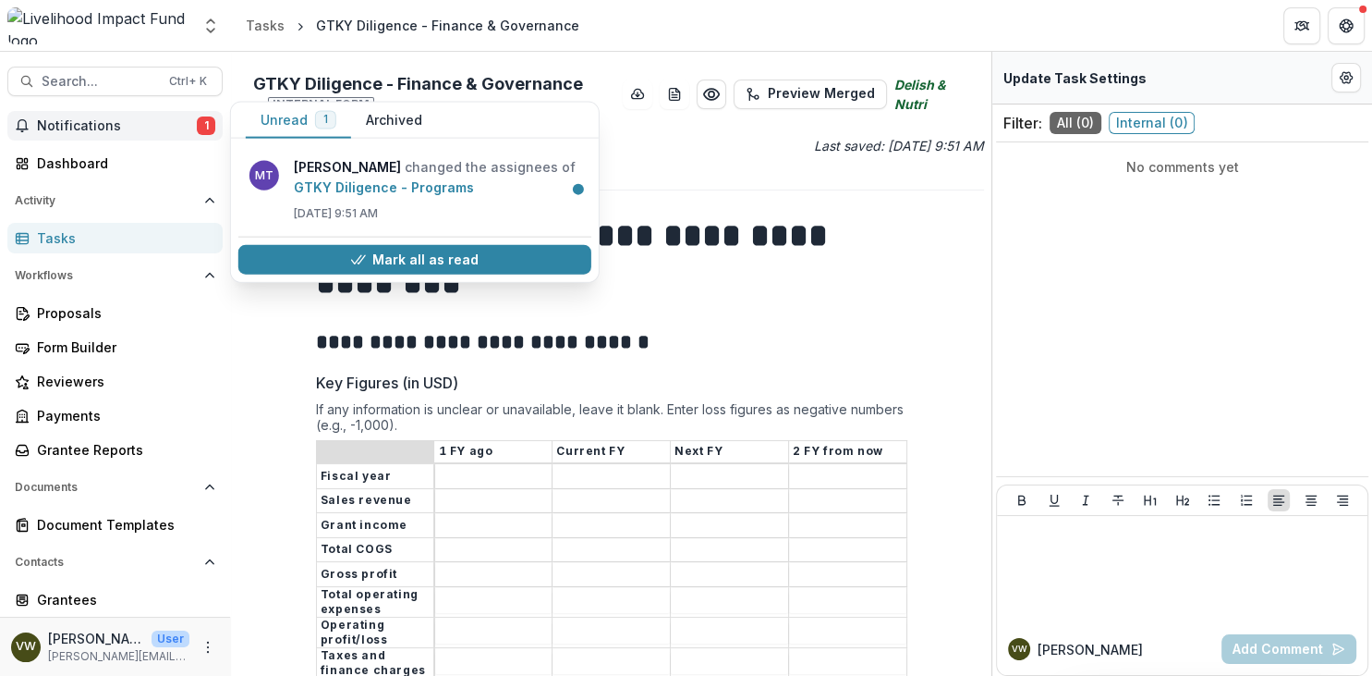
click at [147, 116] on button "Notifications 1" at bounding box center [114, 126] width 215 height 30
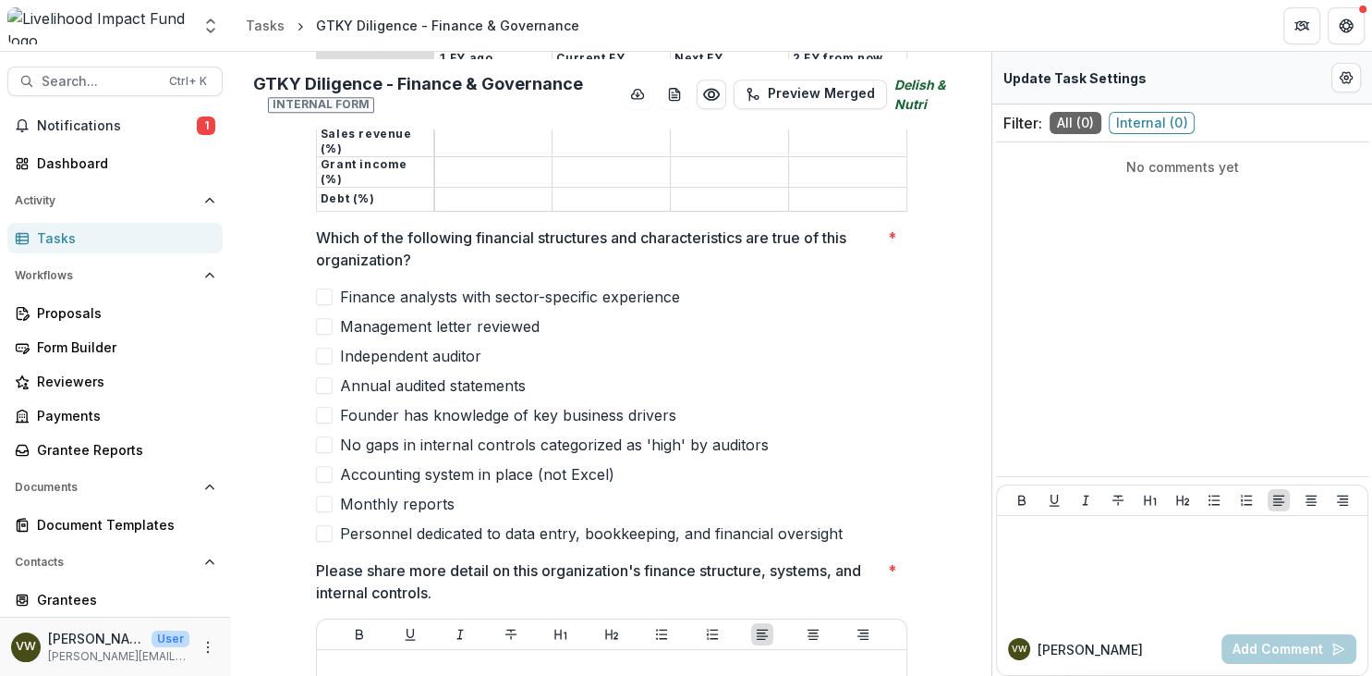
scroll to position [1279, 0]
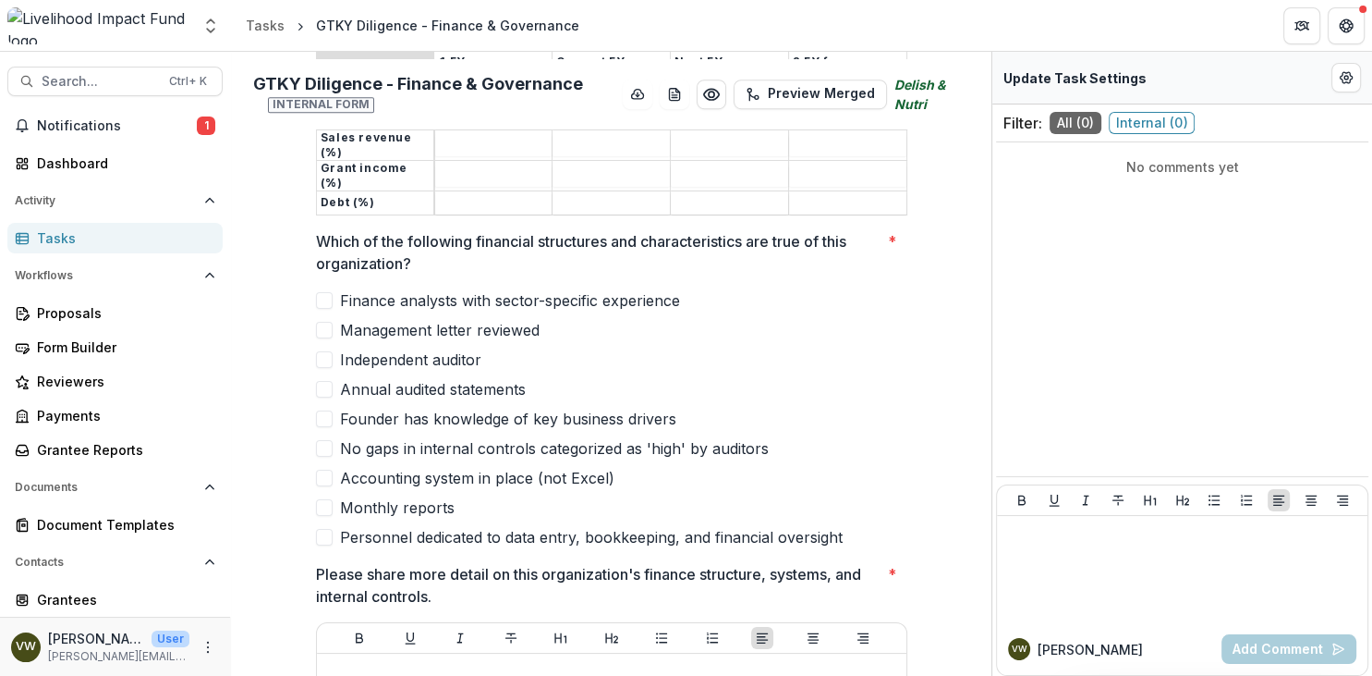
click at [956, 334] on div "**********" at bounding box center [611, 508] width 746 height 3179
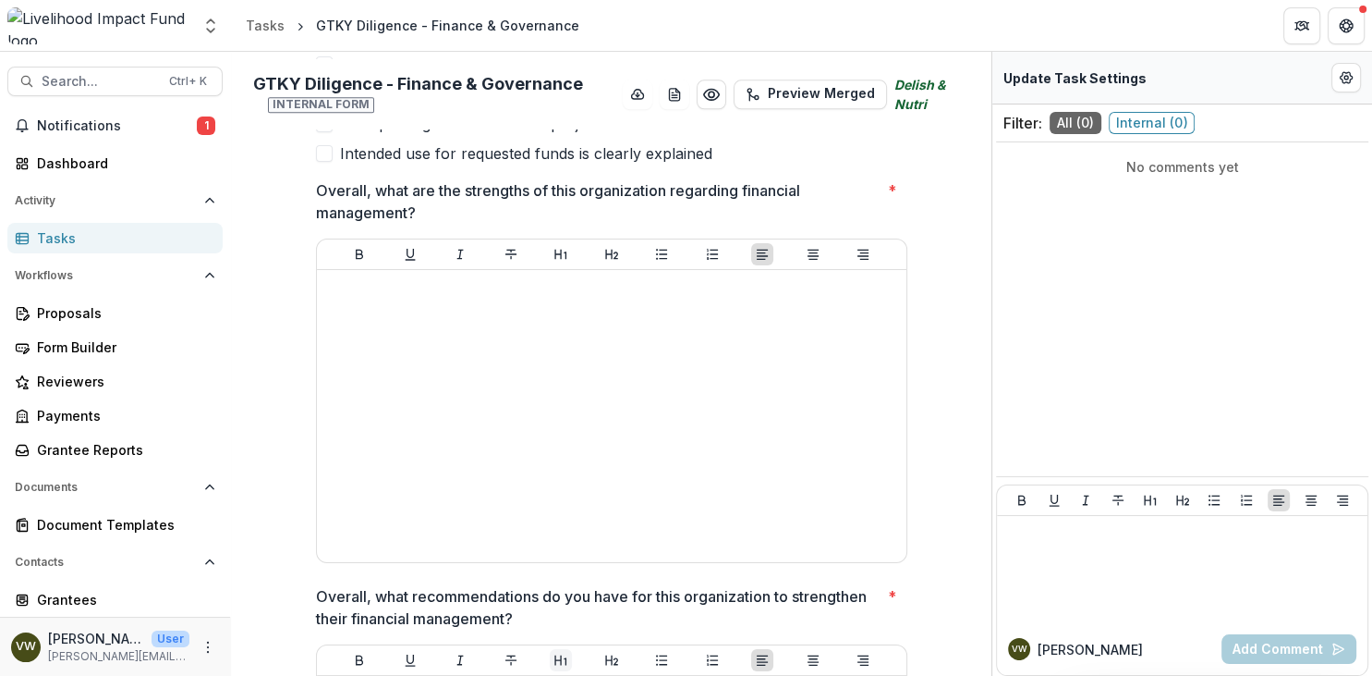
scroll to position [2674, 0]
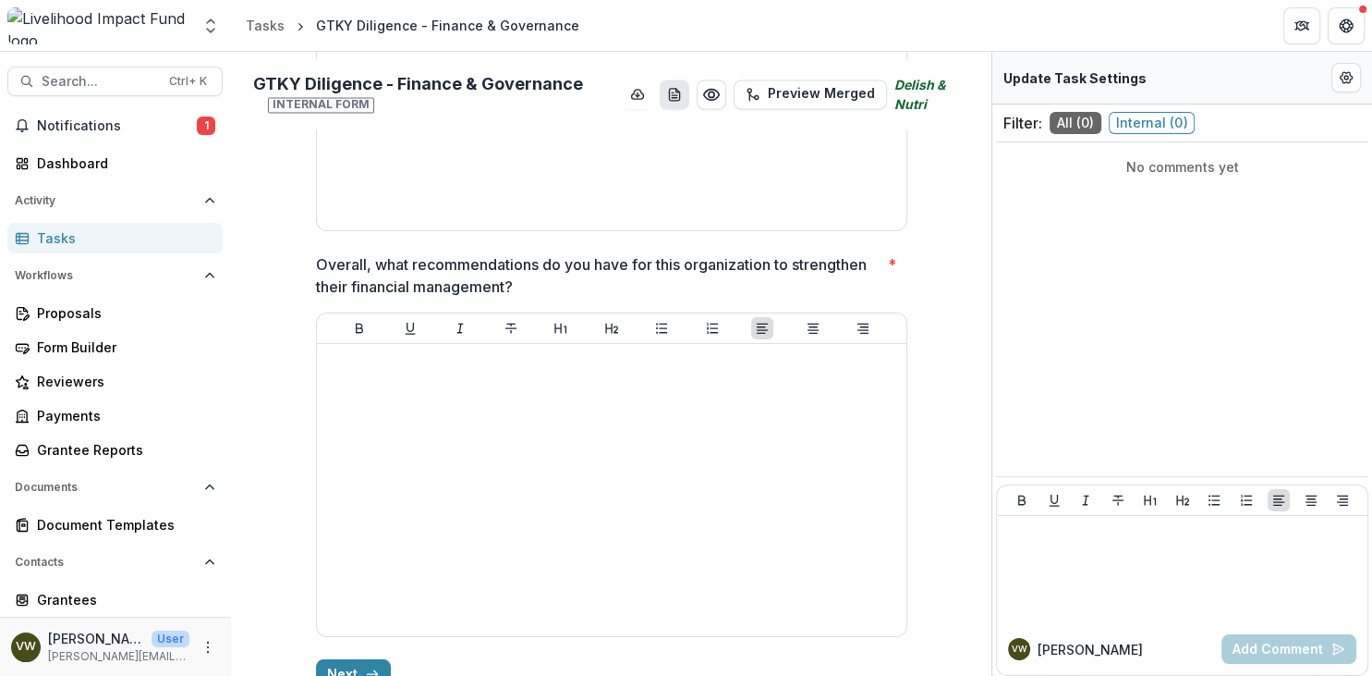
click at [677, 96] on icon "download-word-button" at bounding box center [674, 94] width 15 height 15
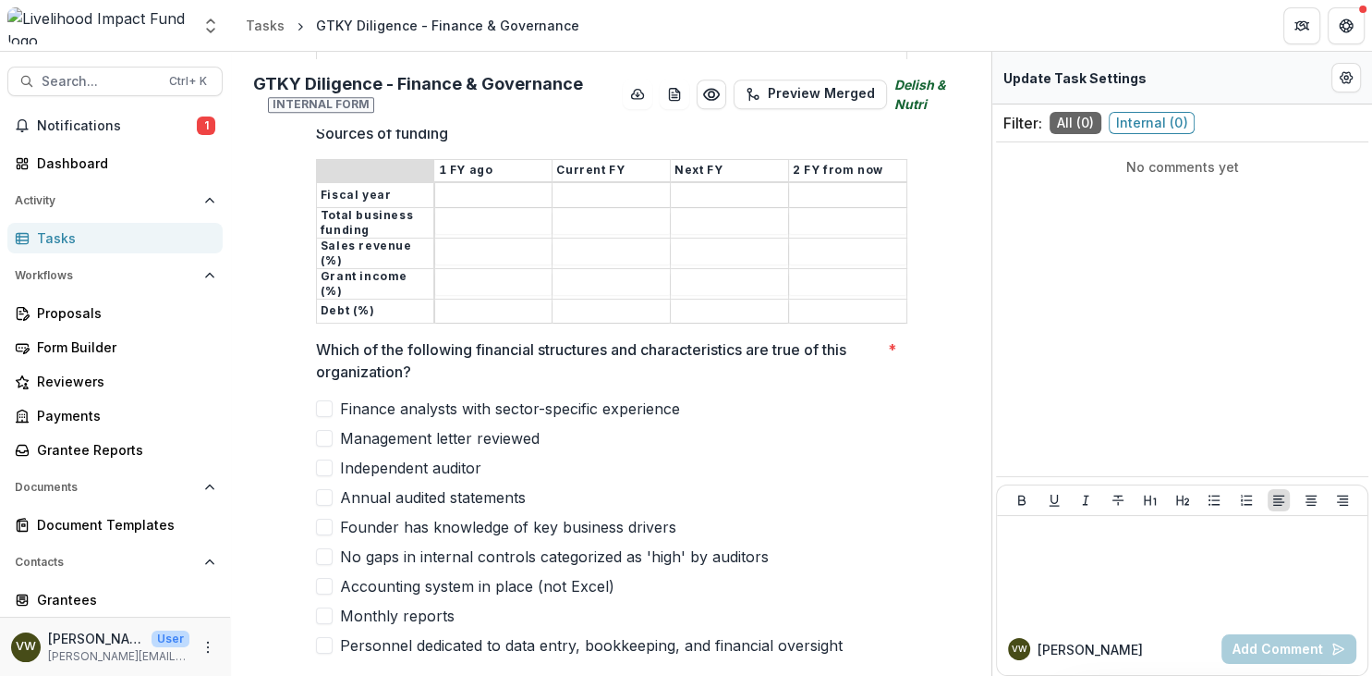
scroll to position [1277, 0]
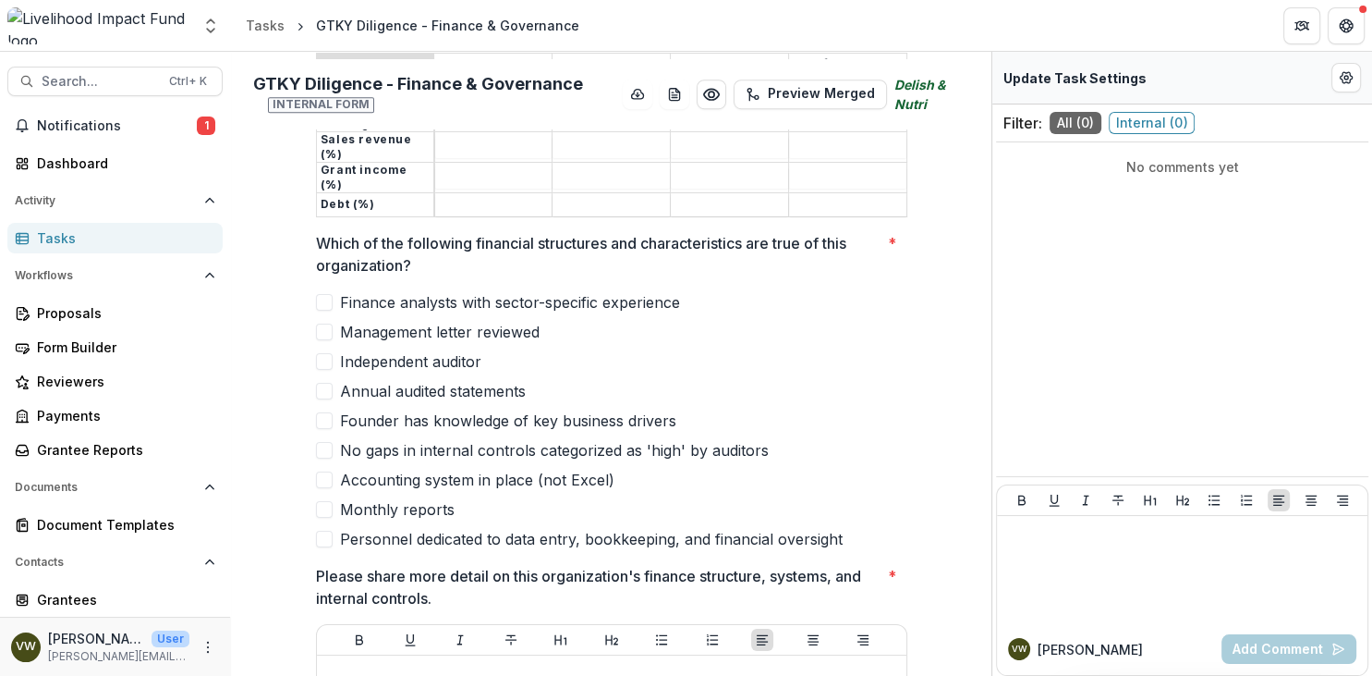
drag, startPoint x: 857, startPoint y: 508, endPoint x: 334, endPoint y: 258, distance: 580.0
click at [354, 351] on div "Finance analysts with sector-specific experience Management letter reviewed Ind…" at bounding box center [611, 420] width 591 height 259
click at [597, 399] on div "Which of the following financial structures and characteristics are true of thi…" at bounding box center [611, 391] width 591 height 318
click at [537, 380] on label "Annual audited statements" at bounding box center [611, 391] width 591 height 22
drag, startPoint x: 322, startPoint y: 202, endPoint x: 756, endPoint y: 483, distance: 517.3
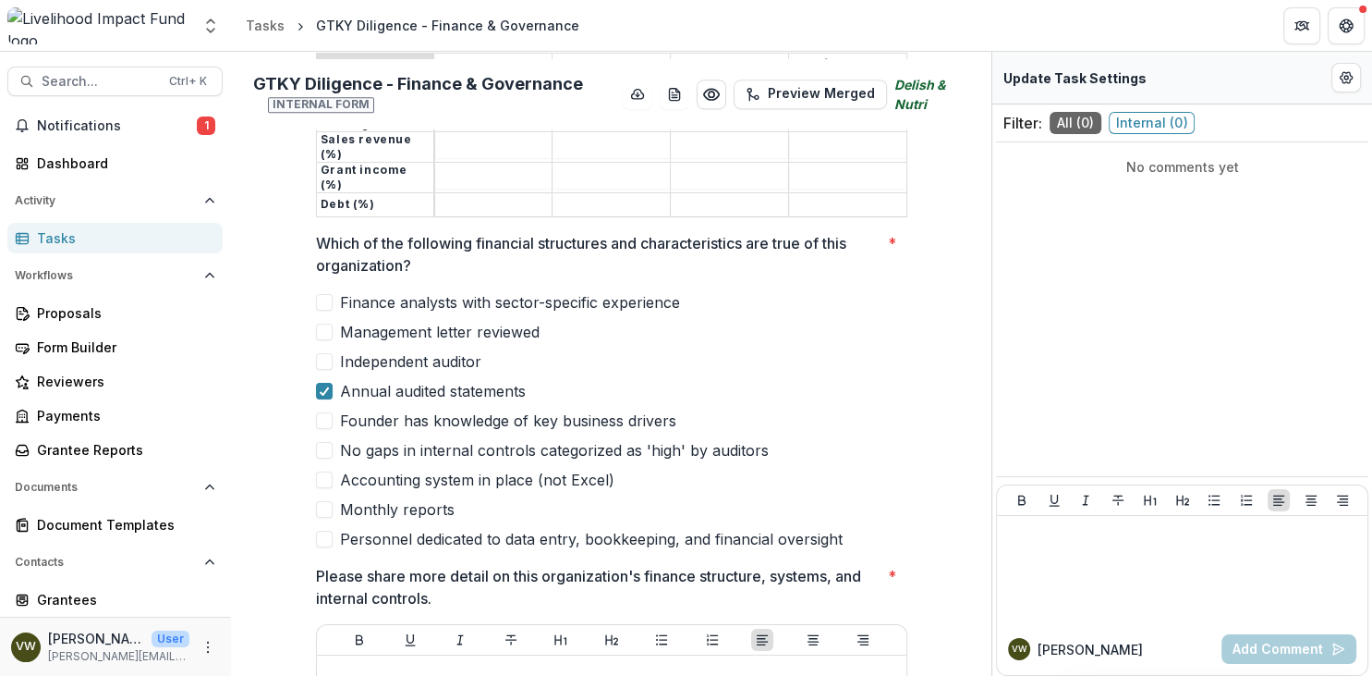
click at [756, 483] on div "Which of the following financial structures and characteristics are true of thi…" at bounding box center [611, 391] width 591 height 318
click at [323, 386] on icon at bounding box center [324, 390] width 11 height 9
drag, startPoint x: 838, startPoint y: 505, endPoint x: 721, endPoint y: 477, distance: 120.6
click at [721, 482] on div "Finance analysts with sector-specific experience Management letter reviewed Ind…" at bounding box center [611, 420] width 591 height 259
click at [534, 321] on span "Management letter reviewed" at bounding box center [440, 332] width 200 height 22
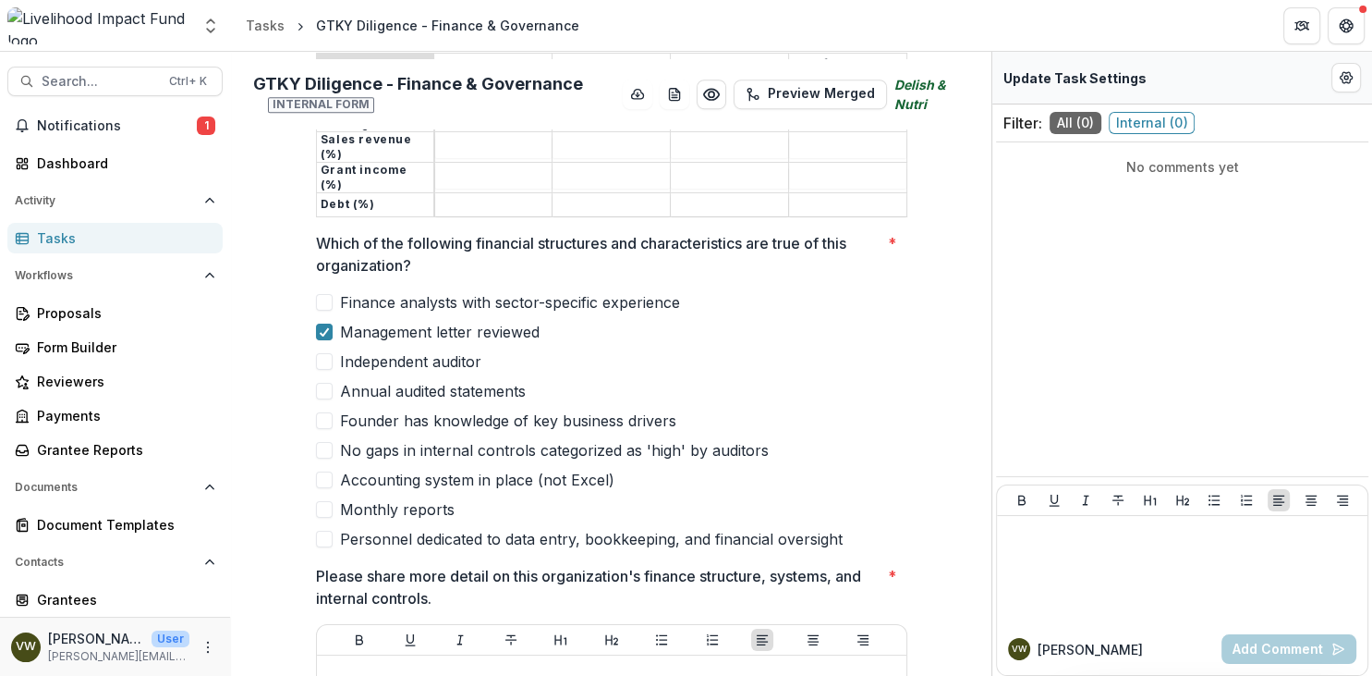
click at [604, 469] on span "Accounting system in place (not Excel)" at bounding box center [477, 480] width 274 height 22
click at [766, 375] on div "Finance analysts with sector-specific experience Management letter reviewed Ind…" at bounding box center [611, 420] width 591 height 259
click at [317, 471] on span at bounding box center [324, 479] width 17 height 17
click at [325, 328] on polyline at bounding box center [324, 331] width 8 height 7
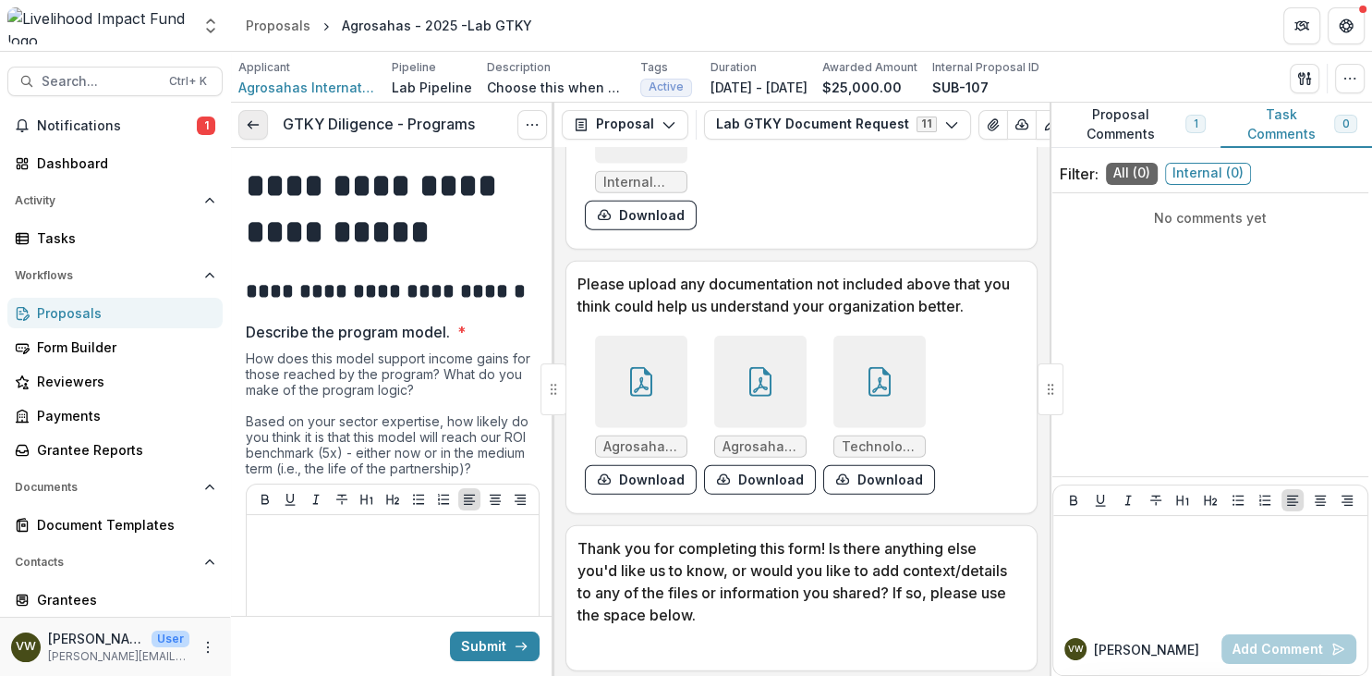
click at [250, 128] on icon at bounding box center [253, 124] width 15 height 15
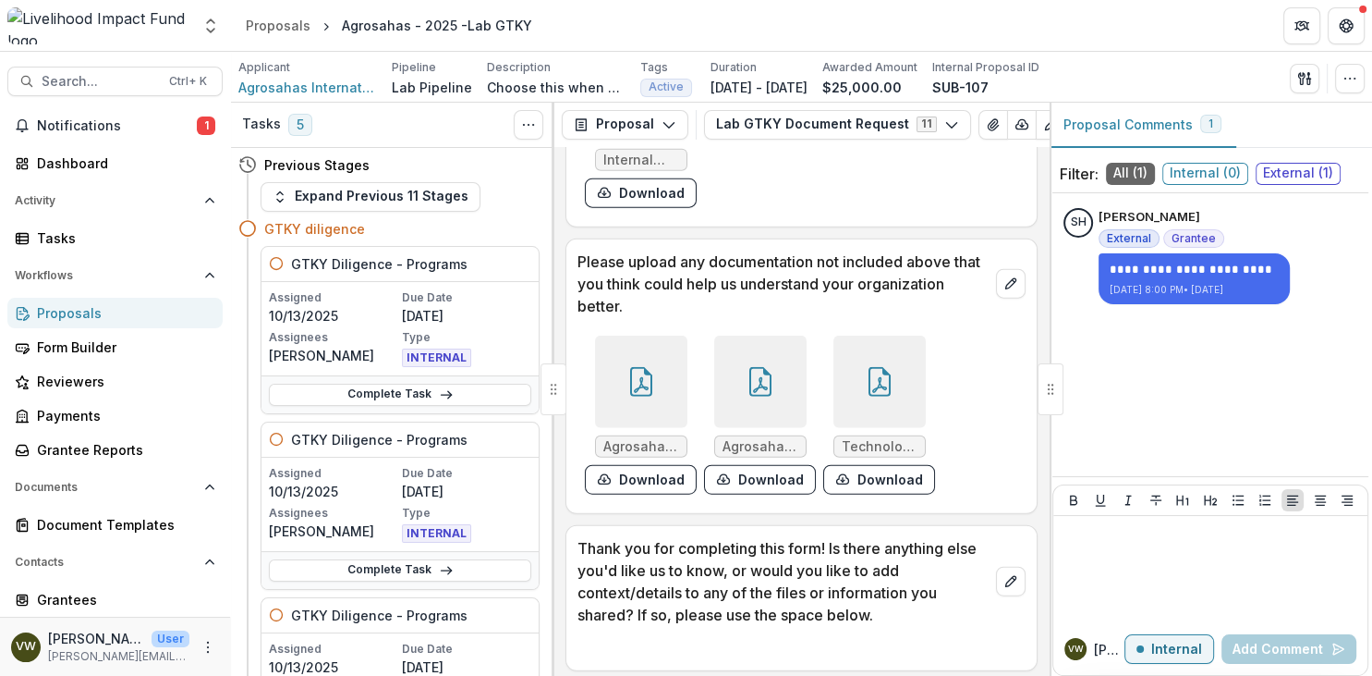
click at [91, 312] on div "Proposals" at bounding box center [122, 312] width 171 height 19
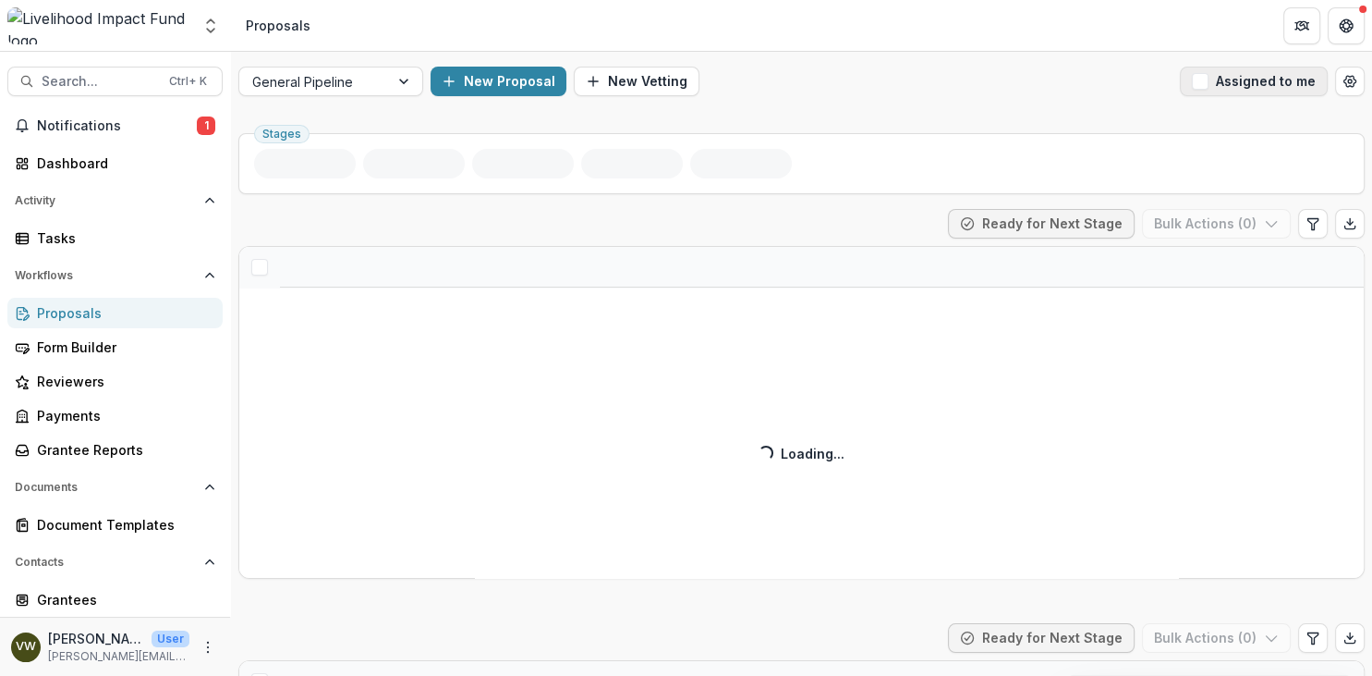
click at [1201, 86] on span "button" at bounding box center [1200, 81] width 17 height 17
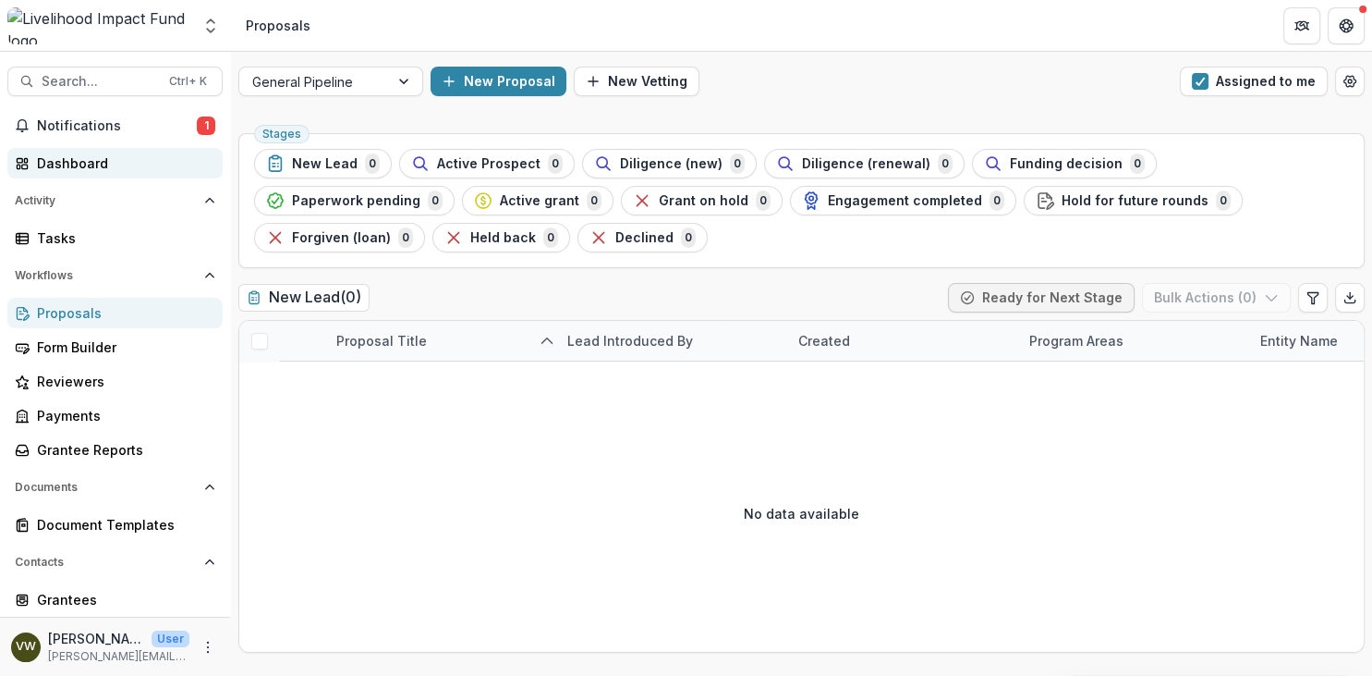
click at [70, 157] on div "Dashboard" at bounding box center [122, 162] width 171 height 19
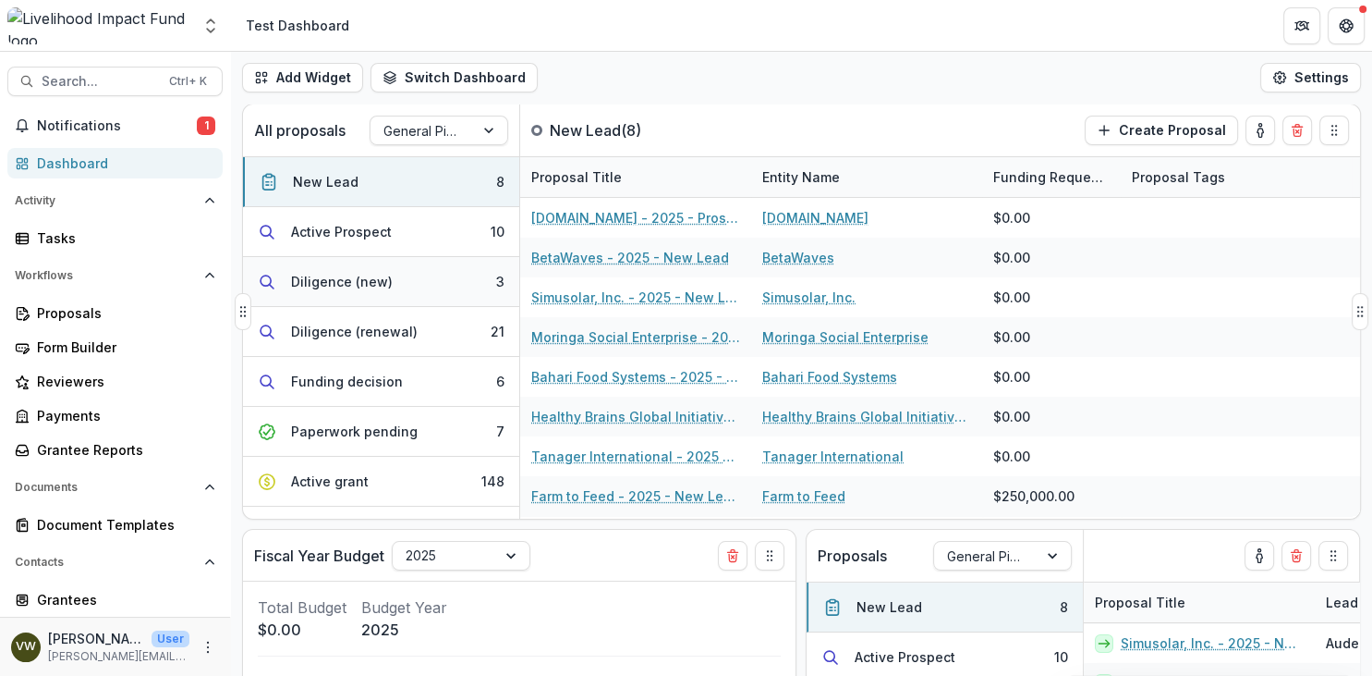
click at [340, 281] on div "Diligence (new)" at bounding box center [342, 281] width 102 height 19
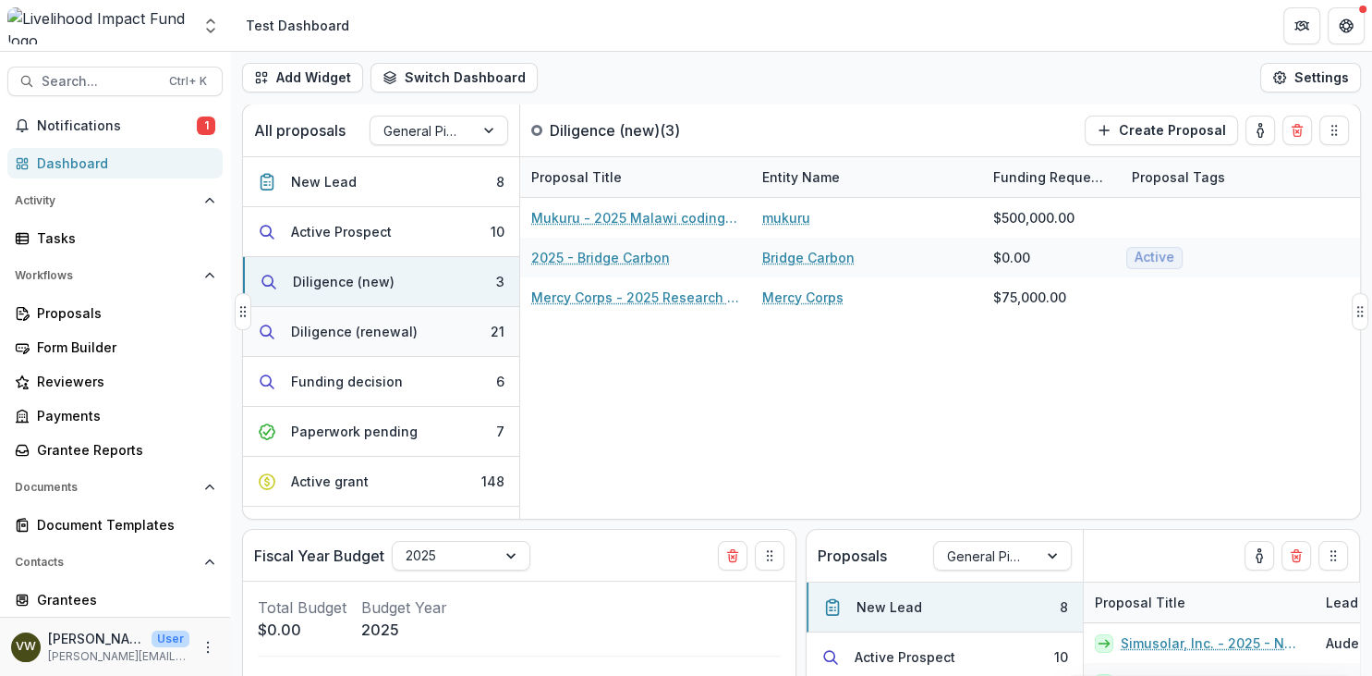
click at [345, 327] on div "Diligence (renewal)" at bounding box center [354, 331] width 127 height 19
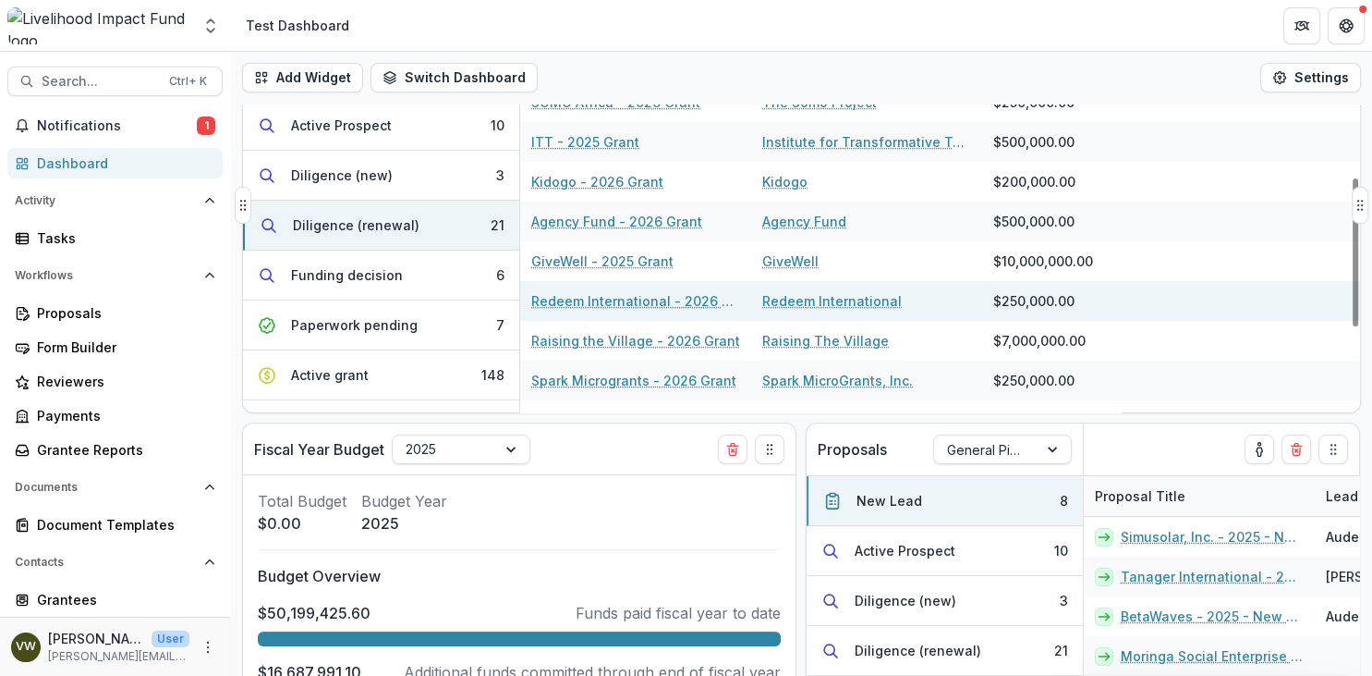
scroll to position [299, 0]
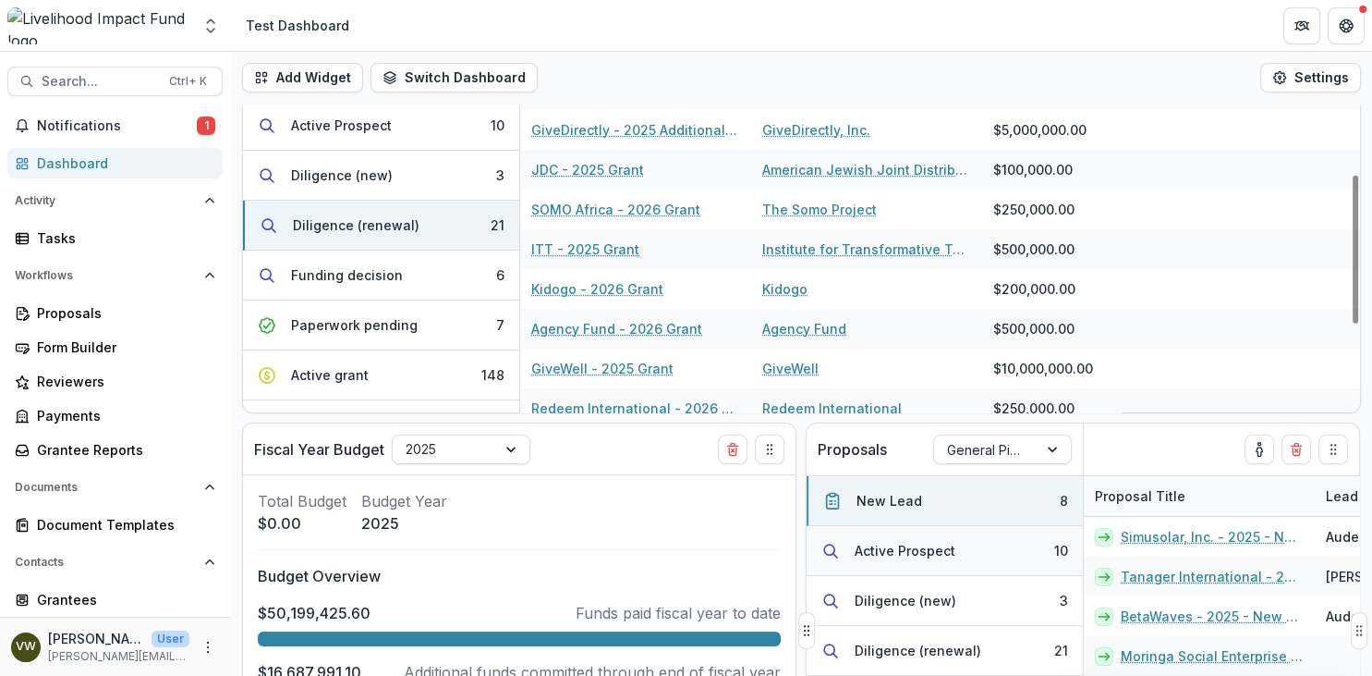
click at [922, 548] on div "Active Prospect" at bounding box center [905, 550] width 101 height 19
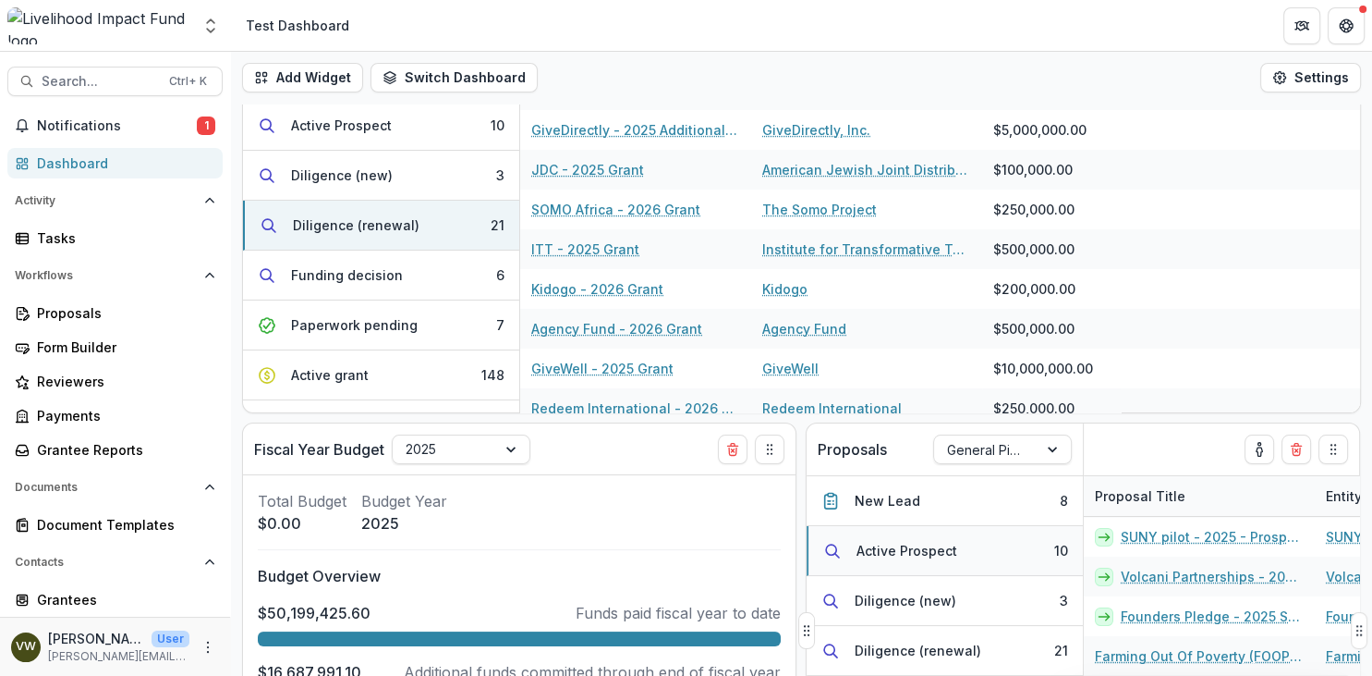
click at [891, 545] on div "Active Prospect" at bounding box center [907, 550] width 101 height 19
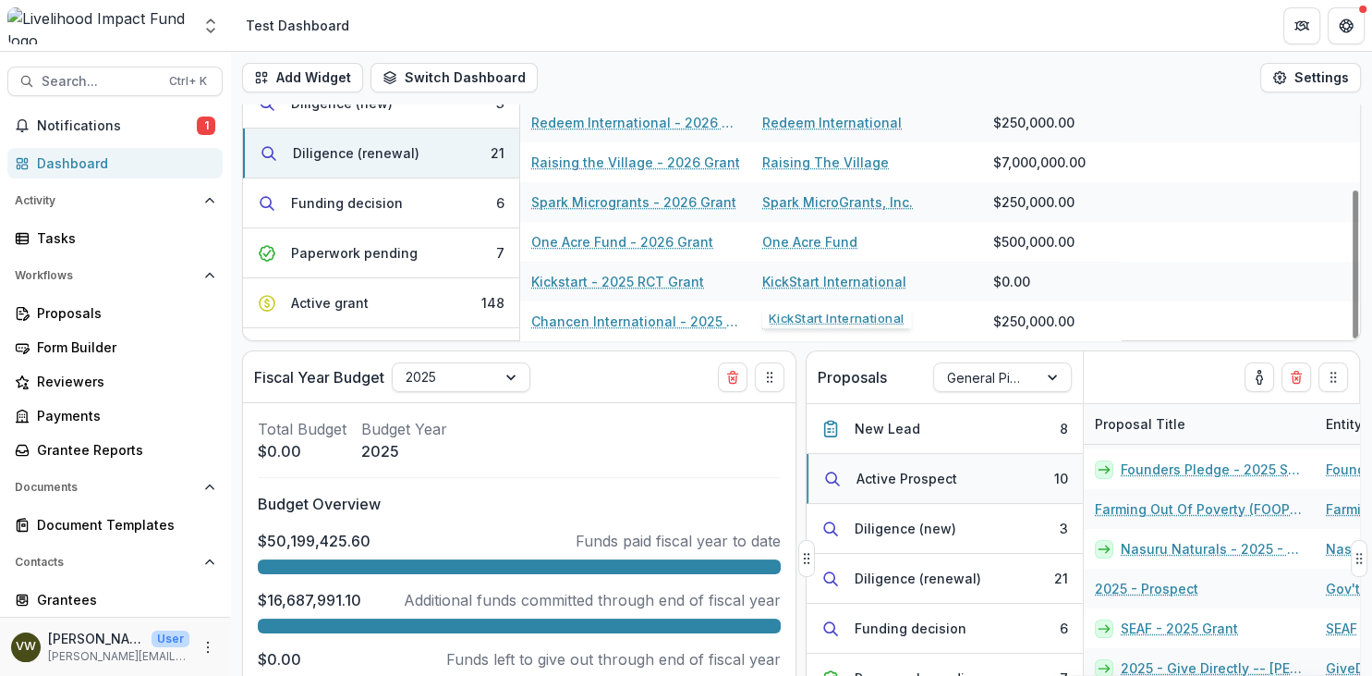
scroll to position [213, 0]
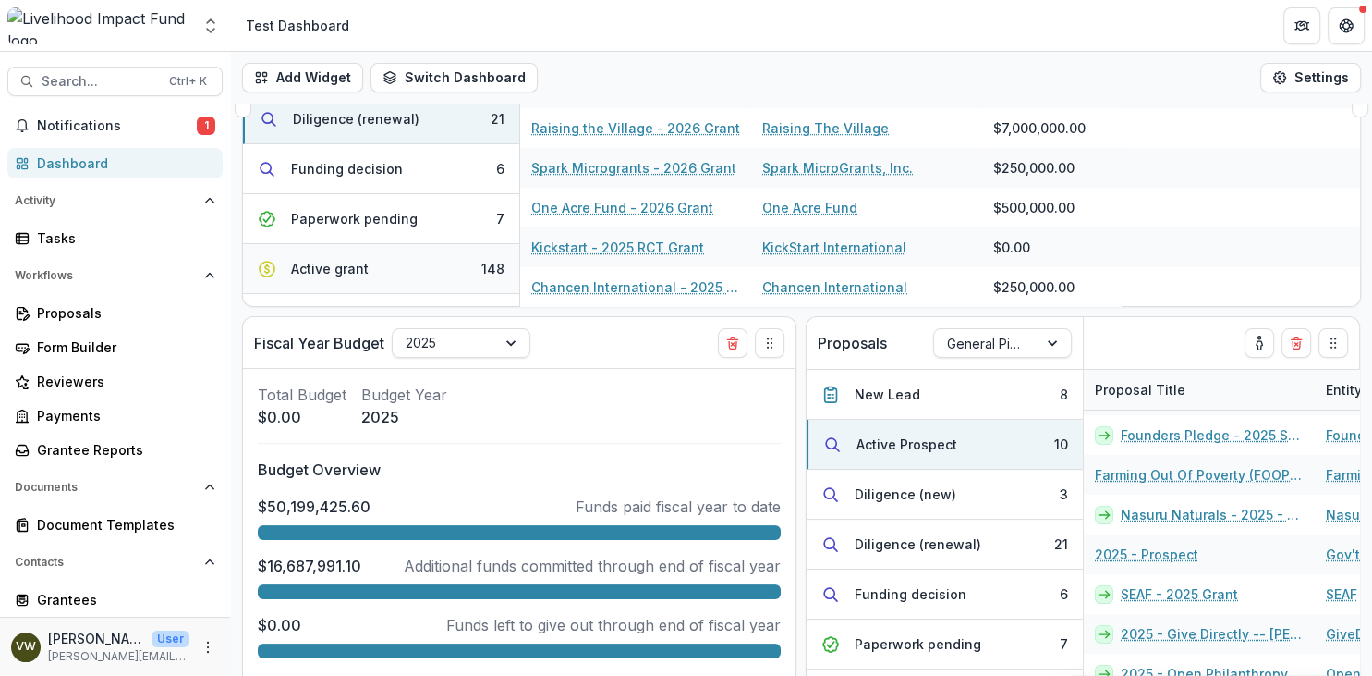
click at [294, 282] on button "Active grant 148" at bounding box center [381, 269] width 276 height 50
drag, startPoint x: 294, startPoint y: 282, endPoint x: 125, endPoint y: 535, distance: 304.5
click at [596, 386] on div "Fiscal Year Budget 2025 Total Budget $0.00 Budget Year 2025 Budget Overview $50…" at bounding box center [801, 177] width 1141 height 572
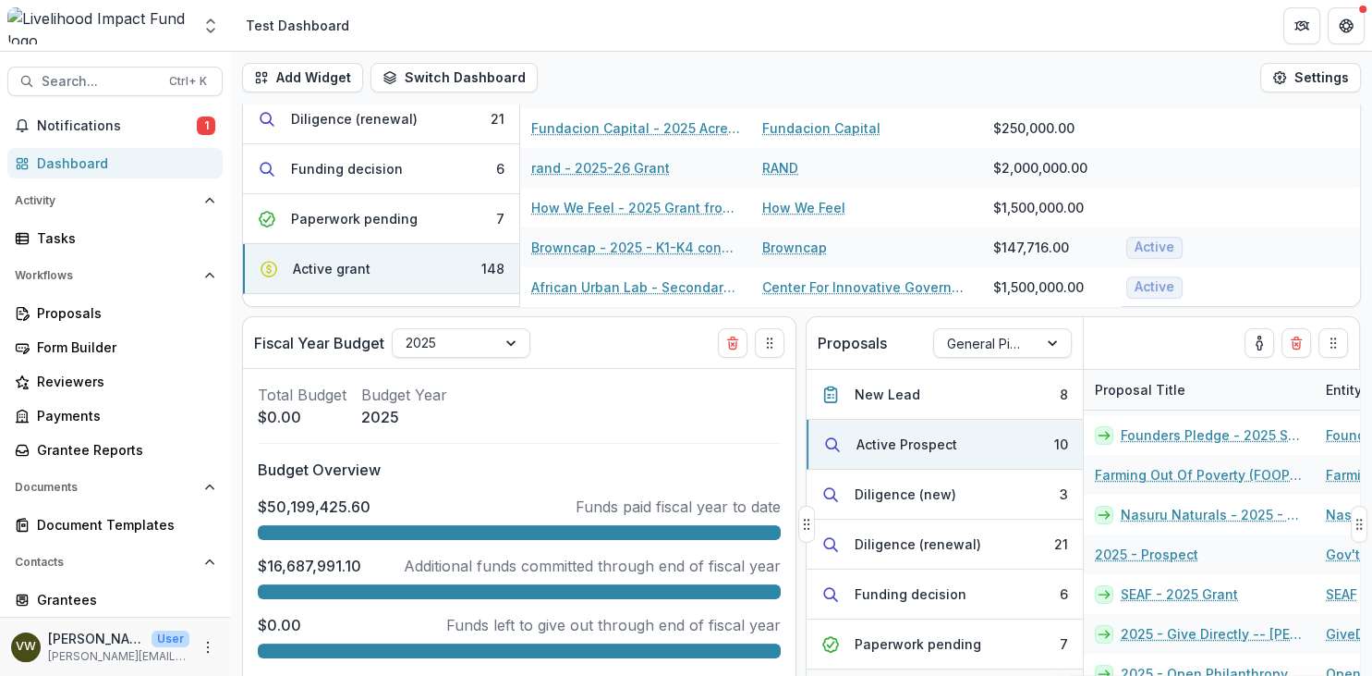
scroll to position [103, 0]
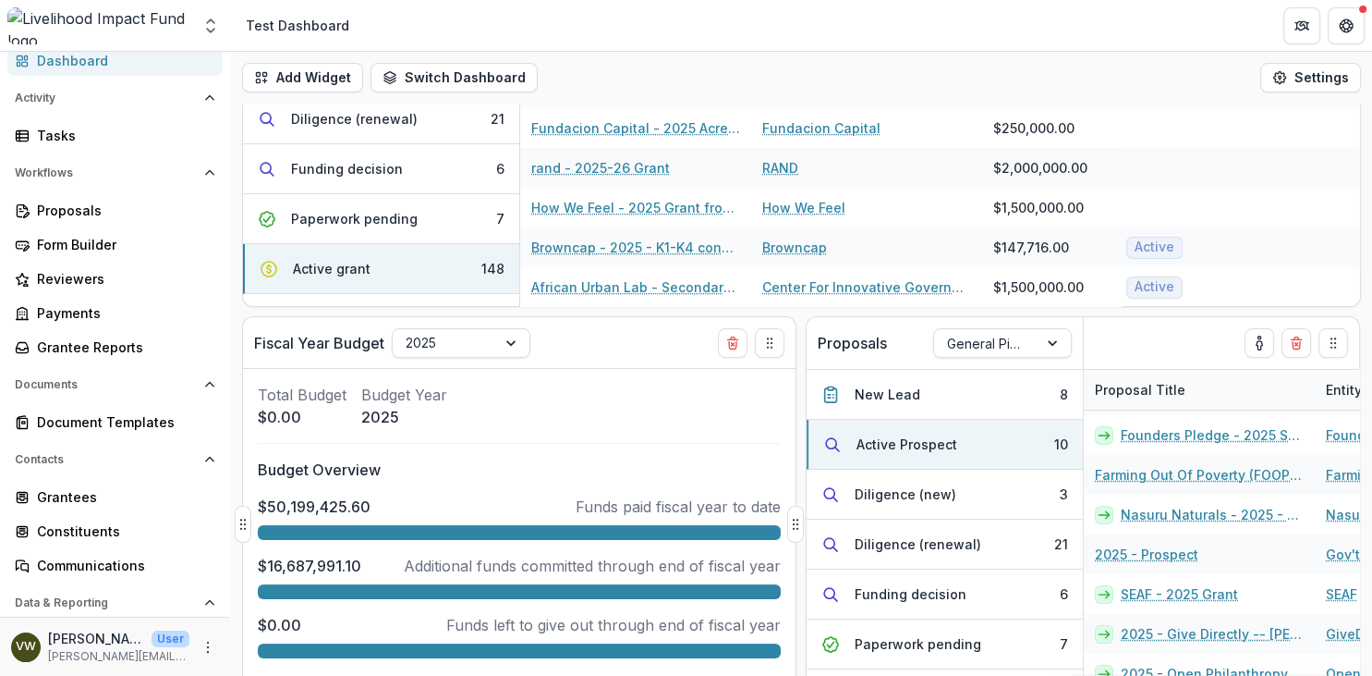
click at [613, 390] on div "Total Budget $0.00 Budget Year 2025" at bounding box center [519, 406] width 523 height 44
click at [555, 382] on div "Total Budget $0.00 Budget Year 2025 Budget Overview $50,199,425.60 Funds paid f…" at bounding box center [519, 550] width 553 height 362
click at [79, 284] on div "Reviewers" at bounding box center [122, 278] width 171 height 19
click at [85, 278] on div "Reviewers" at bounding box center [122, 278] width 171 height 19
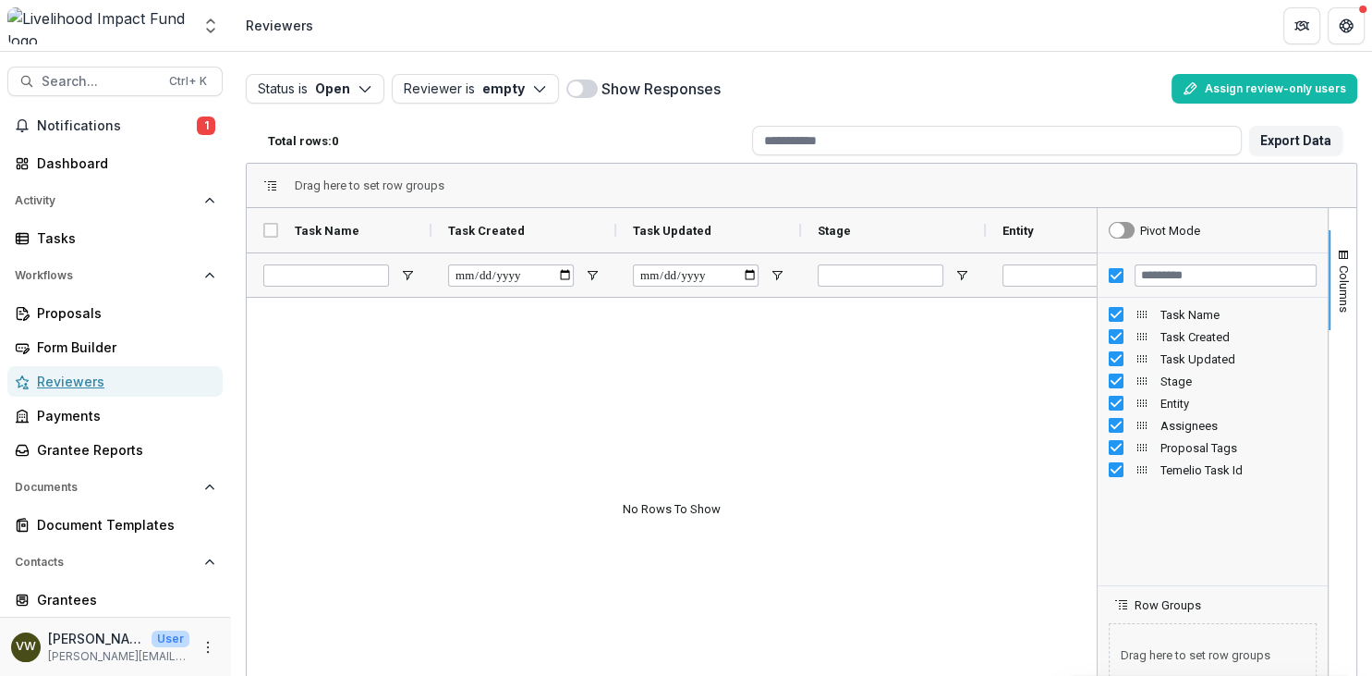
scroll to position [209, 0]
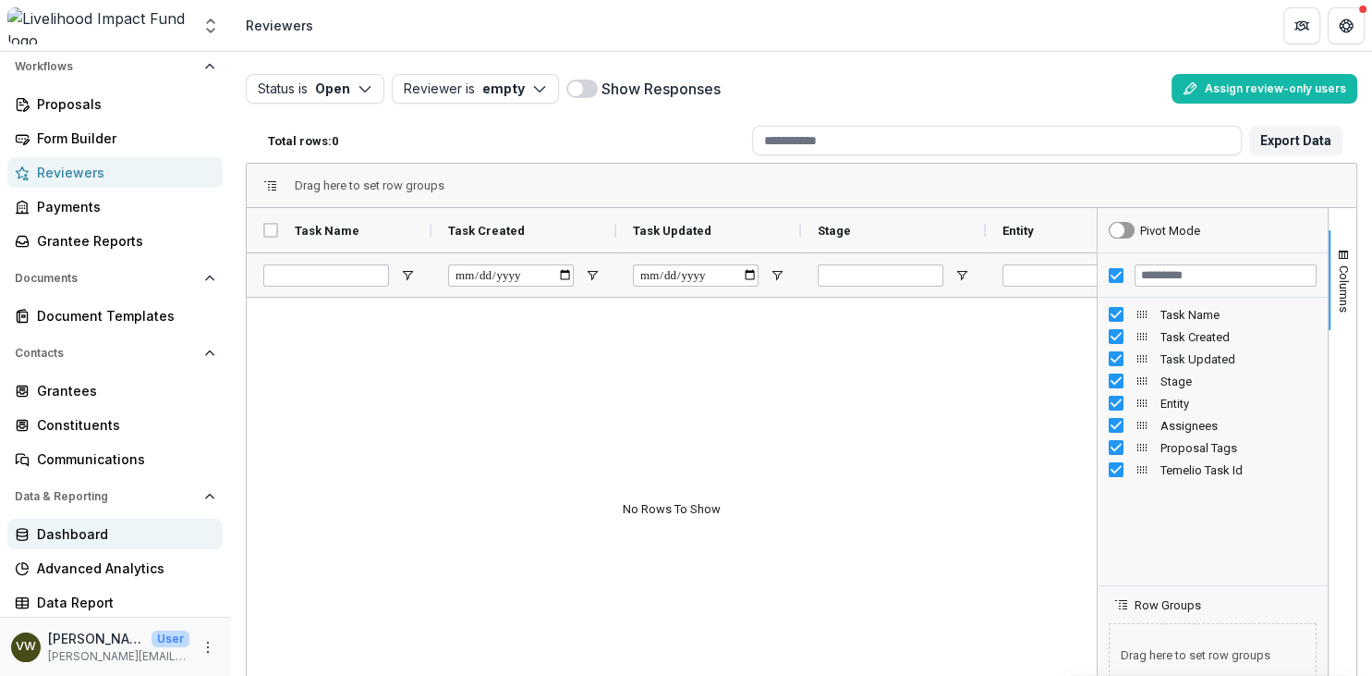
click at [74, 535] on div "Dashboard" at bounding box center [122, 533] width 171 height 19
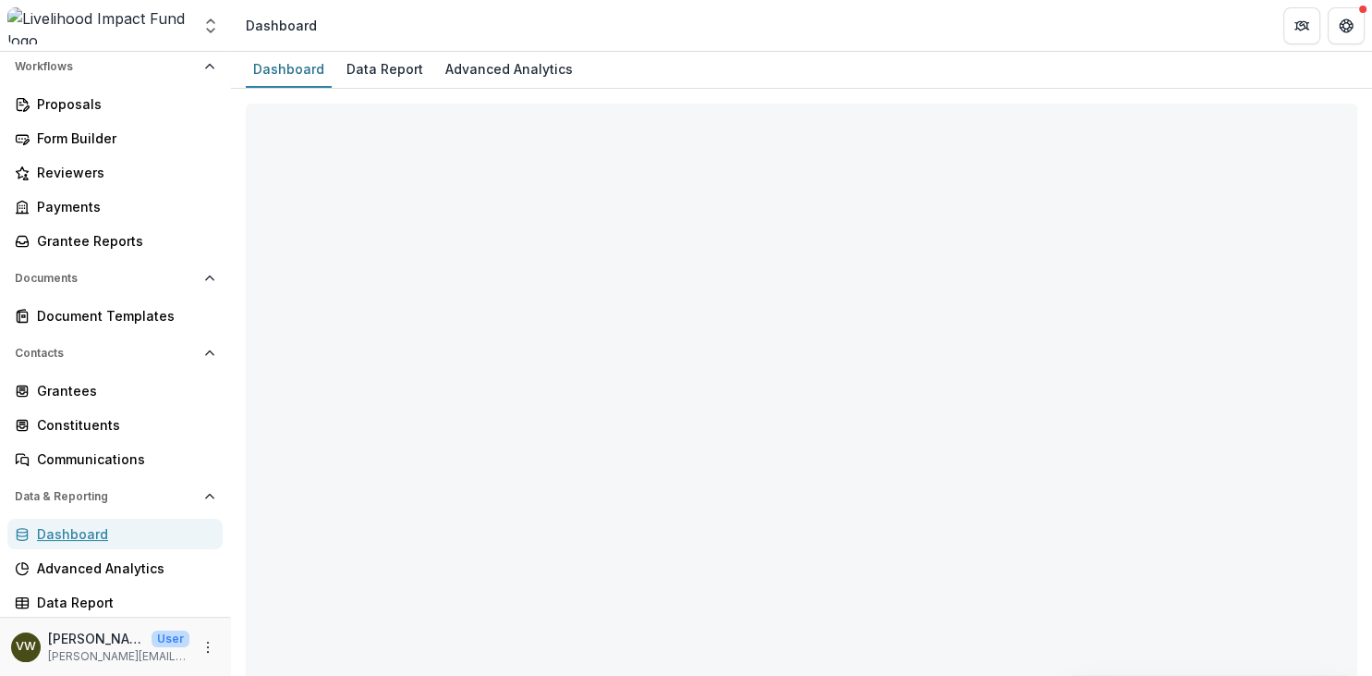
drag, startPoint x: 74, startPoint y: 535, endPoint x: 230, endPoint y: 9, distance: 548.6
click at [227, 131] on div "Search... Ctrl + K Notifications 1 Dashboard Activity Tasks Workflows Proposals…" at bounding box center [115, 364] width 231 height 624
select select "**********"
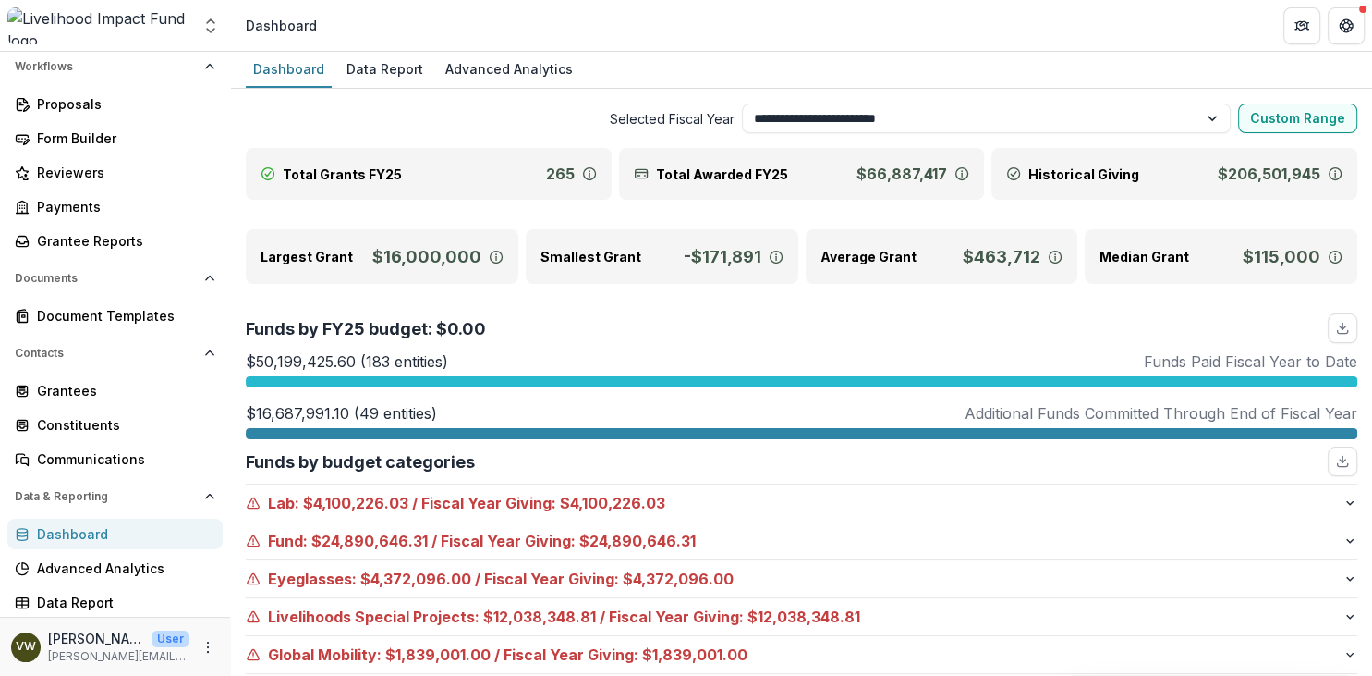
click at [805, 233] on div "Largest Grant $16,000,000 Smallest Grant -$171,891 Average Grant $463,712 Media…" at bounding box center [802, 256] width 1112 height 55
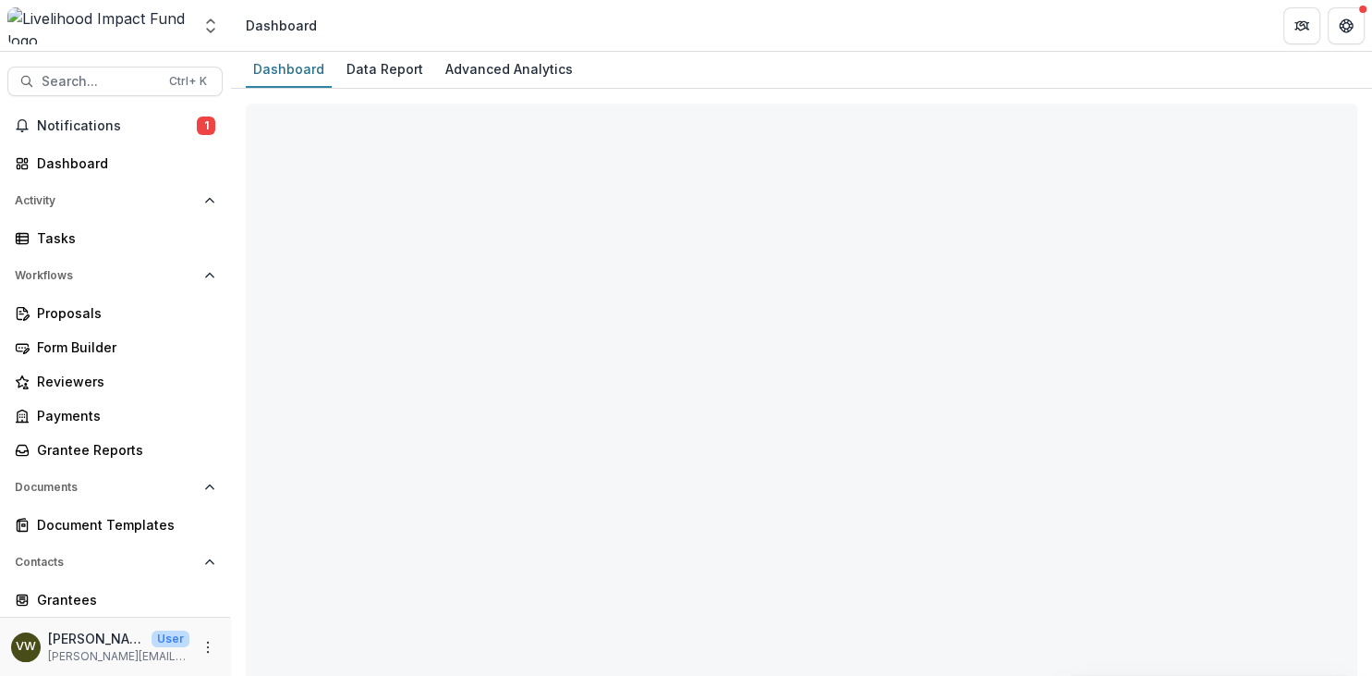
select select "**********"
